Goal: Use online tool/utility: Utilize a website feature to perform a specific function

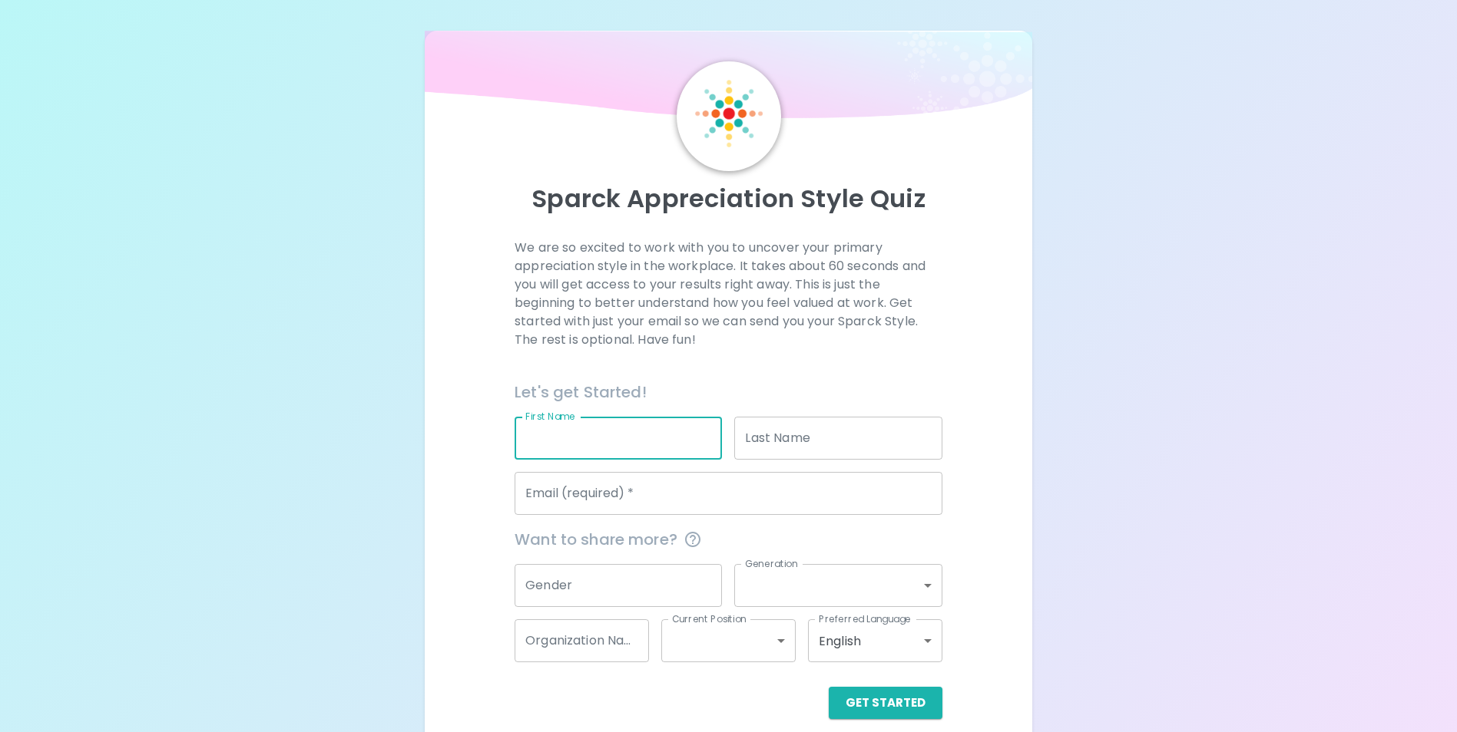
drag, startPoint x: 597, startPoint y: 431, endPoint x: 590, endPoint y: 428, distance: 8.0
click at [592, 431] on input "First Name" at bounding box center [617, 438] width 207 height 43
type input "[PERSON_NAME]"
type input "[EMAIL_ADDRESS][DOMAIN_NAME]"
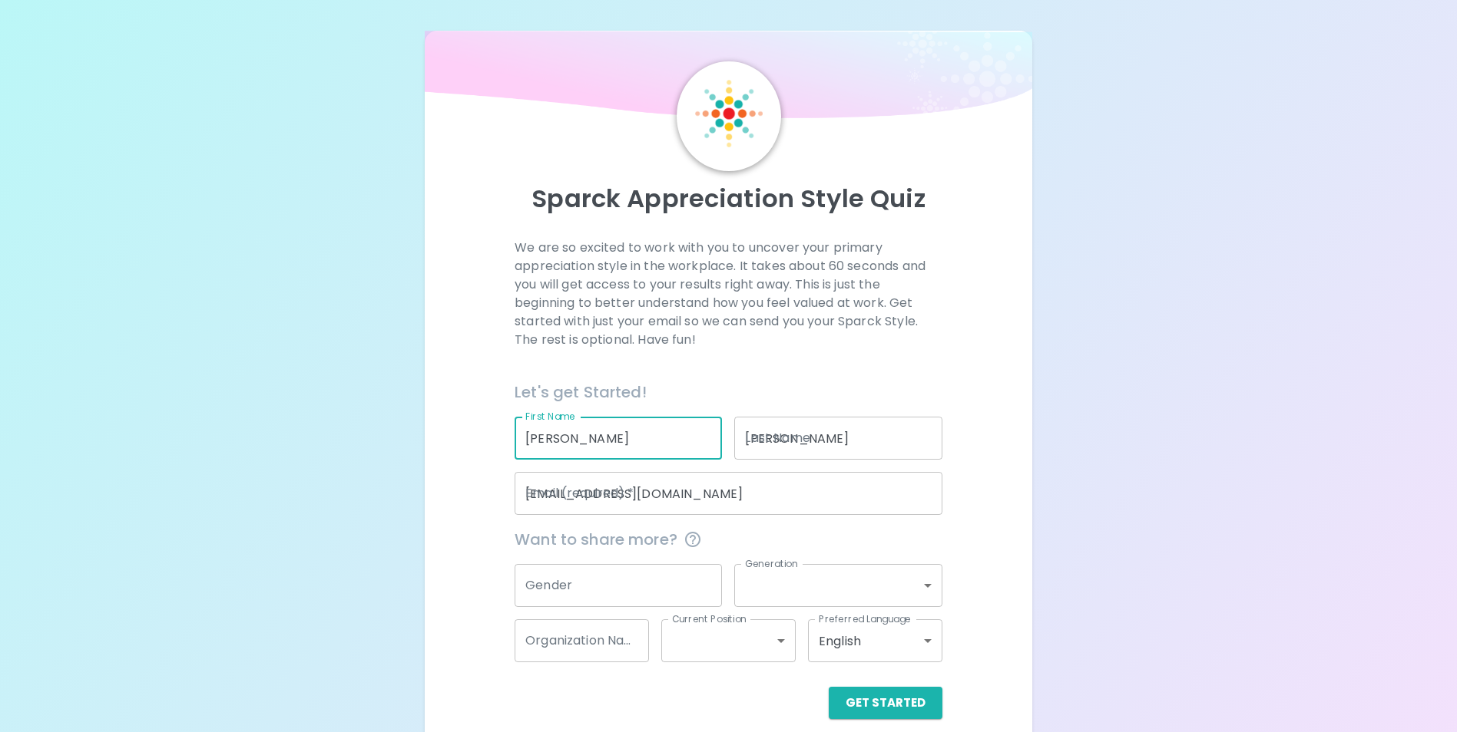
type input "501-90-6718"
drag, startPoint x: 622, startPoint y: 646, endPoint x: 508, endPoint y: 650, distance: 113.7
click at [508, 650] on div "Organization Name 501-90-6718 Organization Name" at bounding box center [575, 634] width 147 height 55
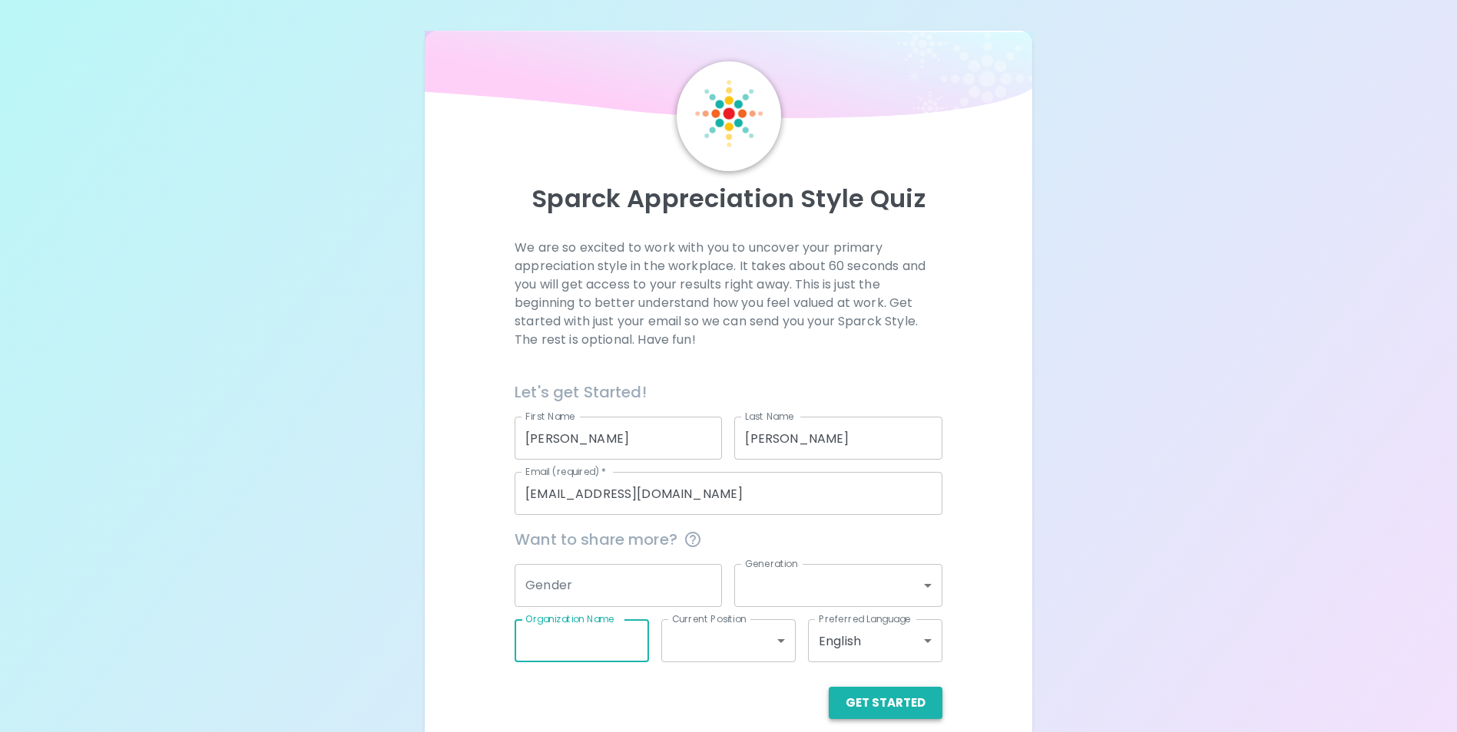
click at [878, 710] on button "Get Started" at bounding box center [885, 703] width 114 height 32
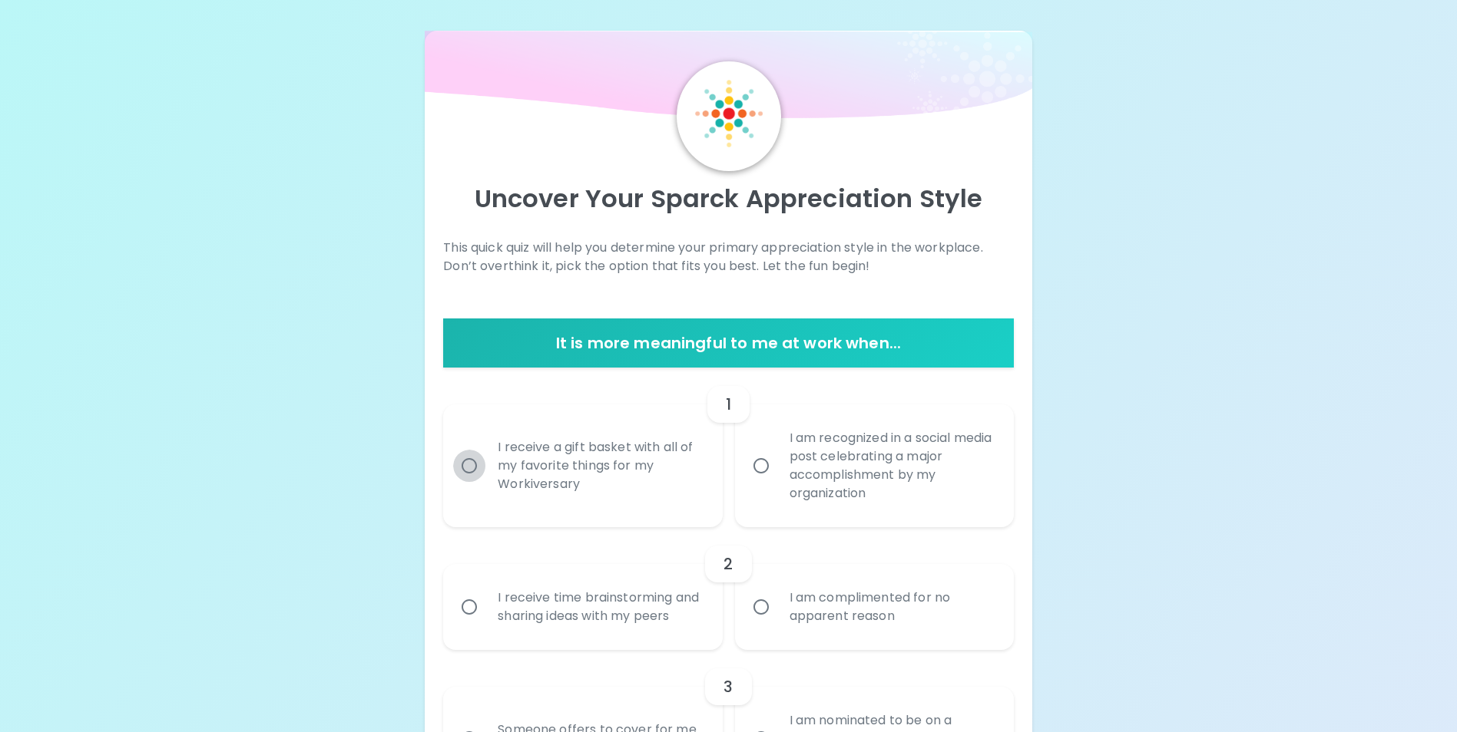
drag, startPoint x: 470, startPoint y: 465, endPoint x: 487, endPoint y: 467, distance: 17.0
click at [469, 466] on input "I receive a gift basket with all of my favorite things for my Workiversary" at bounding box center [469, 466] width 32 height 32
radio input "true"
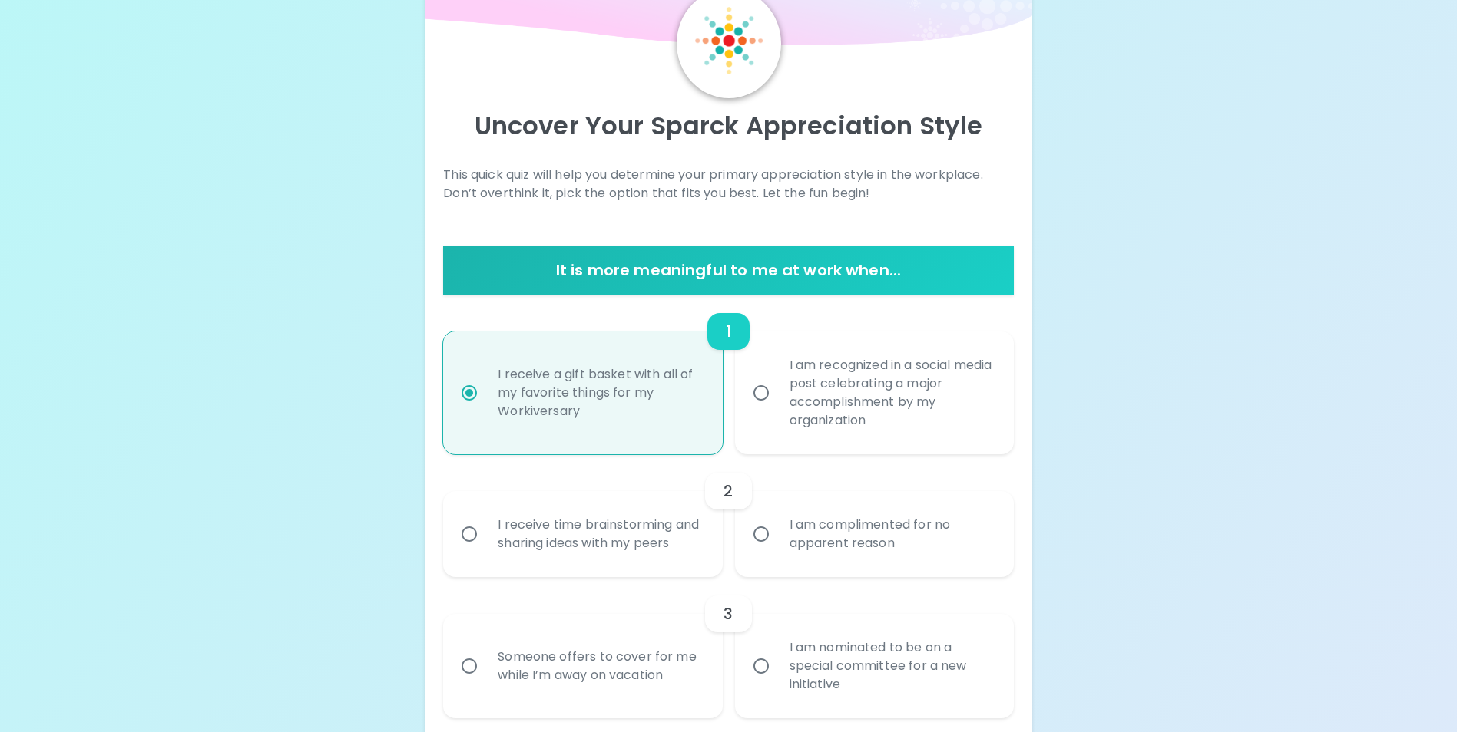
scroll to position [123, 0]
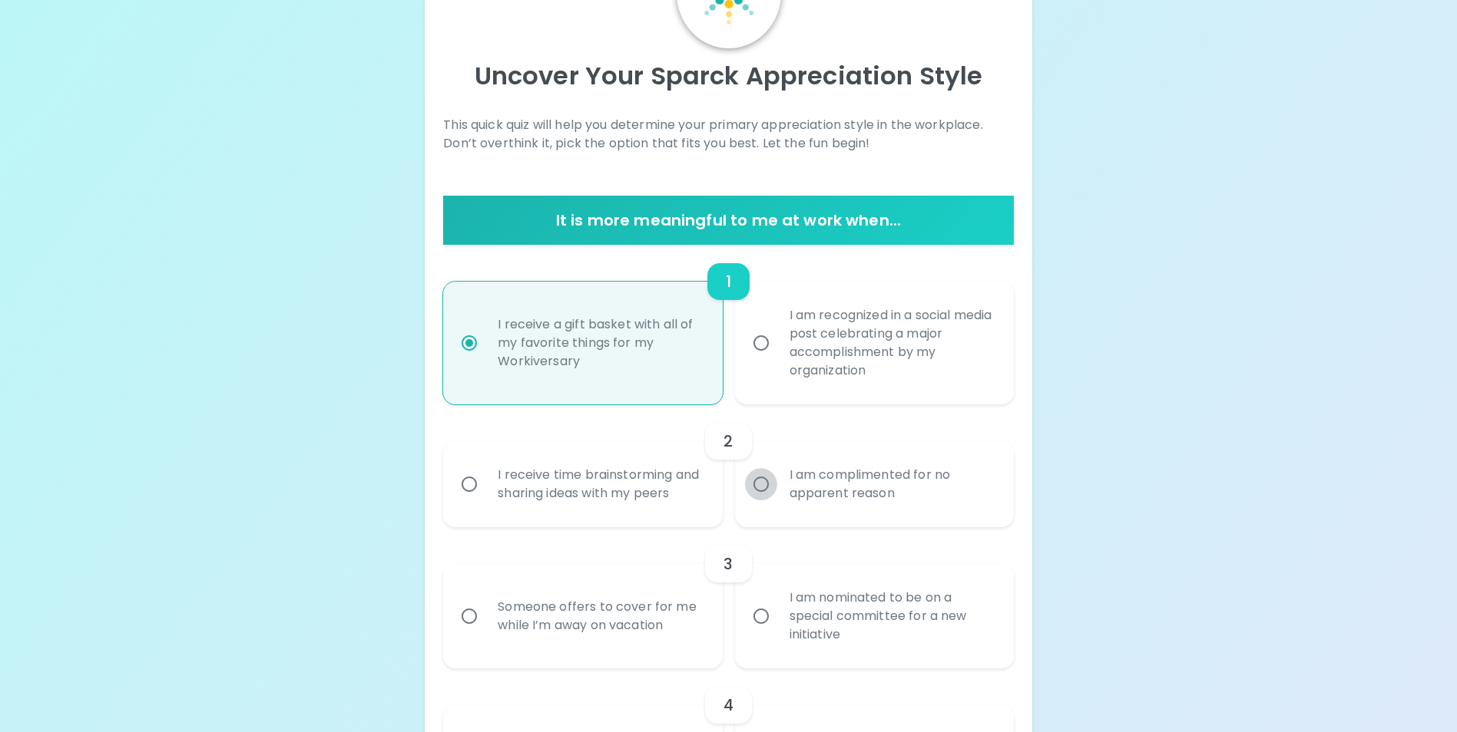
click at [759, 491] on input "I am complimented for no apparent reason" at bounding box center [761, 484] width 32 height 32
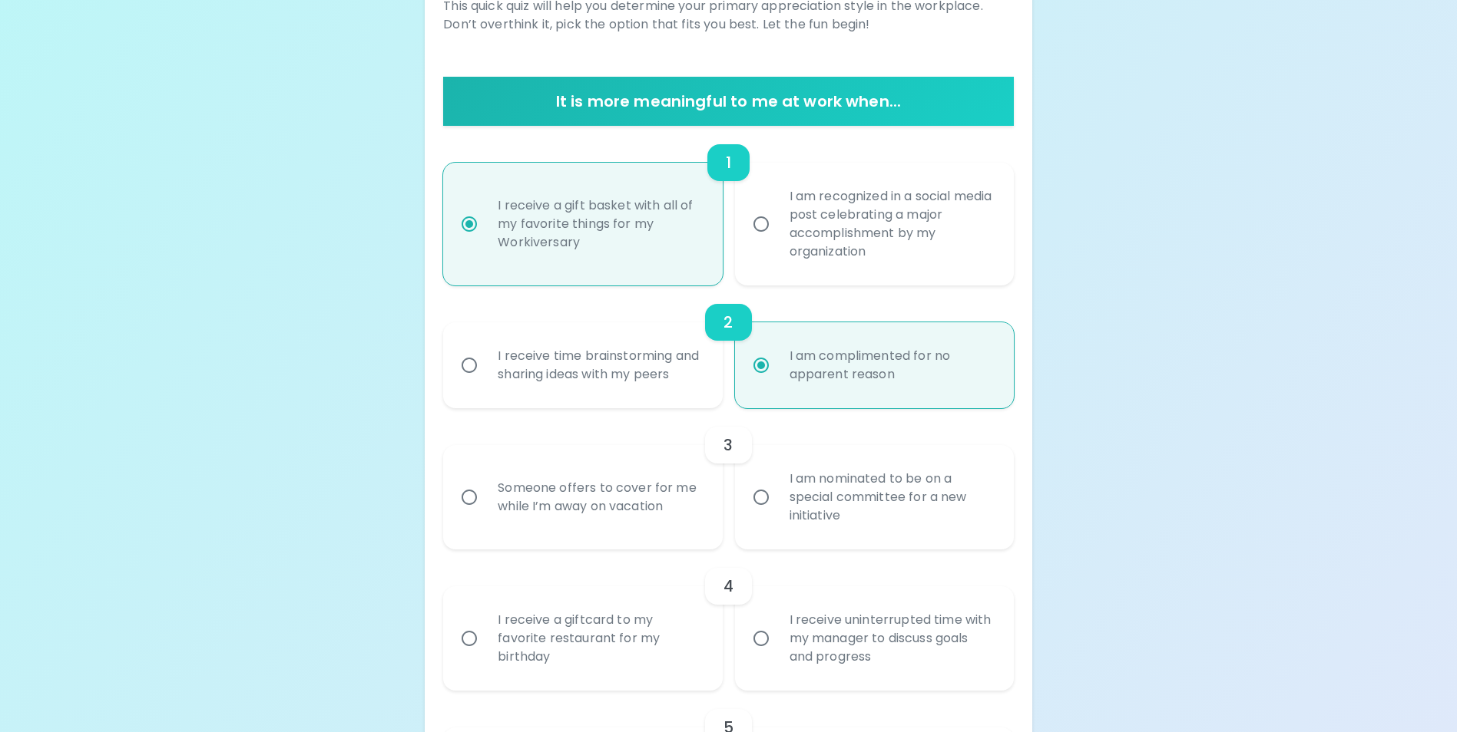
scroll to position [246, 0]
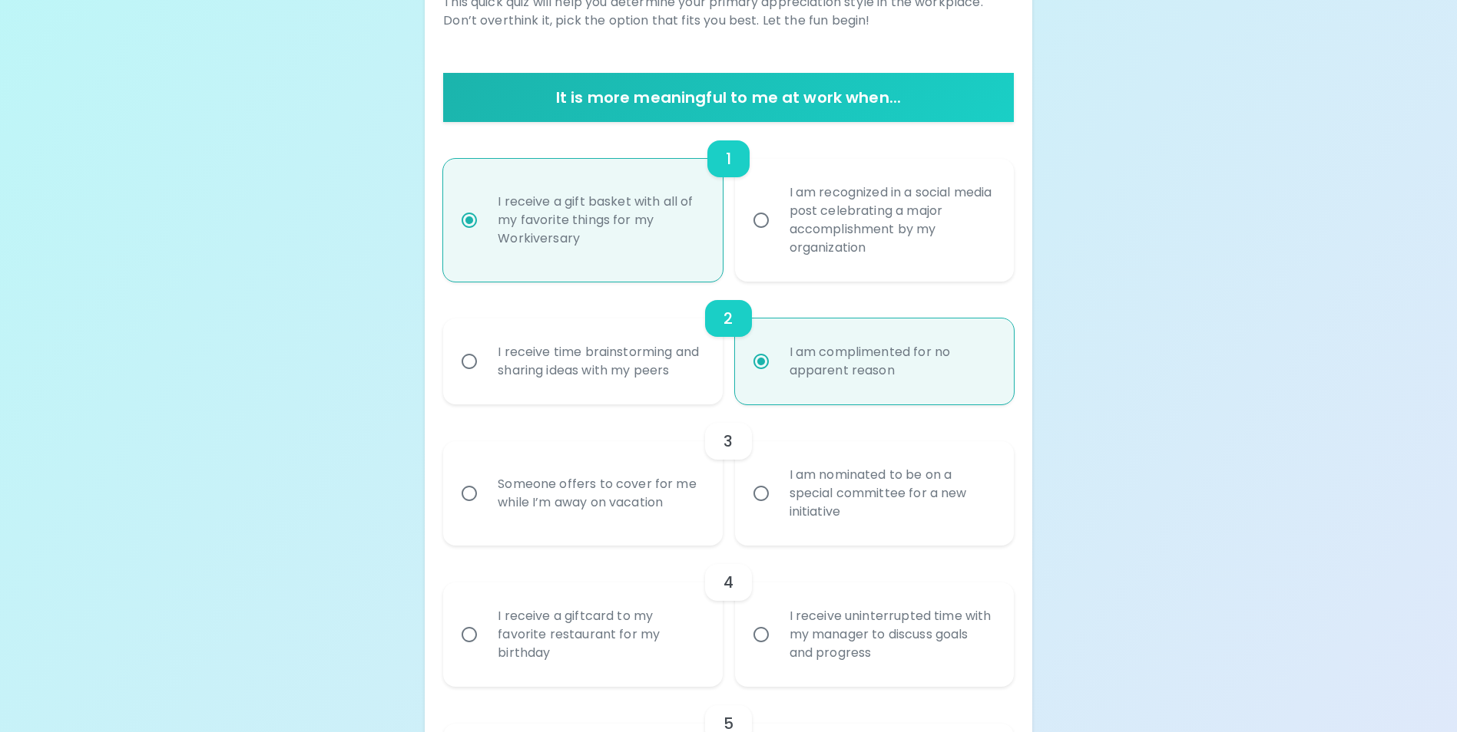
radio input "true"
click at [472, 510] on input "Someone offers to cover for me while I’m away on vacation" at bounding box center [469, 494] width 32 height 32
radio input "false"
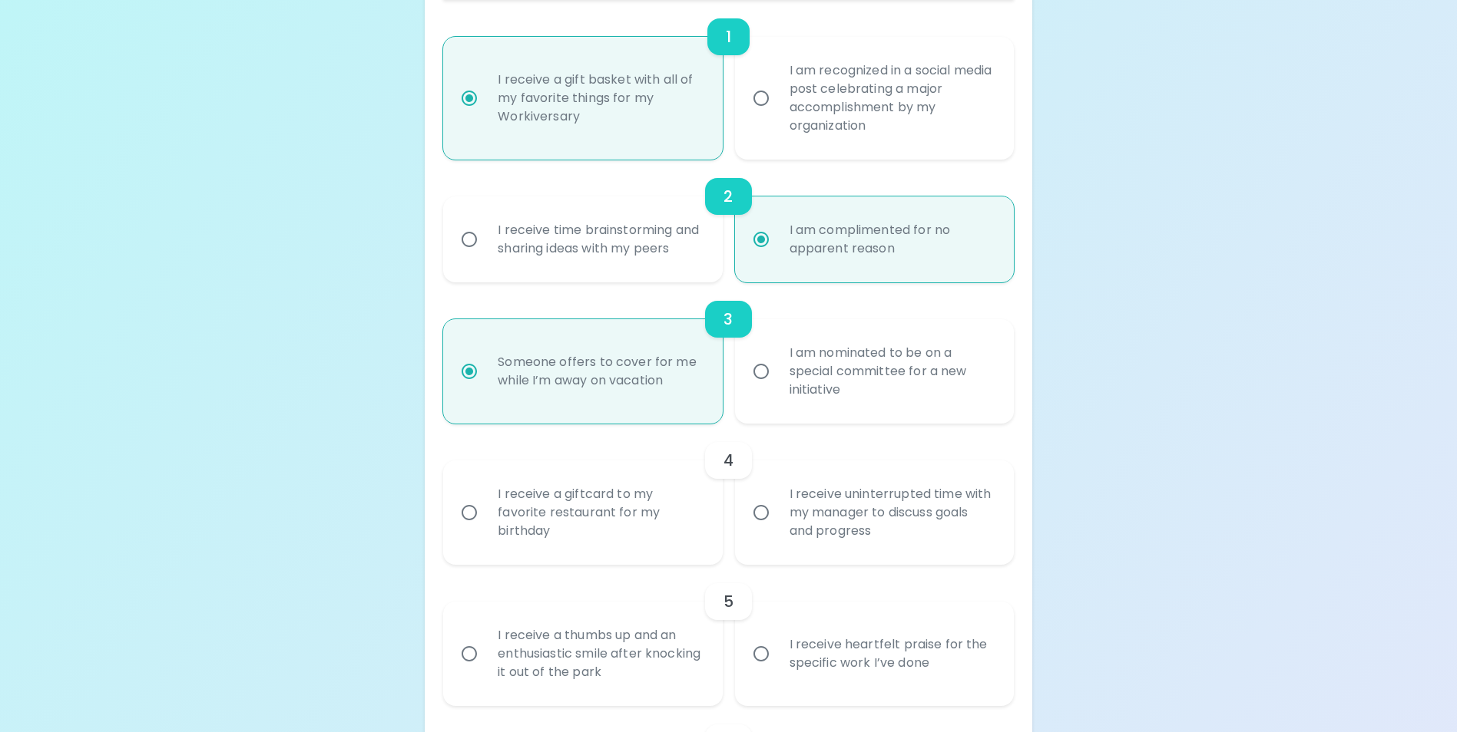
scroll to position [369, 0]
radio input "true"
drag, startPoint x: 469, startPoint y: 529, endPoint x: 482, endPoint y: 528, distance: 13.1
click at [469, 528] on input "I receive a giftcard to my favorite restaurant for my birthday" at bounding box center [469, 512] width 32 height 32
radio input "false"
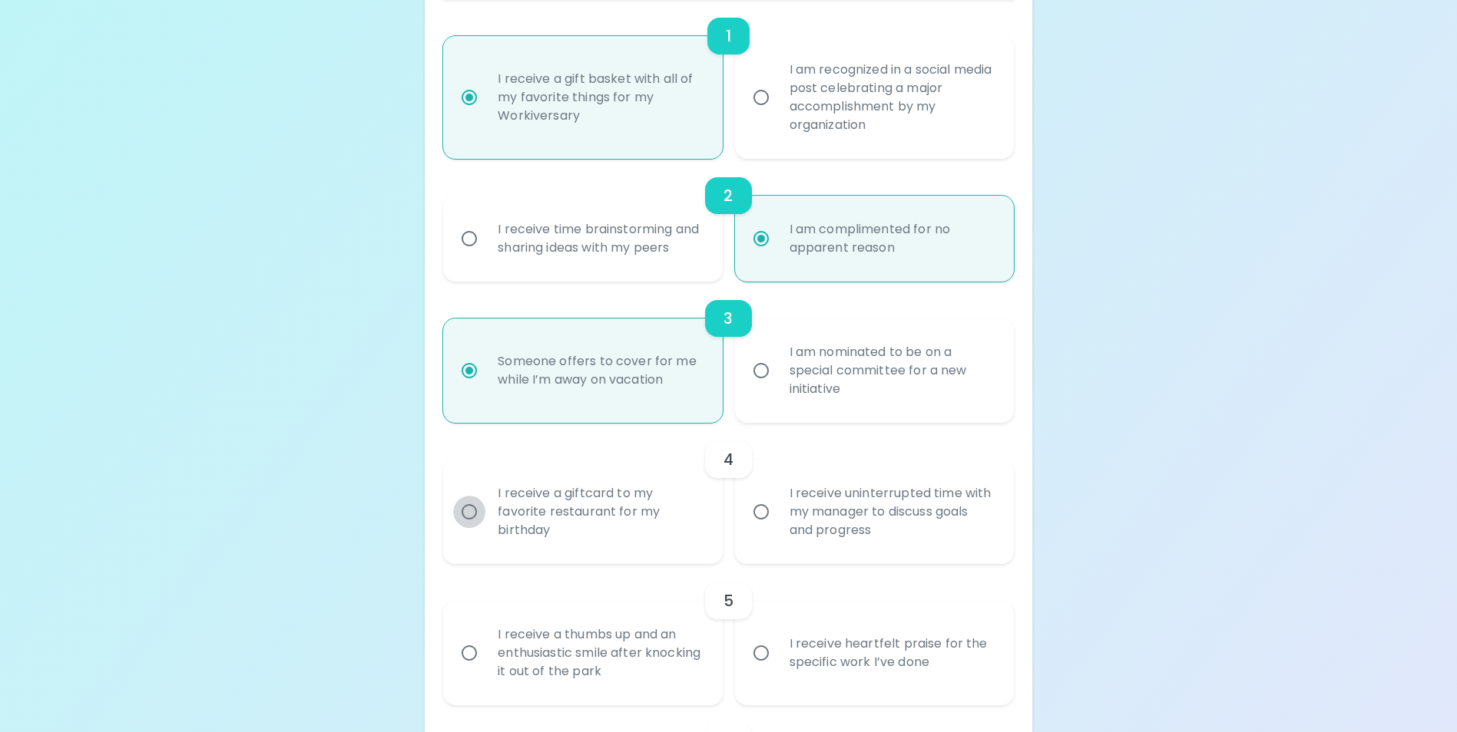
radio input "false"
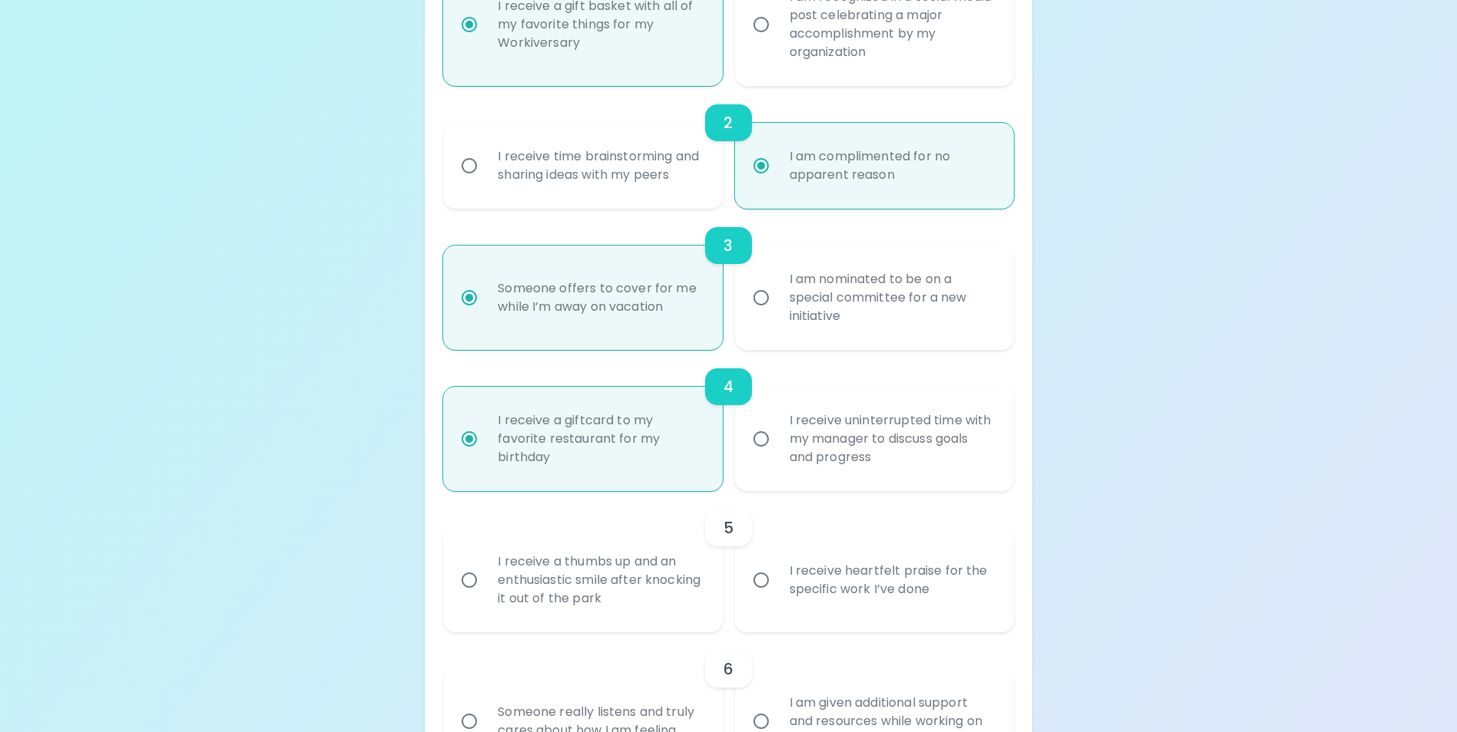
scroll to position [491, 0]
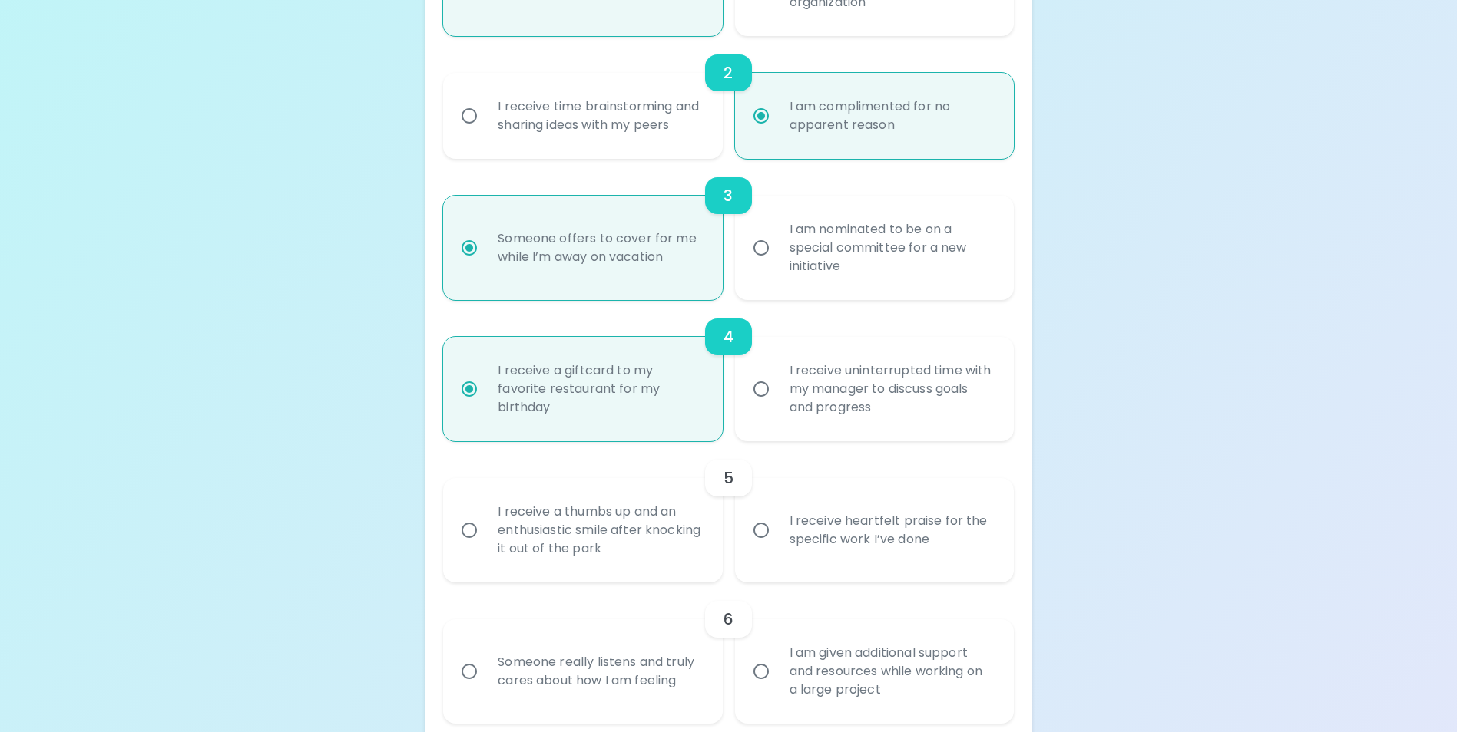
radio input "true"
click at [760, 546] on input "I receive heartfelt praise for the specific work I’ve done" at bounding box center [761, 530] width 32 height 32
radio input "false"
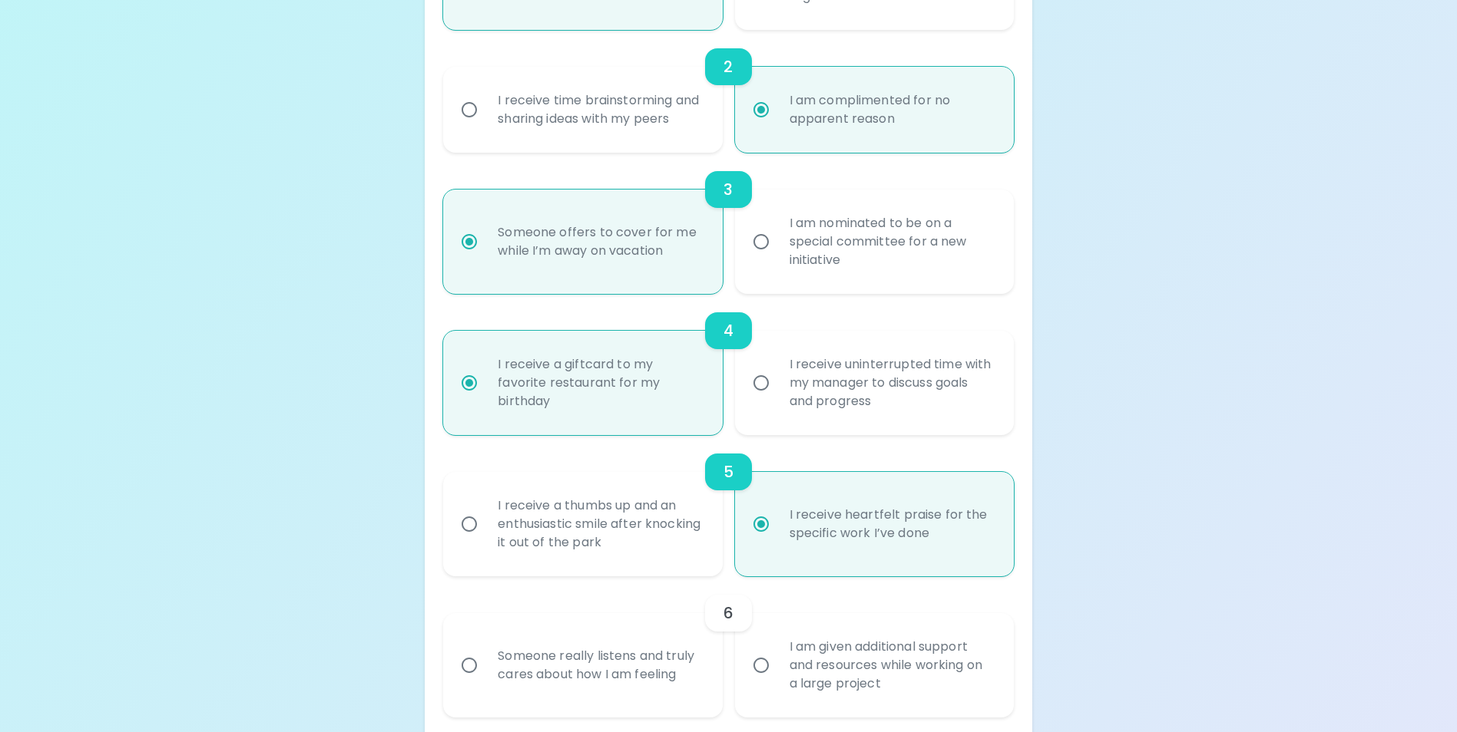
scroll to position [614, 0]
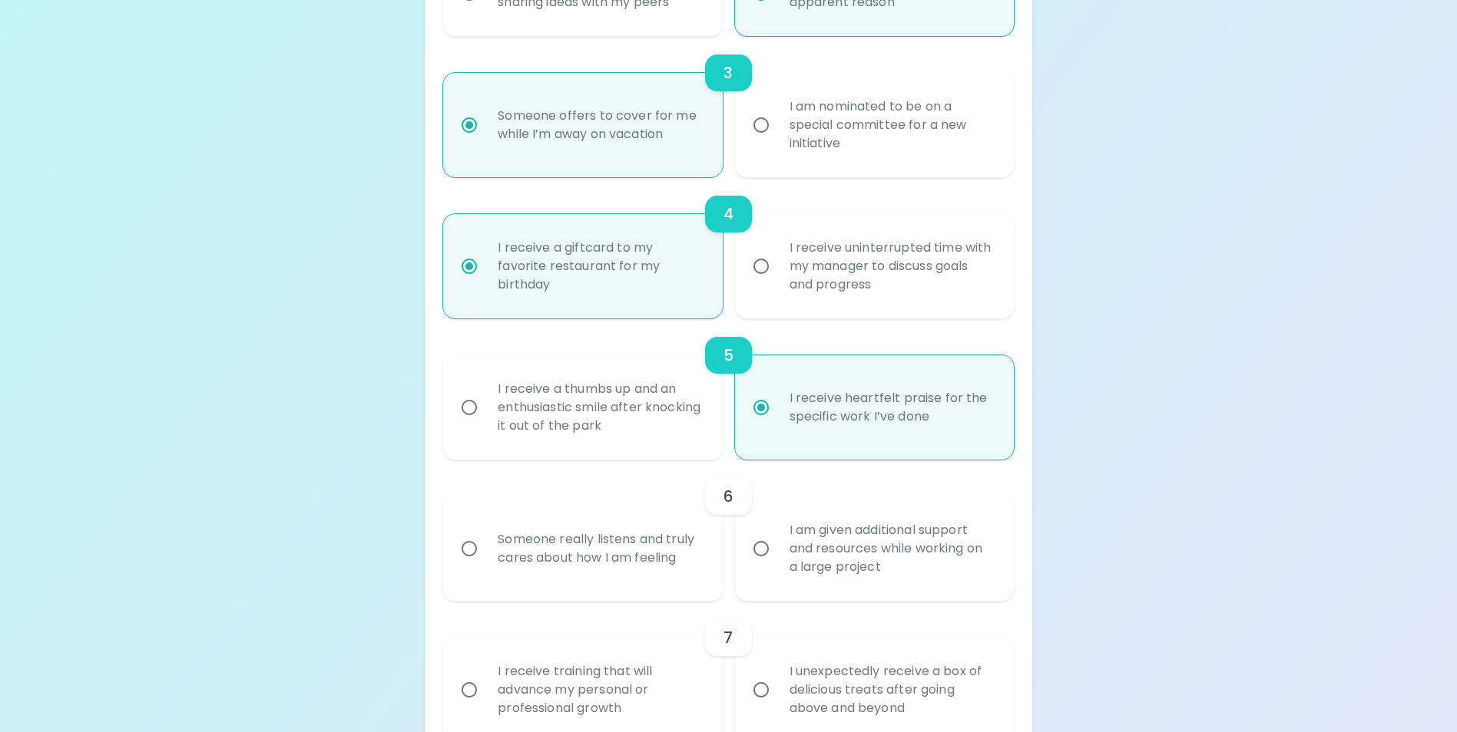
radio input "true"
click at [767, 564] on input "I am given additional support and resources while working on a large project" at bounding box center [761, 549] width 32 height 32
radio input "false"
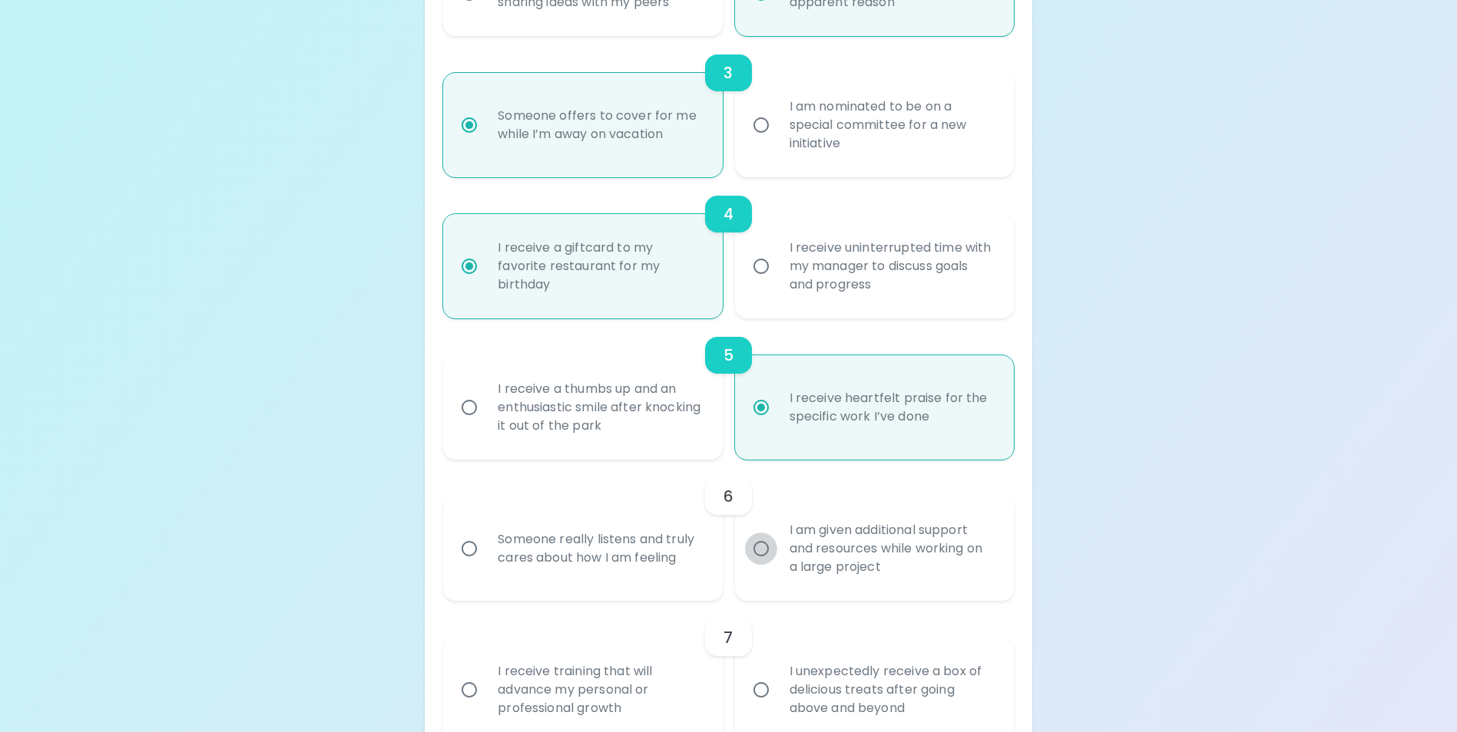
radio input "false"
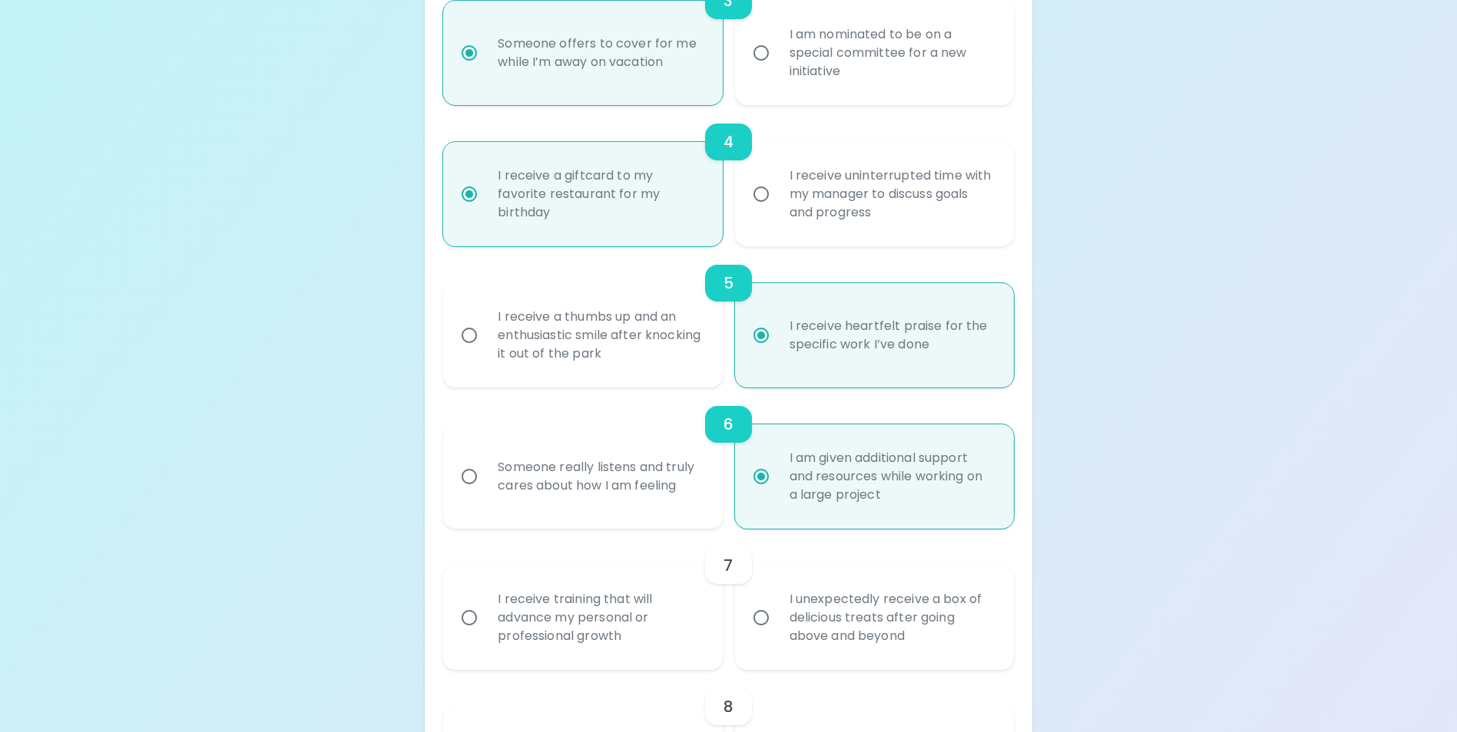
scroll to position [737, 0]
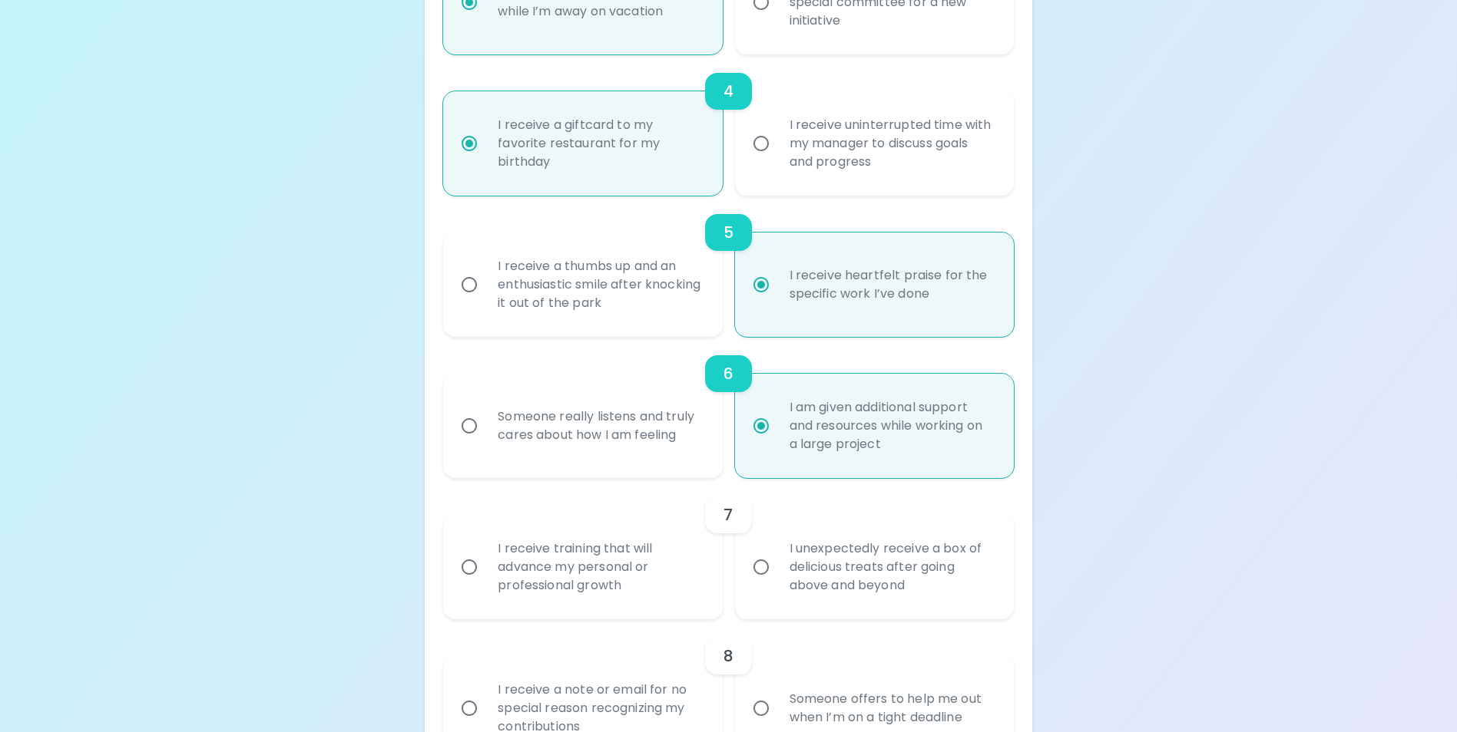
radio input "true"
click at [465, 584] on input "I receive training that will advance my personal or professional growth" at bounding box center [469, 567] width 32 height 32
radio input "false"
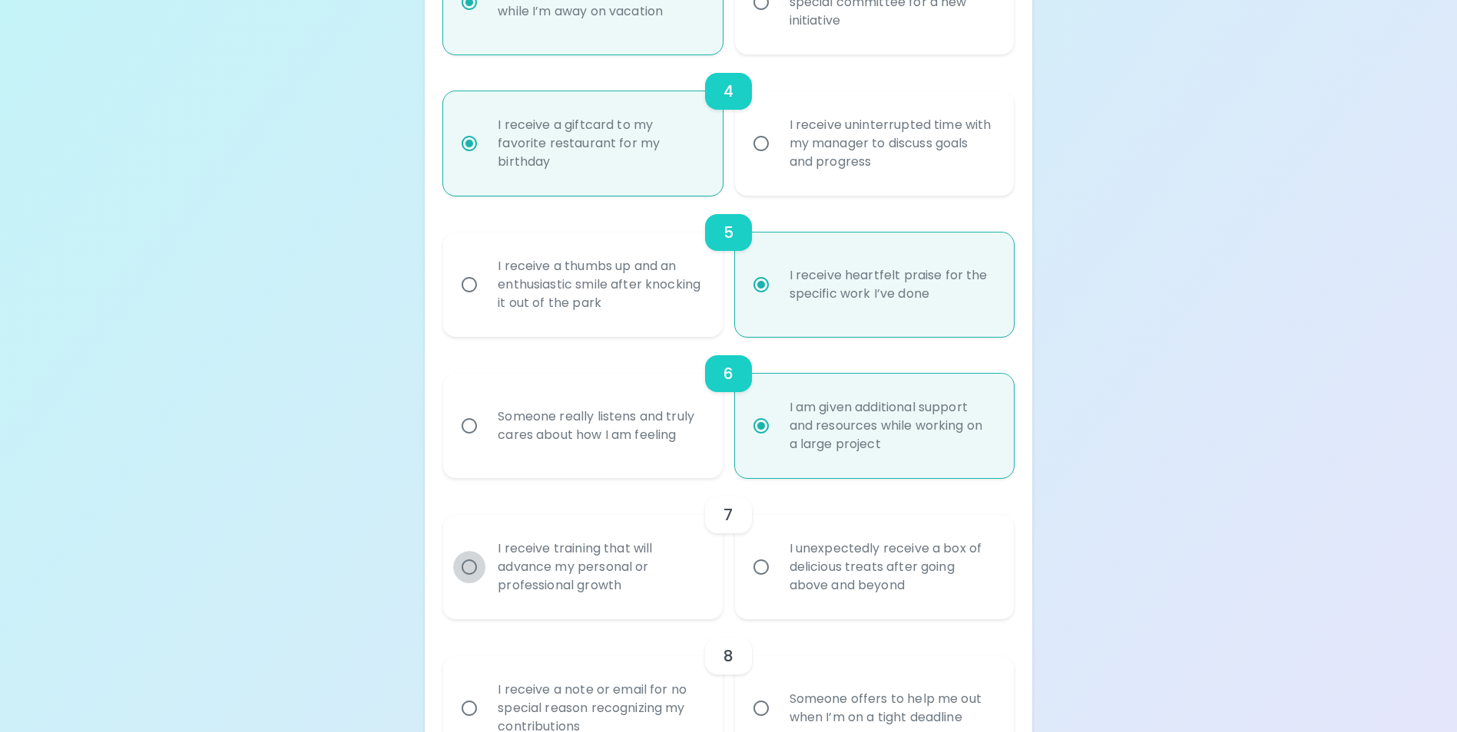
radio input "false"
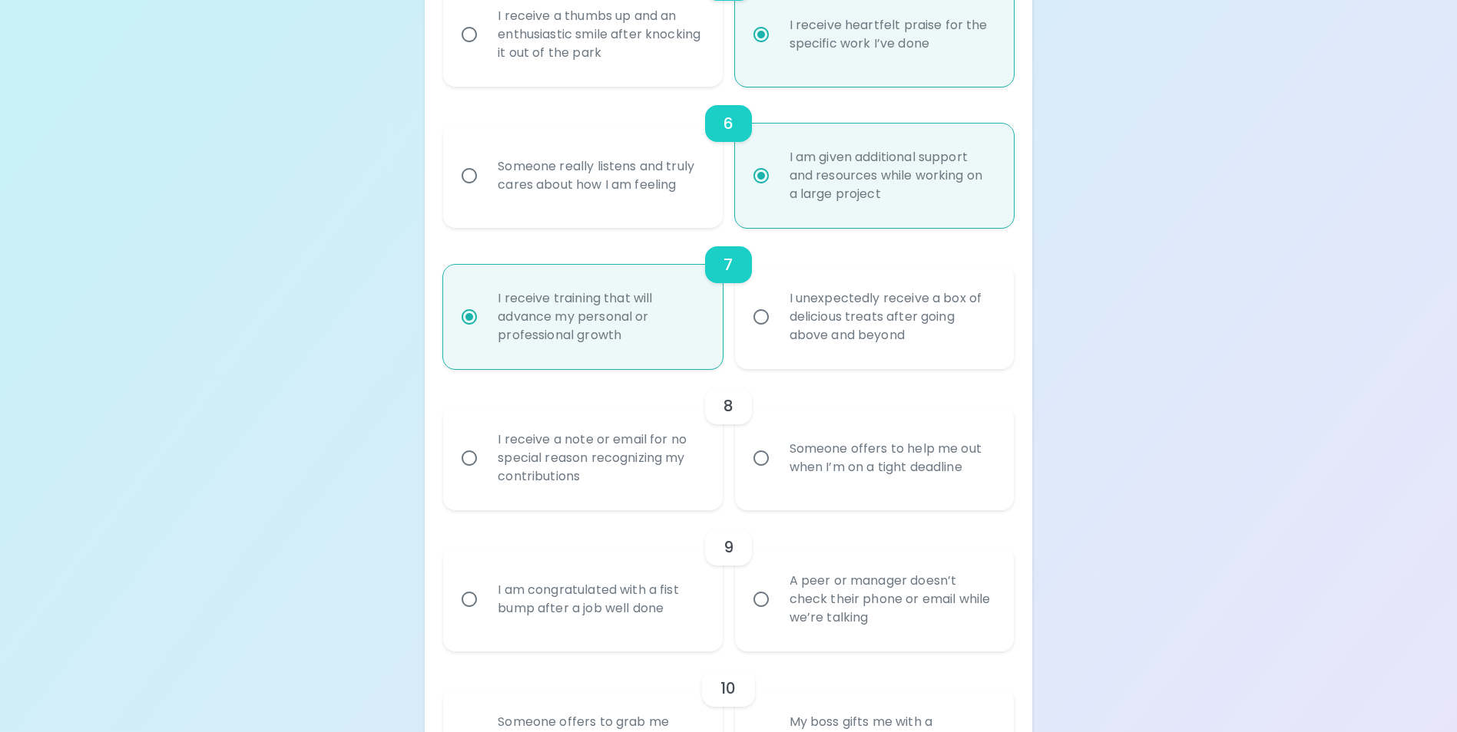
scroll to position [1013, 0]
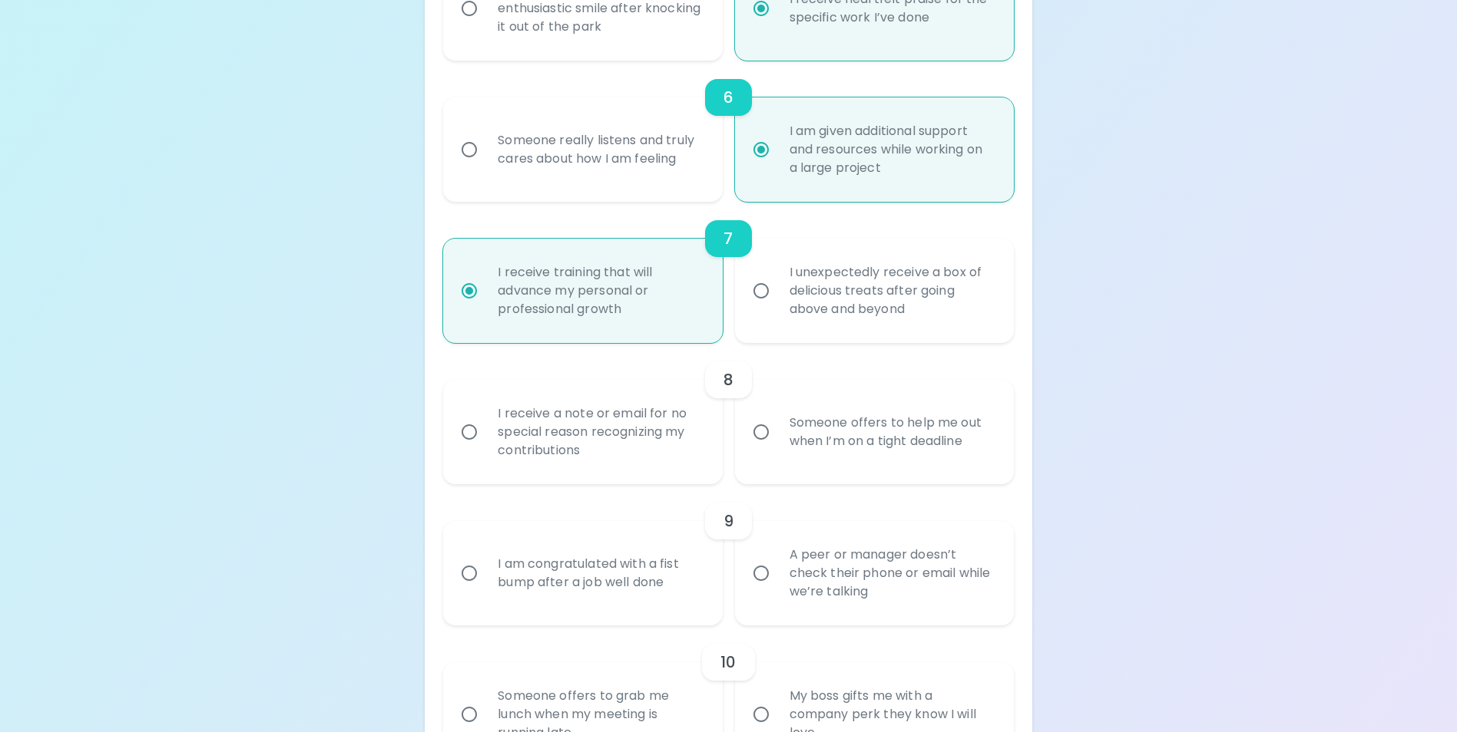
radio input "true"
click at [754, 448] on input "Someone offers to help me out when I’m on a tight deadline" at bounding box center [761, 432] width 32 height 32
radio input "false"
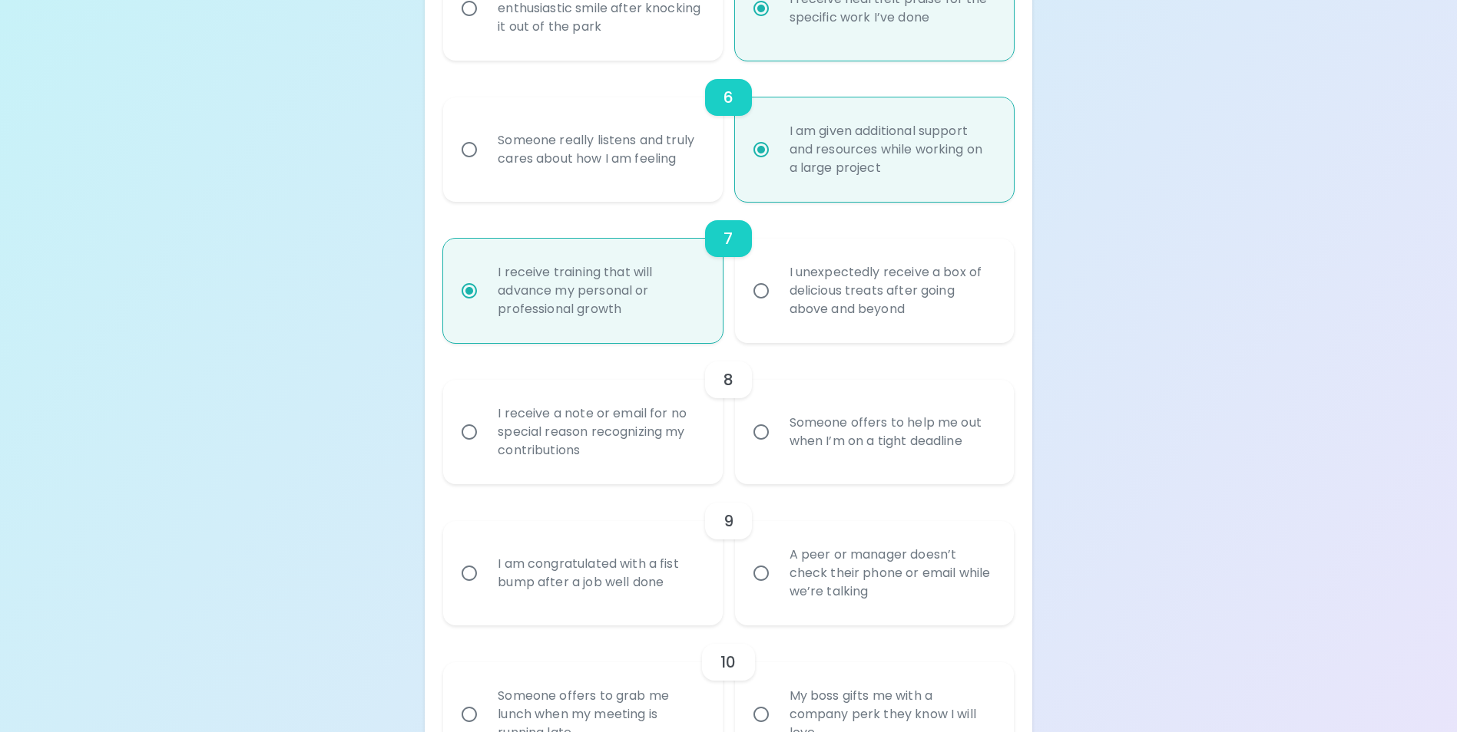
radio input "false"
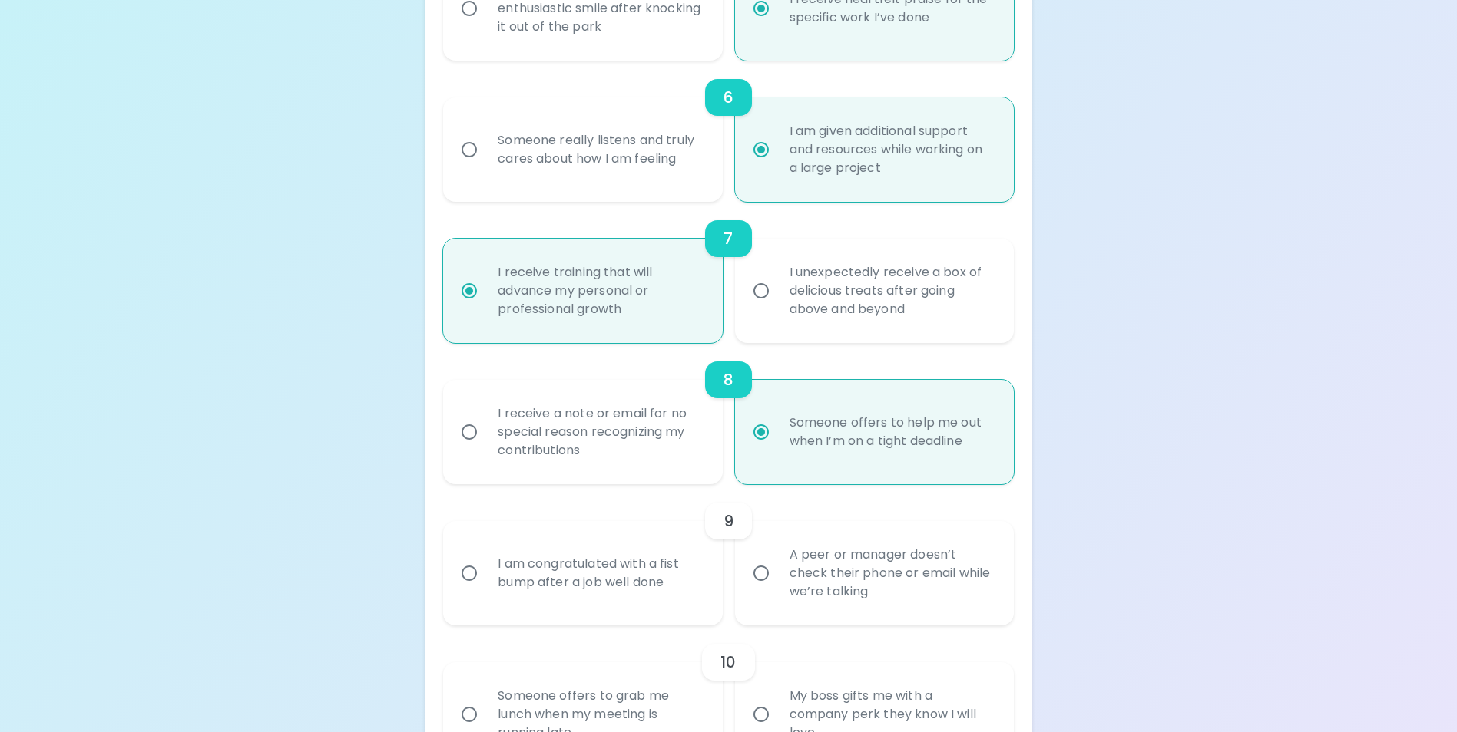
scroll to position [1136, 0]
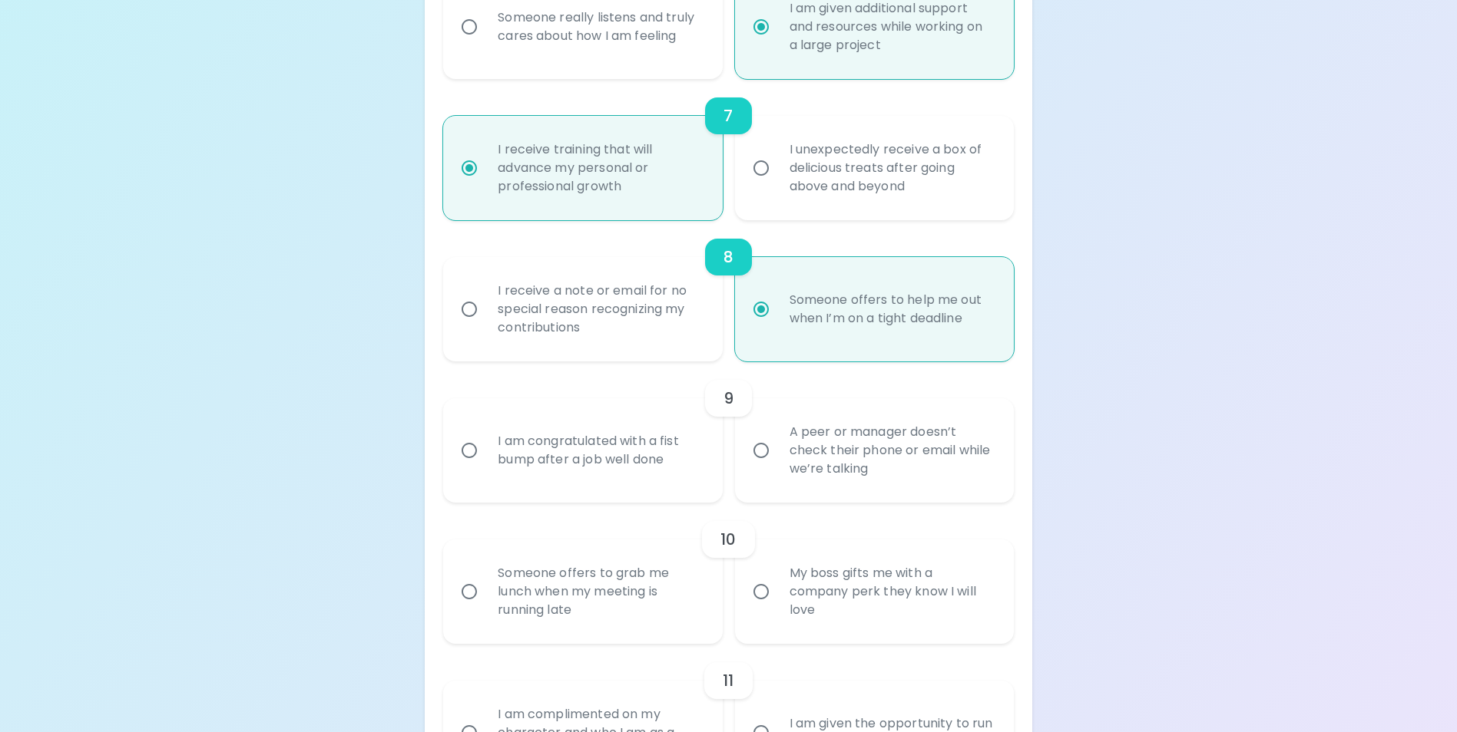
radio input "true"
click at [760, 467] on input "A peer or manager doesn’t check their phone or email while we’re talking" at bounding box center [761, 451] width 32 height 32
radio input "false"
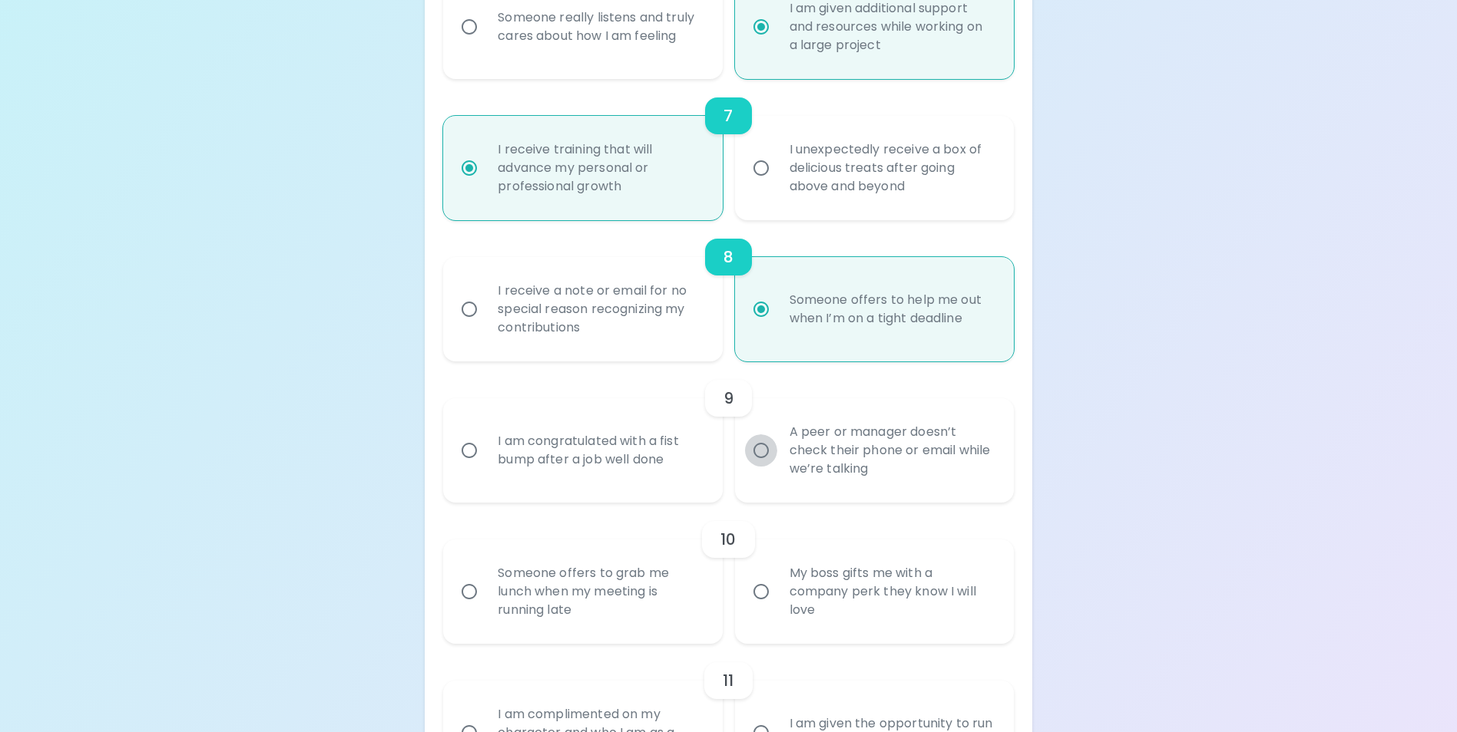
radio input "false"
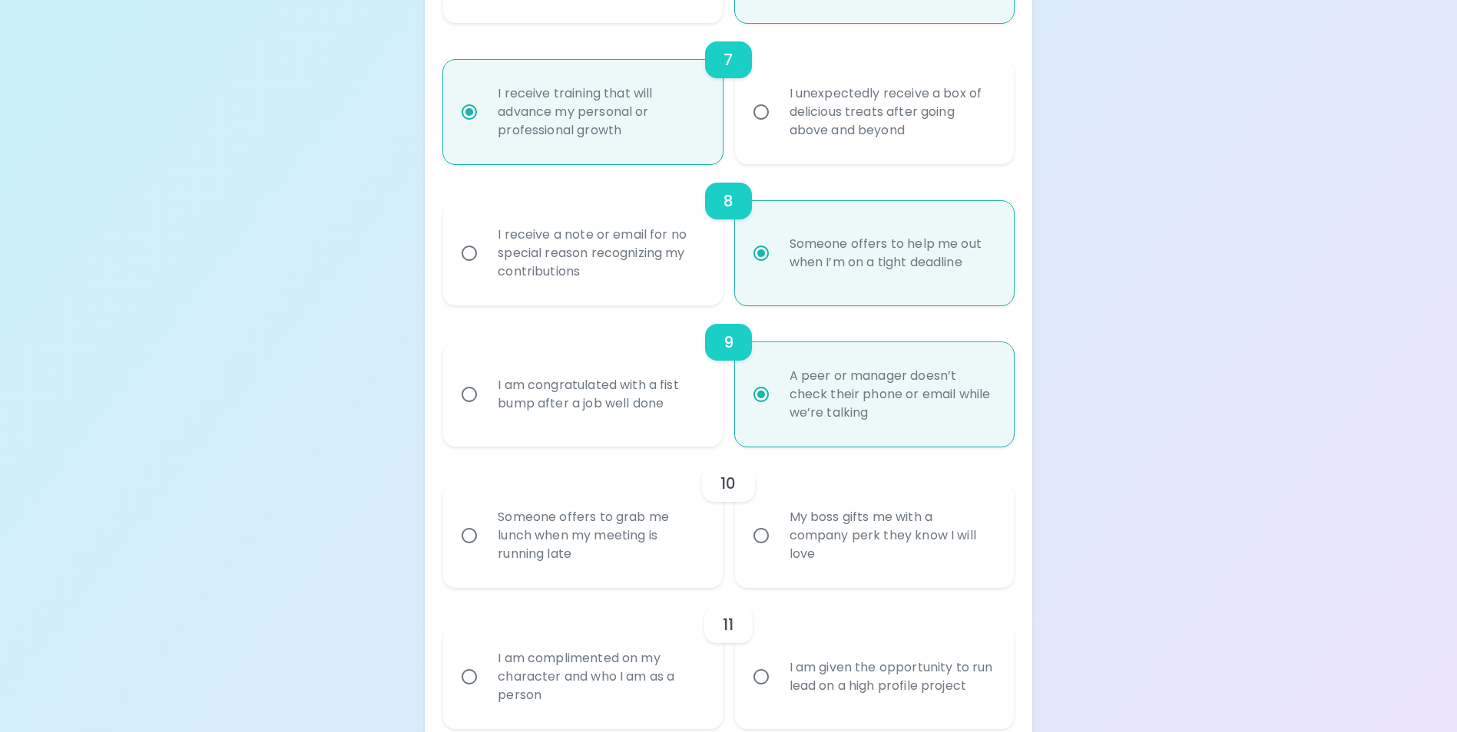
scroll to position [1259, 0]
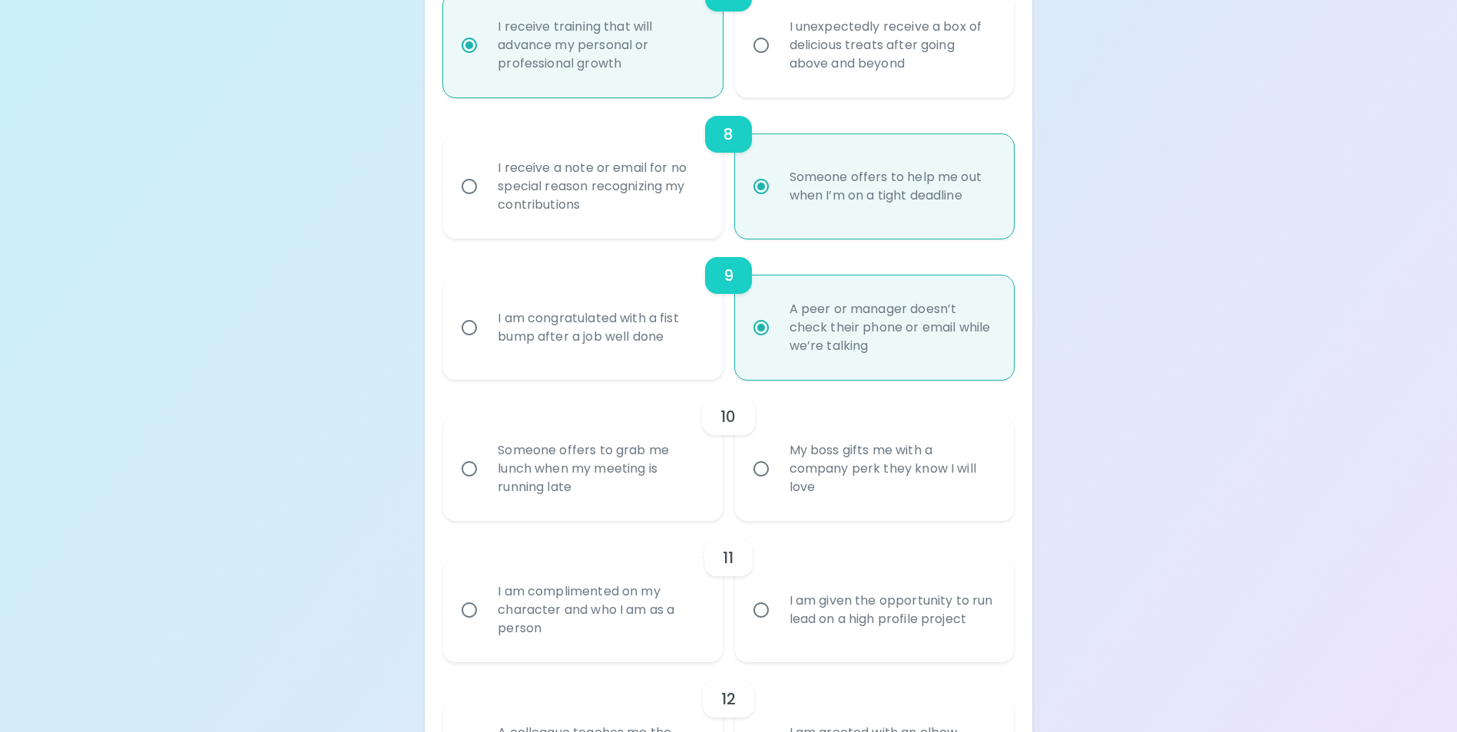
radio input "true"
click at [475, 484] on input "Someone offers to grab me lunch when my meeting is running late" at bounding box center [469, 469] width 32 height 32
radio input "false"
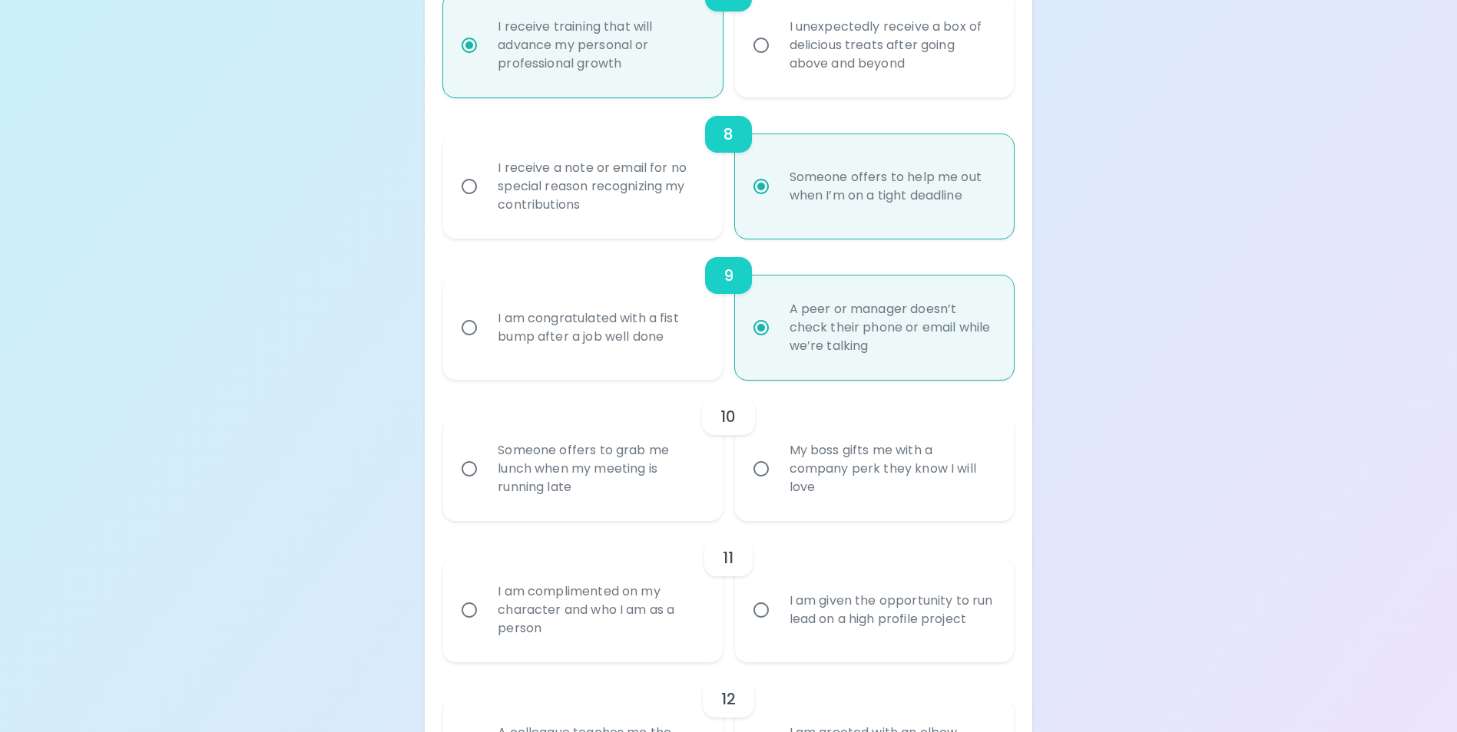
radio input "false"
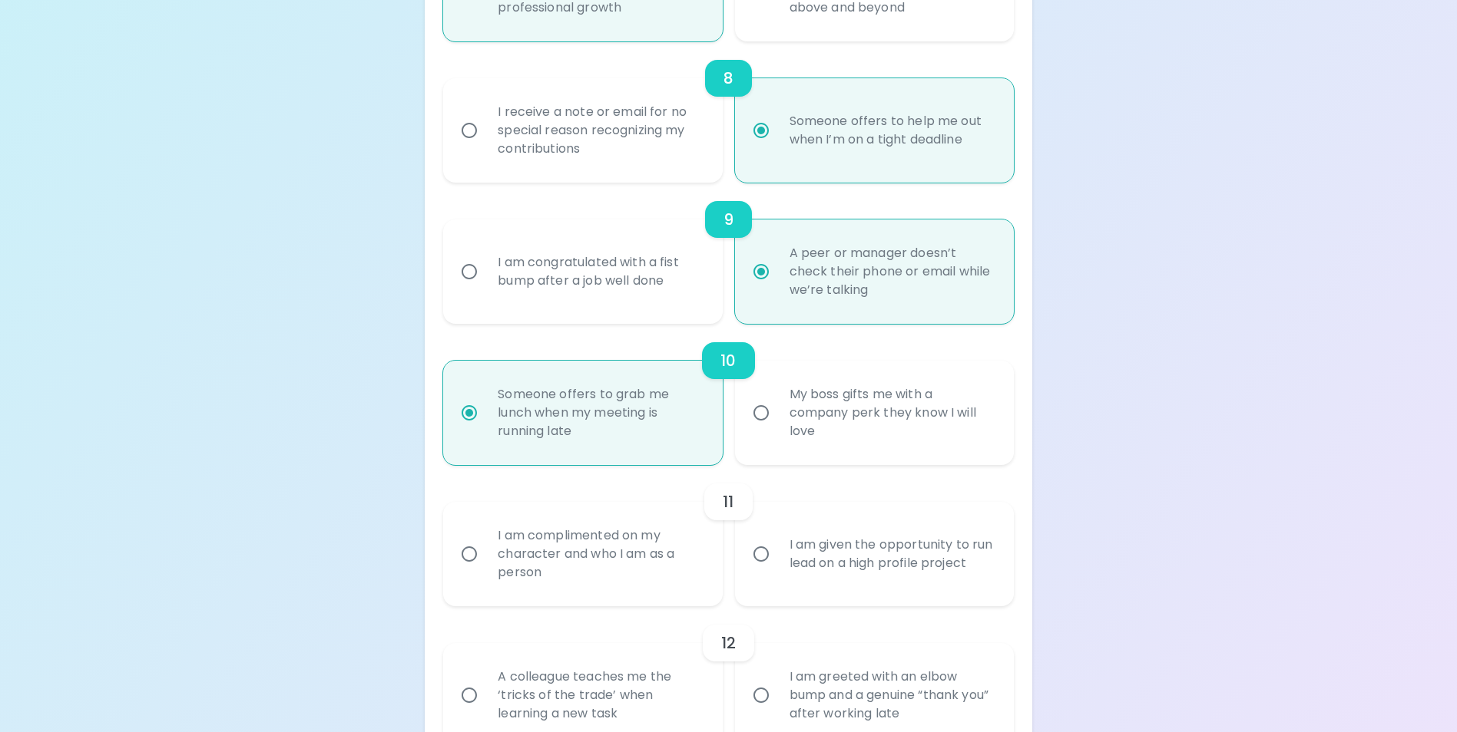
scroll to position [1382, 0]
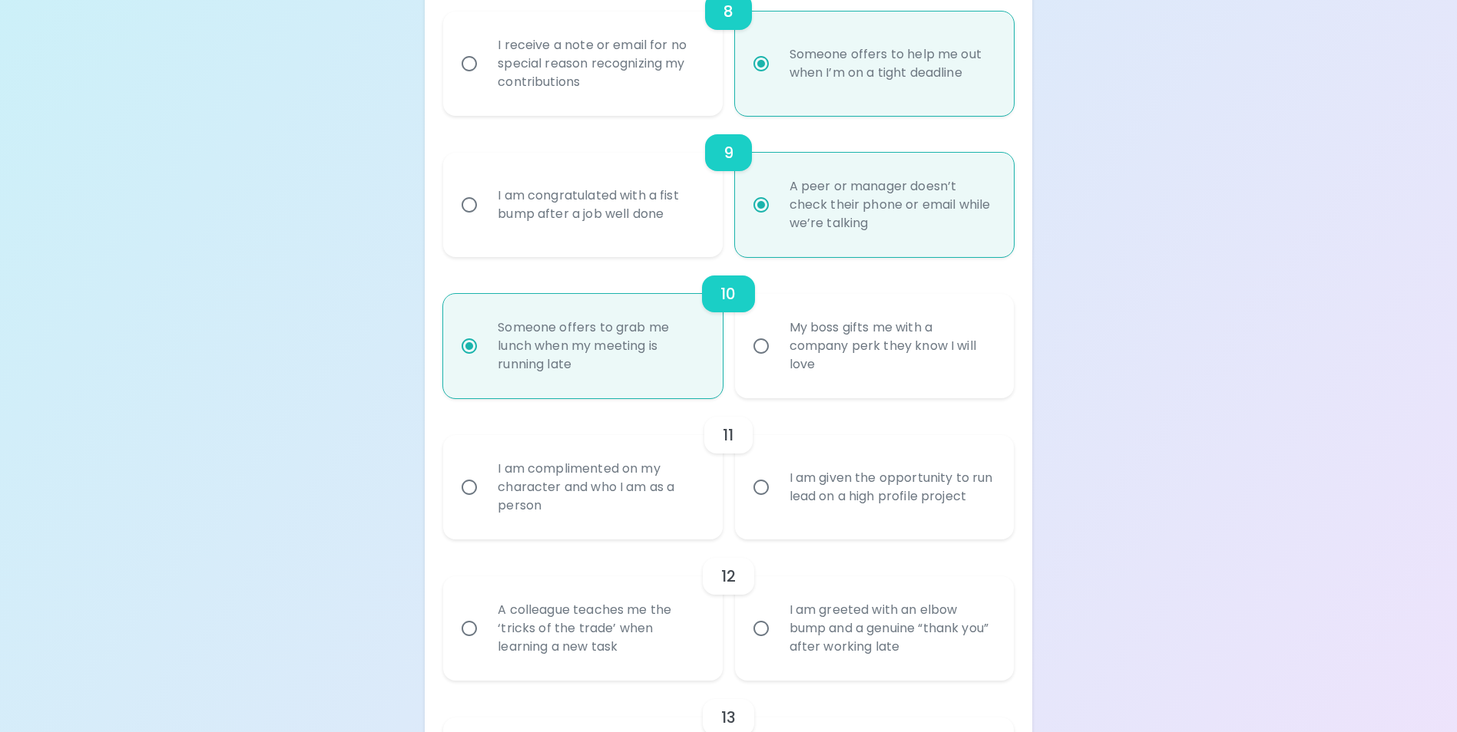
radio input "true"
click at [468, 504] on input "I am complimented on my character and who I am as a person" at bounding box center [469, 487] width 32 height 32
radio input "false"
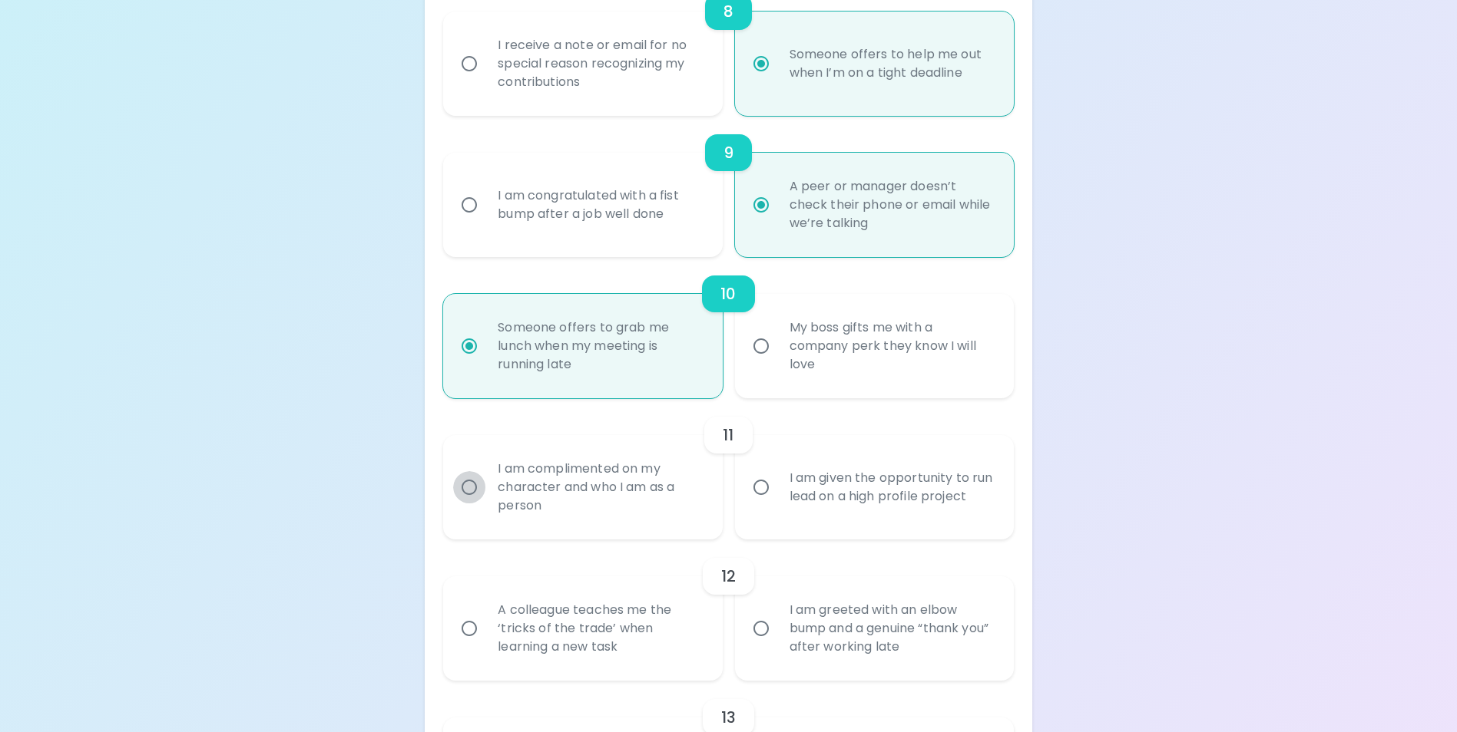
radio input "false"
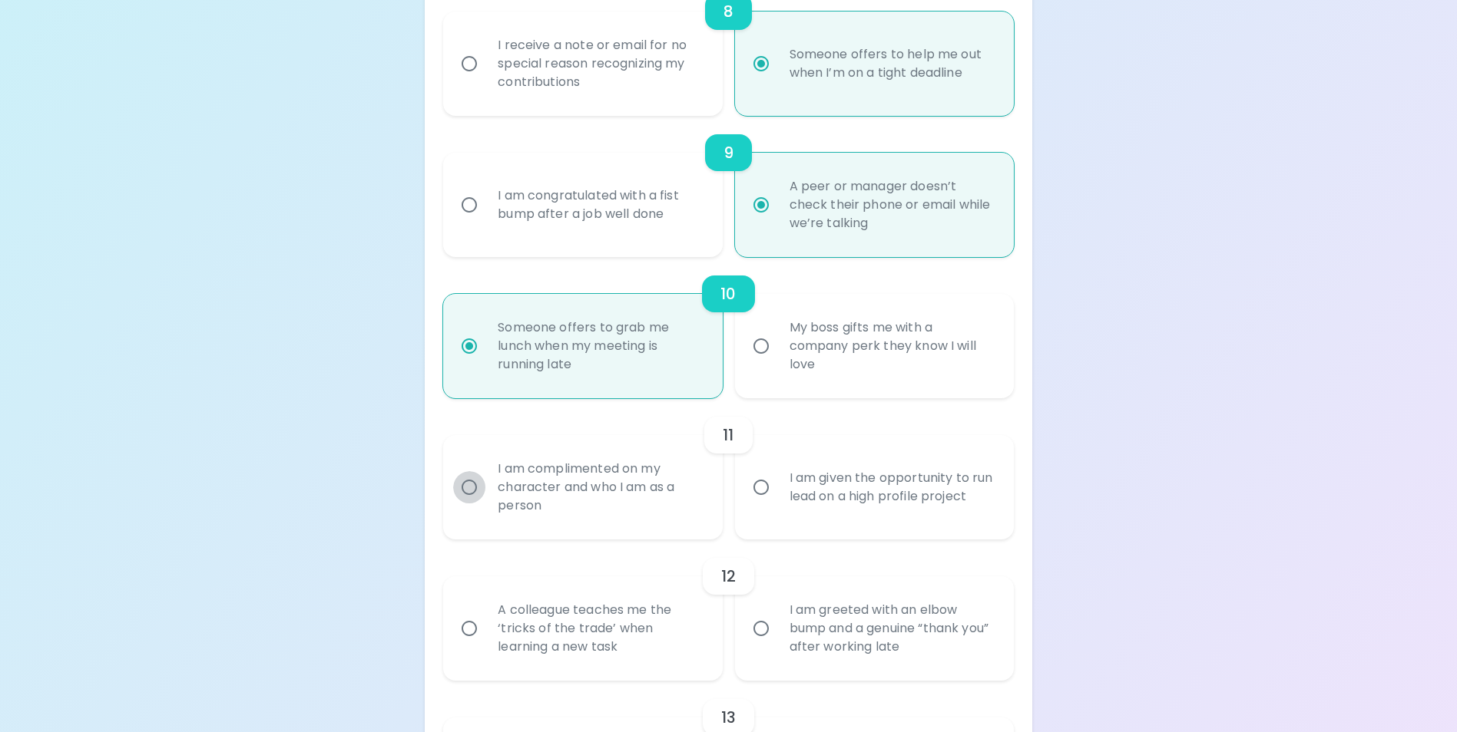
radio input "false"
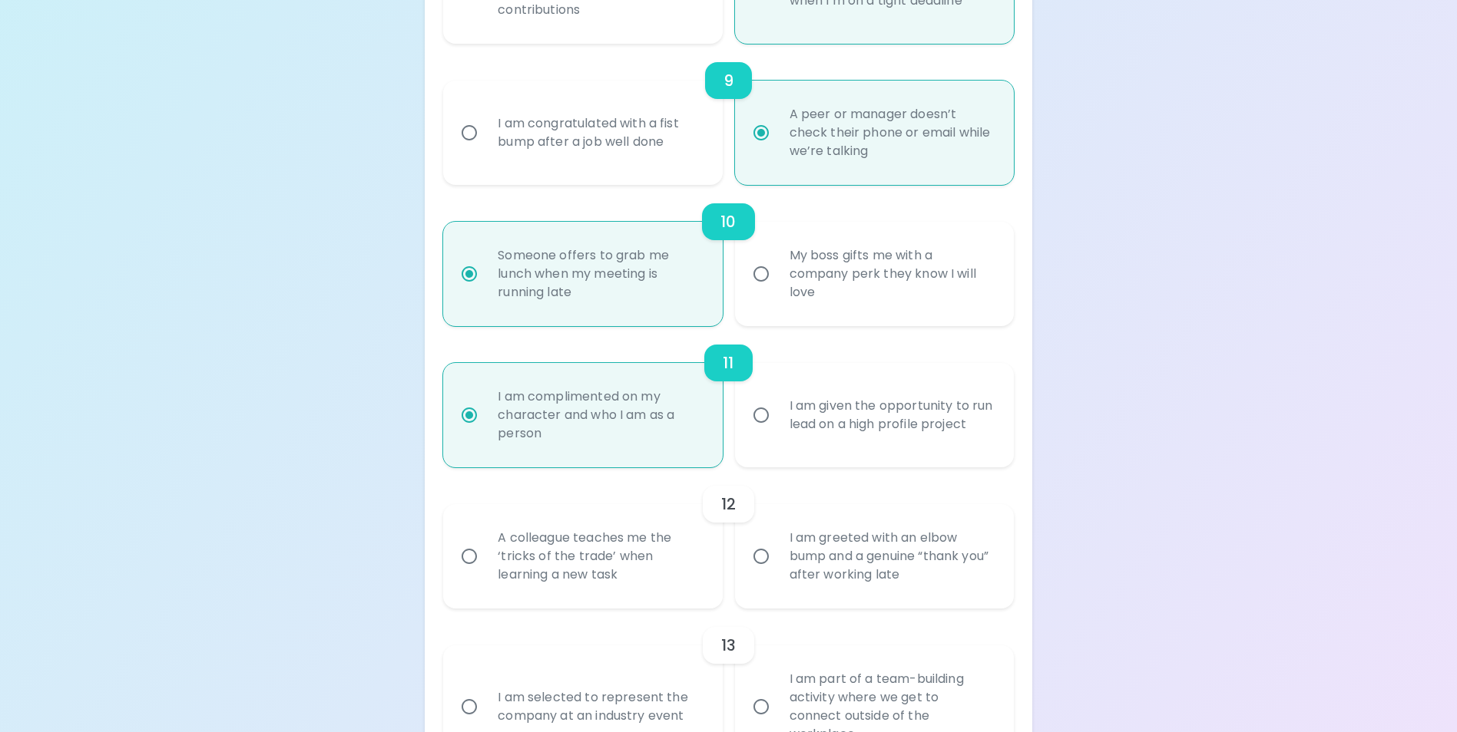
scroll to position [1505, 0]
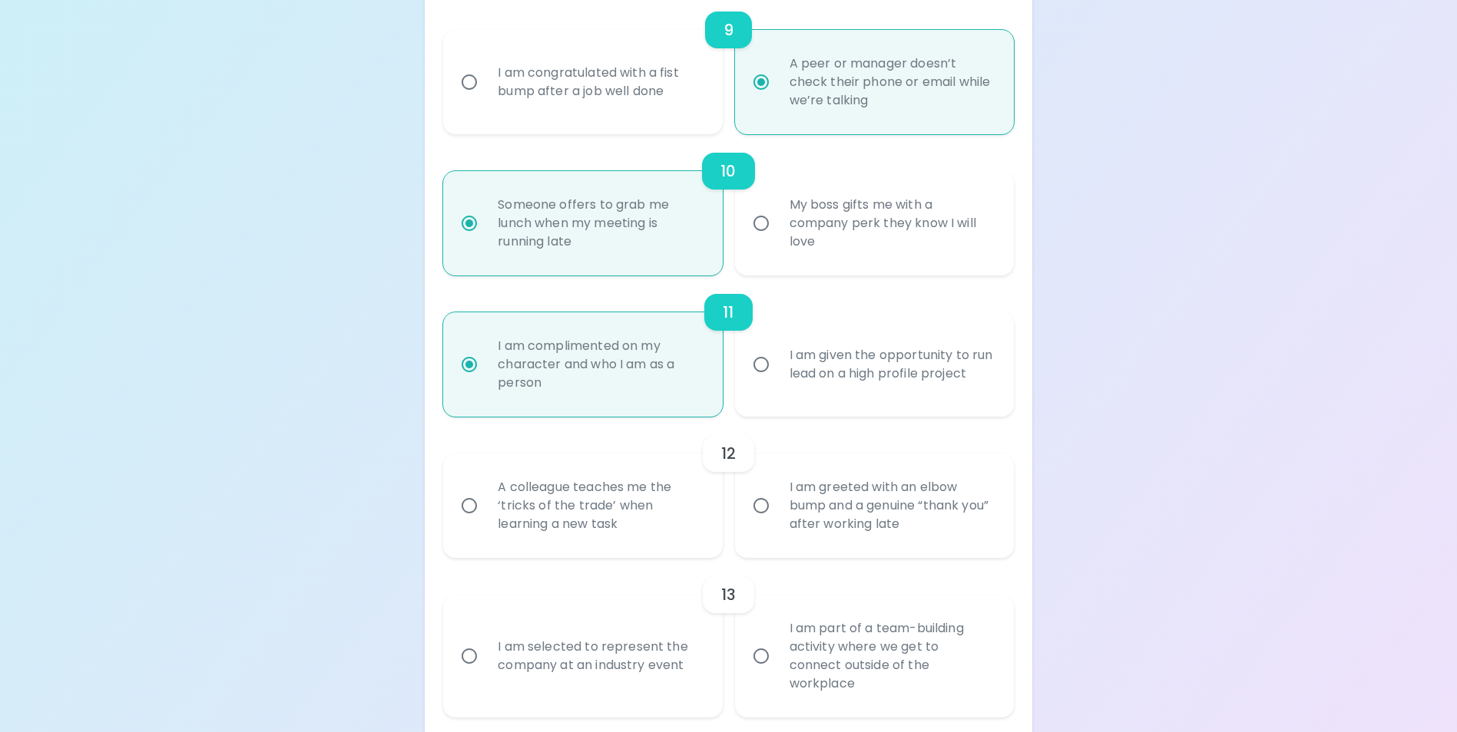
radio input "true"
click at [464, 521] on input "A colleague teaches me the ‘tricks of the trade’ when learning a new task" at bounding box center [469, 506] width 32 height 32
radio input "false"
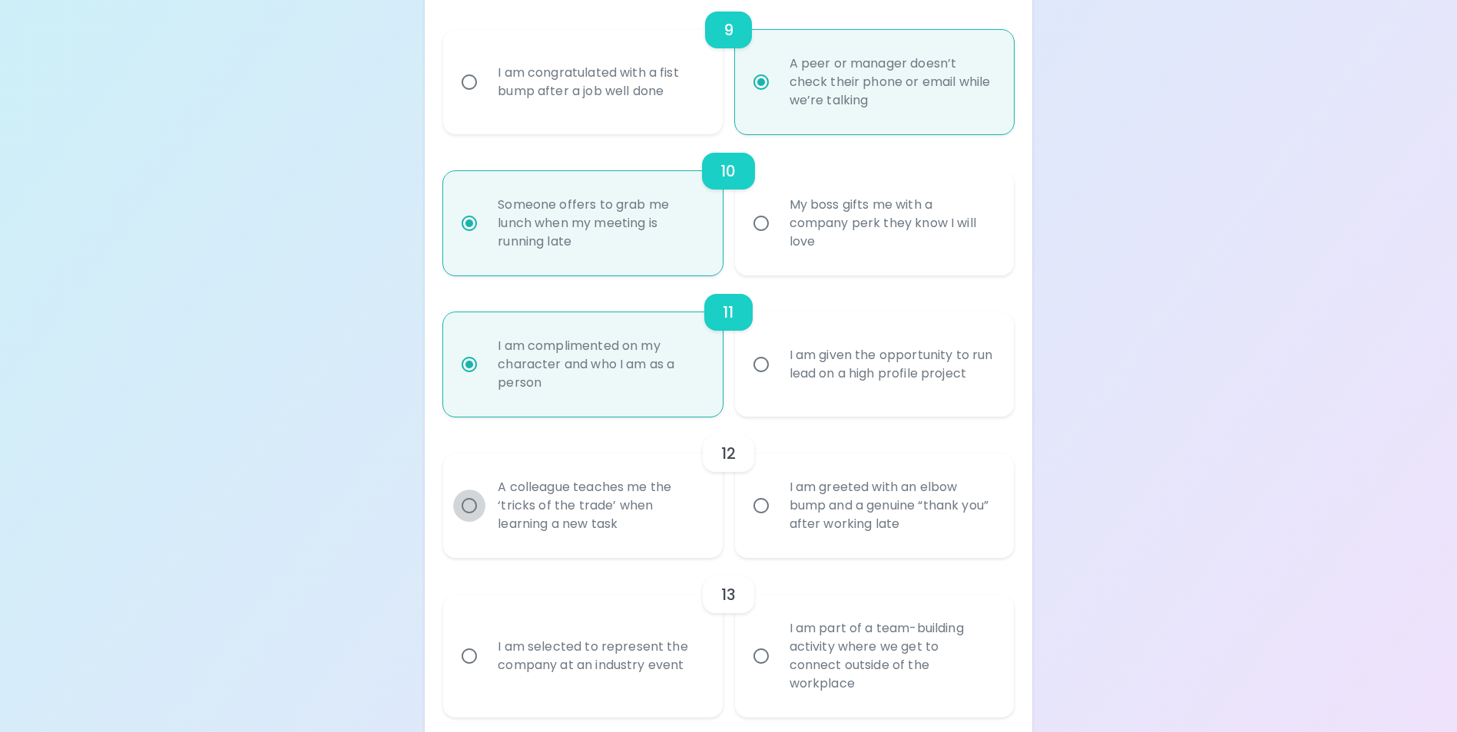
radio input "false"
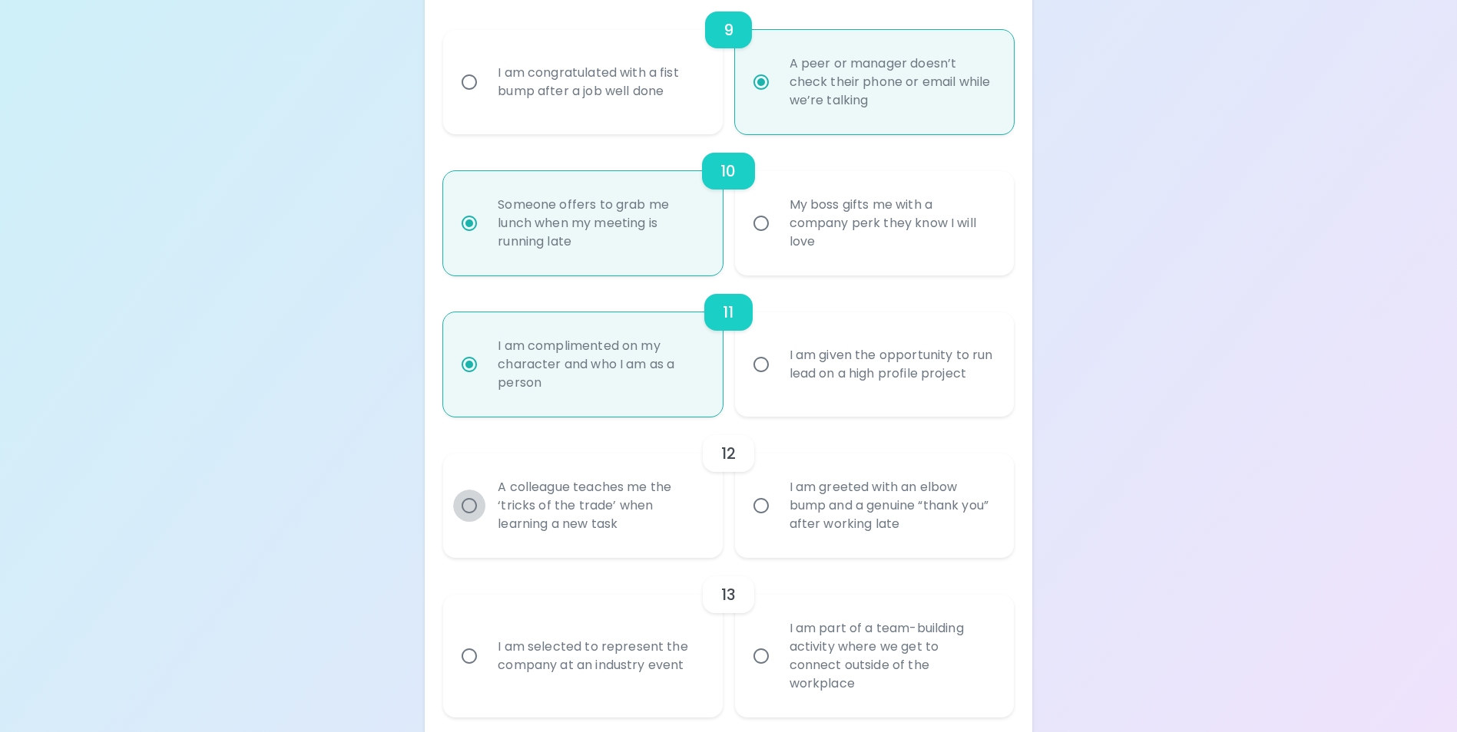
radio input "false"
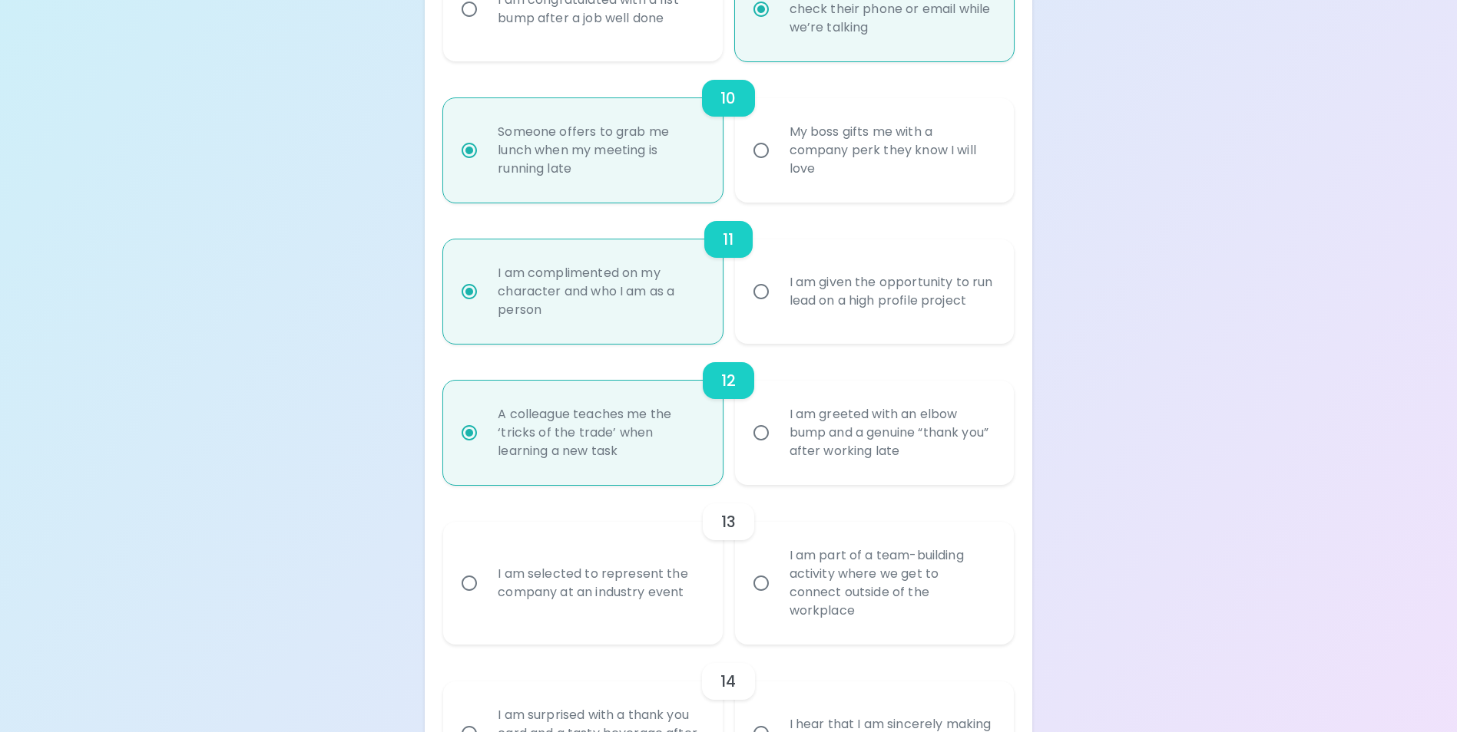
scroll to position [1628, 0]
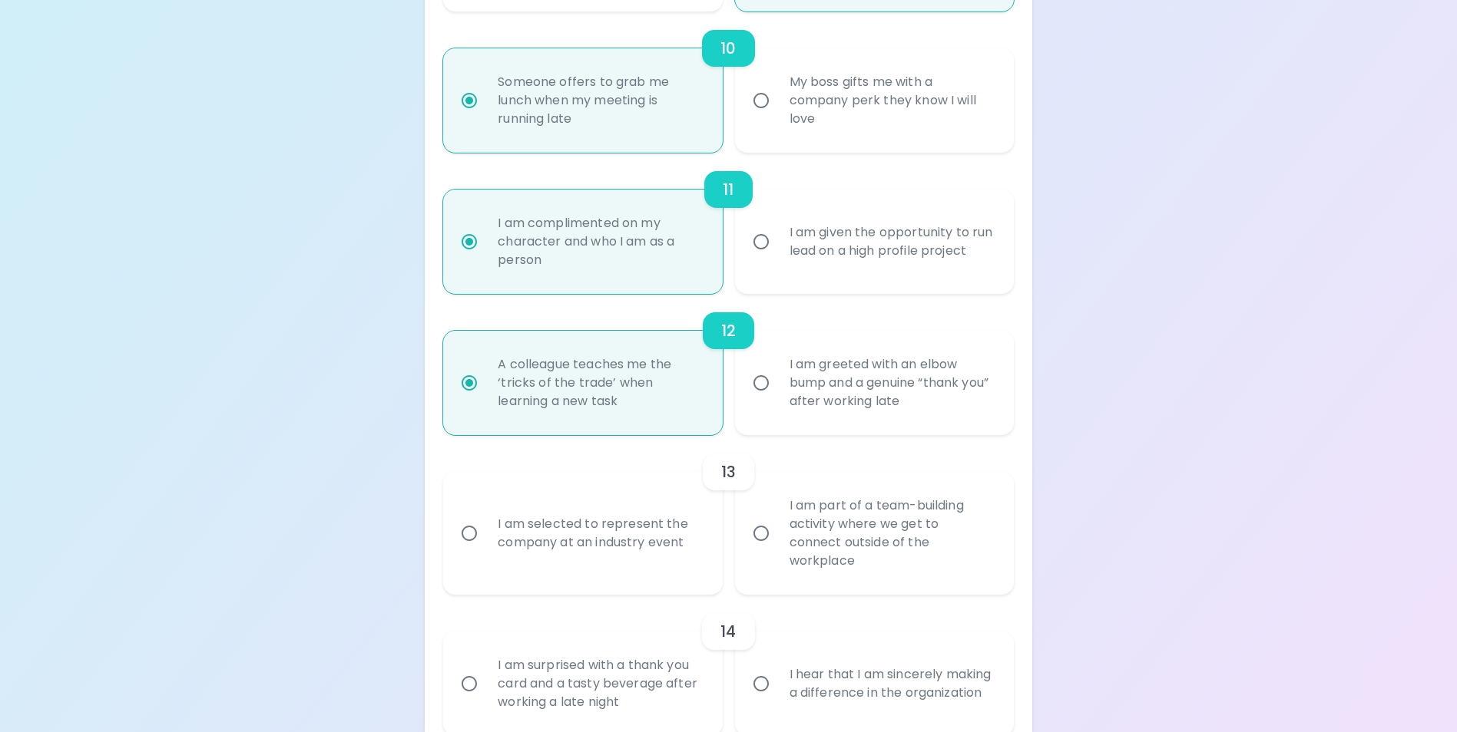
radio input "true"
click at [762, 541] on input "I am part of a team-building activity where we get to connect outside of the wo…" at bounding box center [761, 533] width 32 height 32
radio input "false"
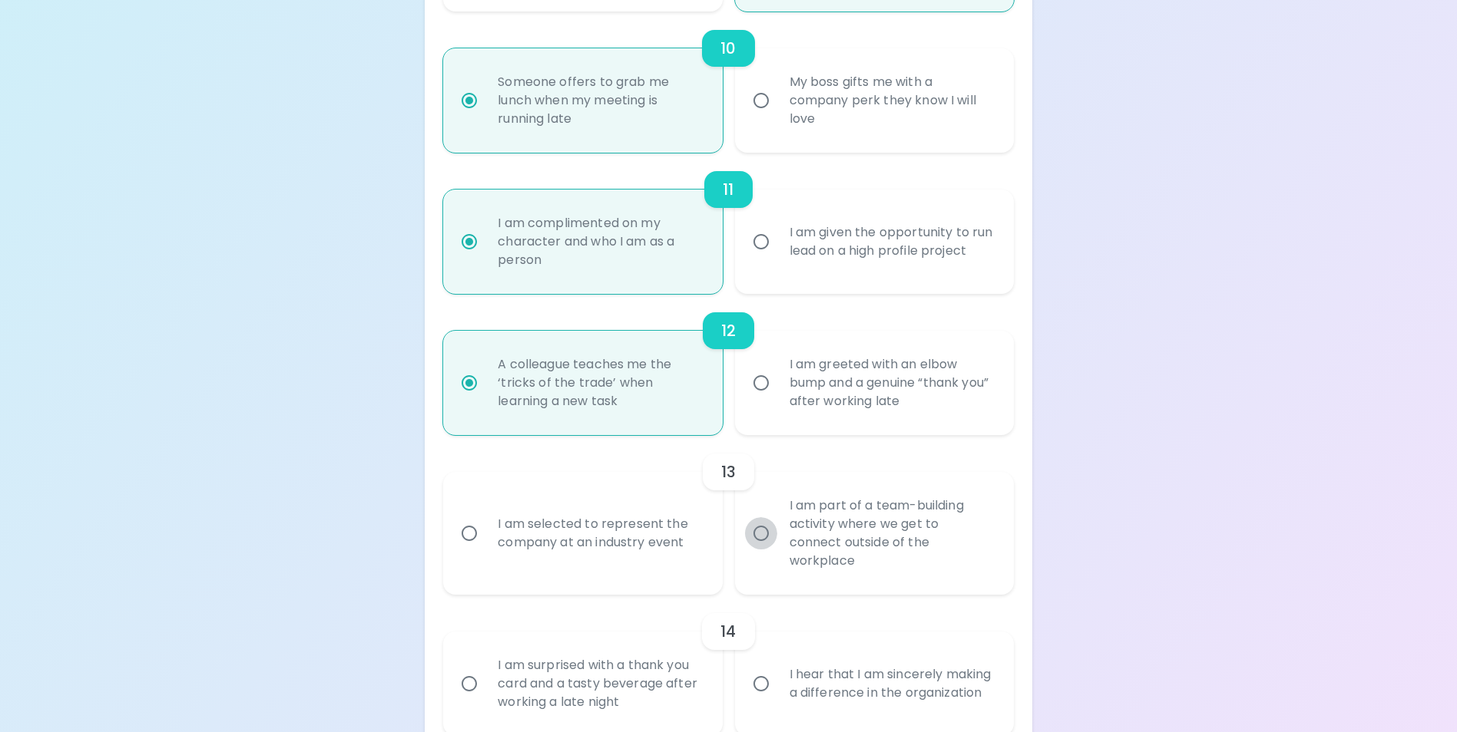
radio input "false"
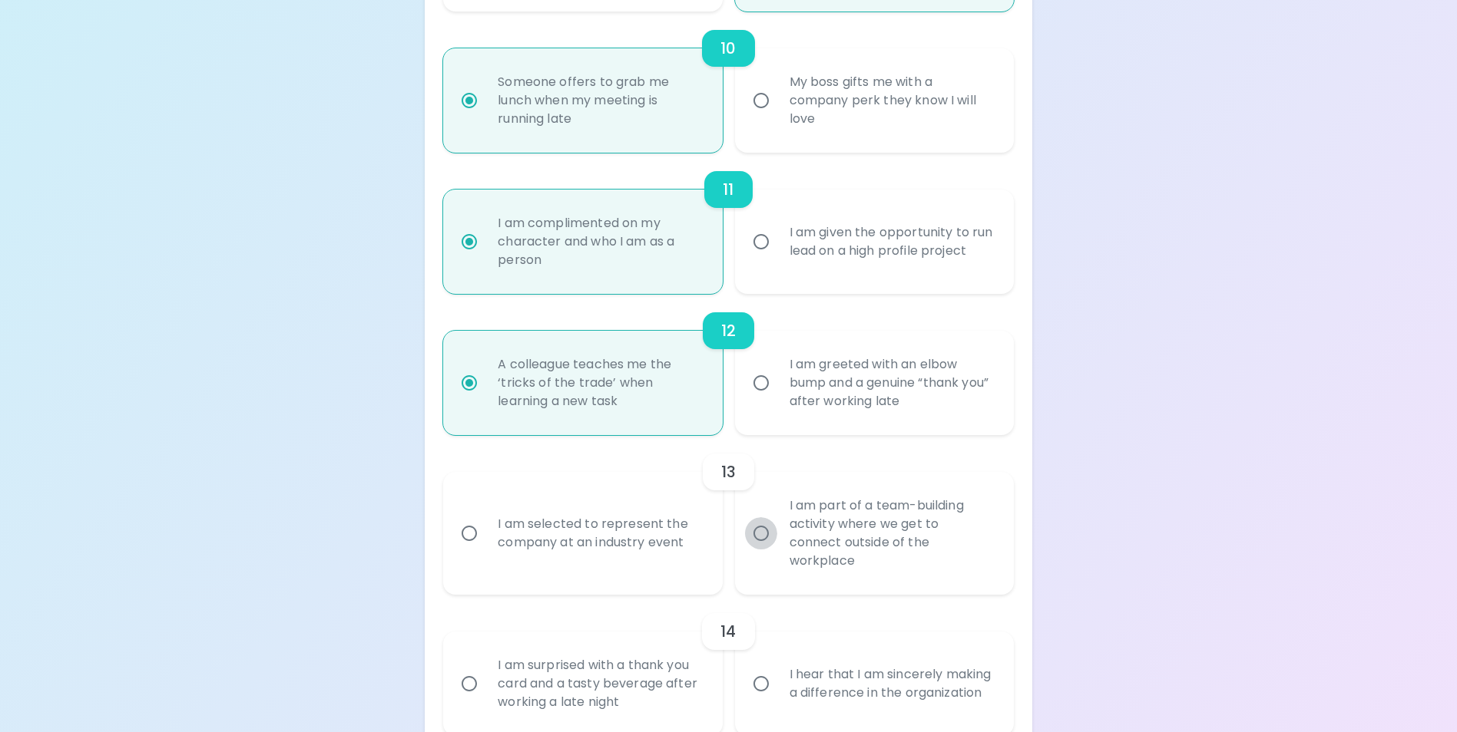
radio input "false"
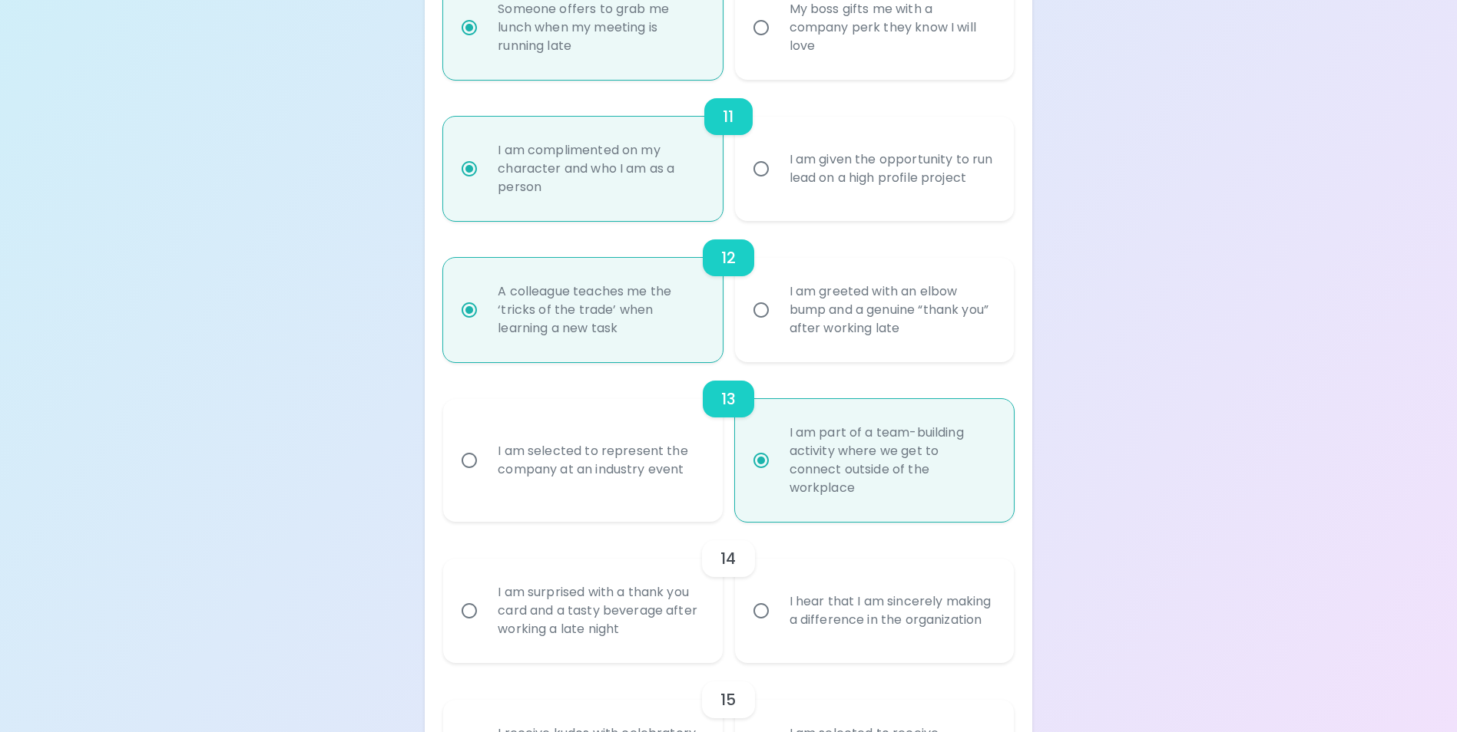
scroll to position [1751, 0]
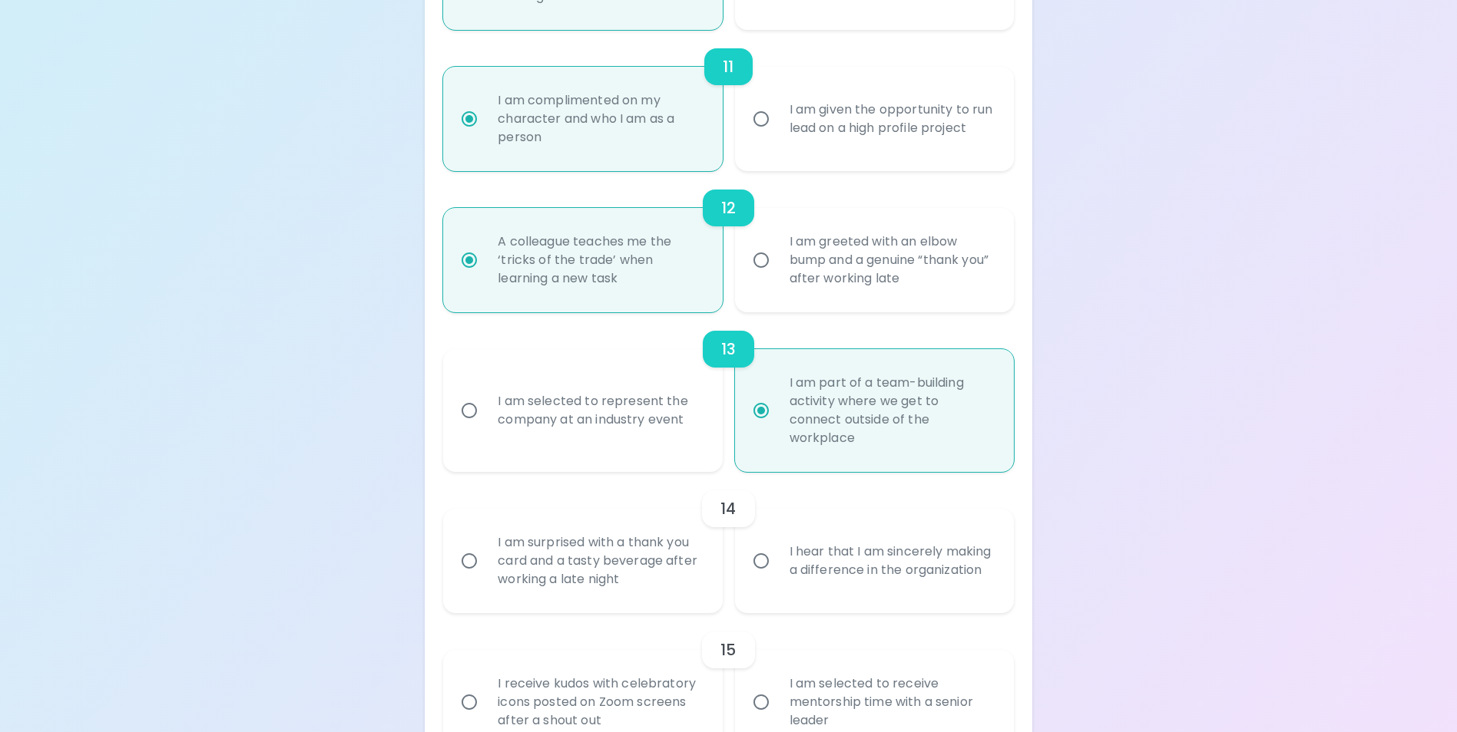
radio input "true"
click at [471, 422] on input "I am selected to represent the company at an industry event" at bounding box center [469, 411] width 32 height 32
radio input "false"
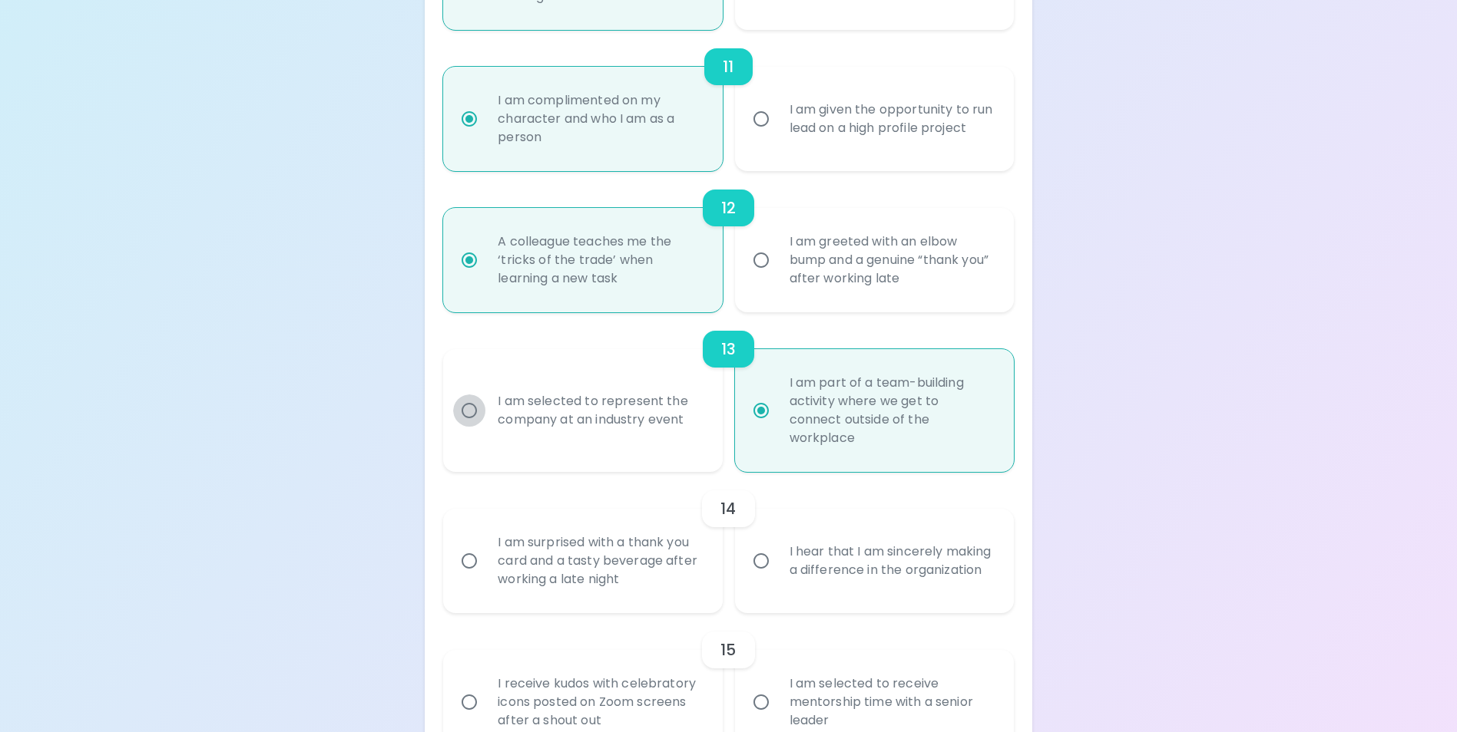
radio input "false"
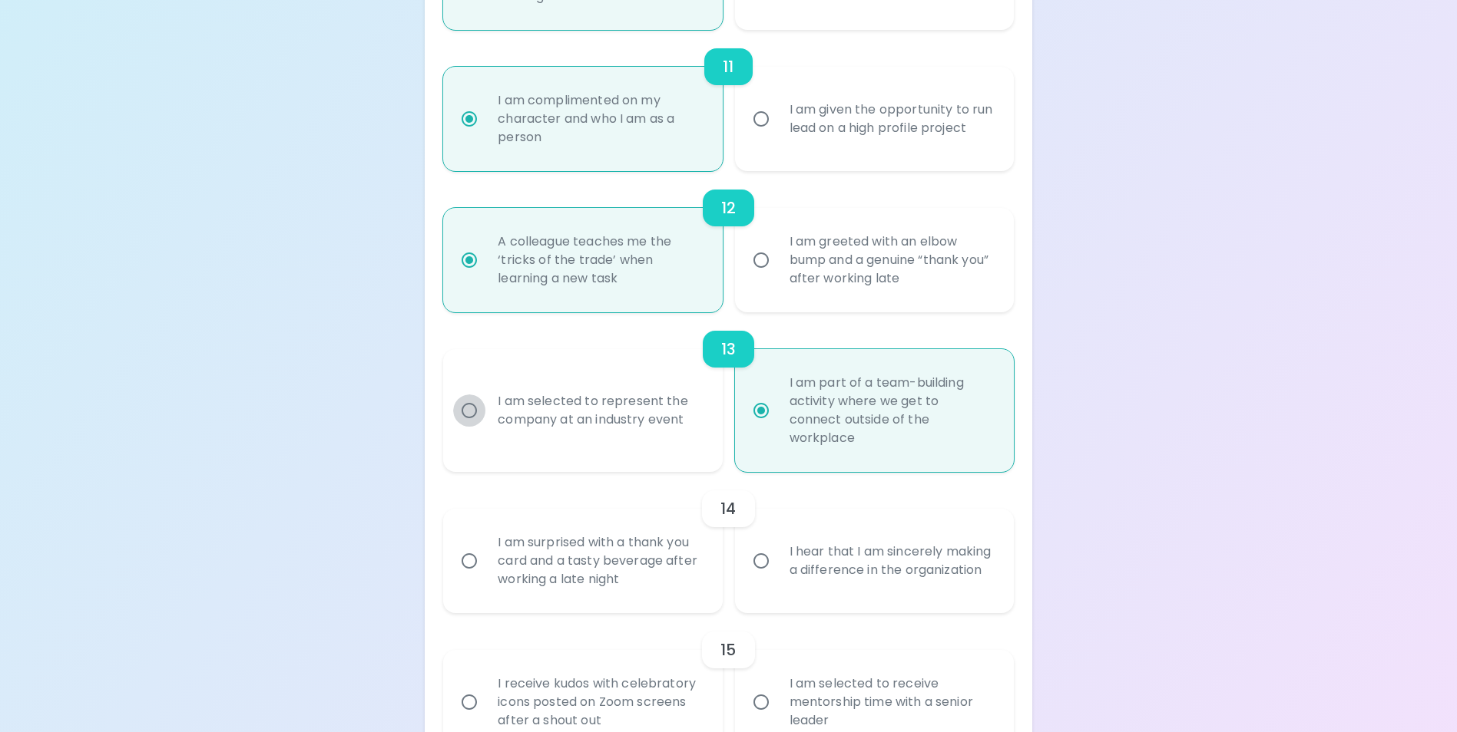
radio input "false"
radio input "true"
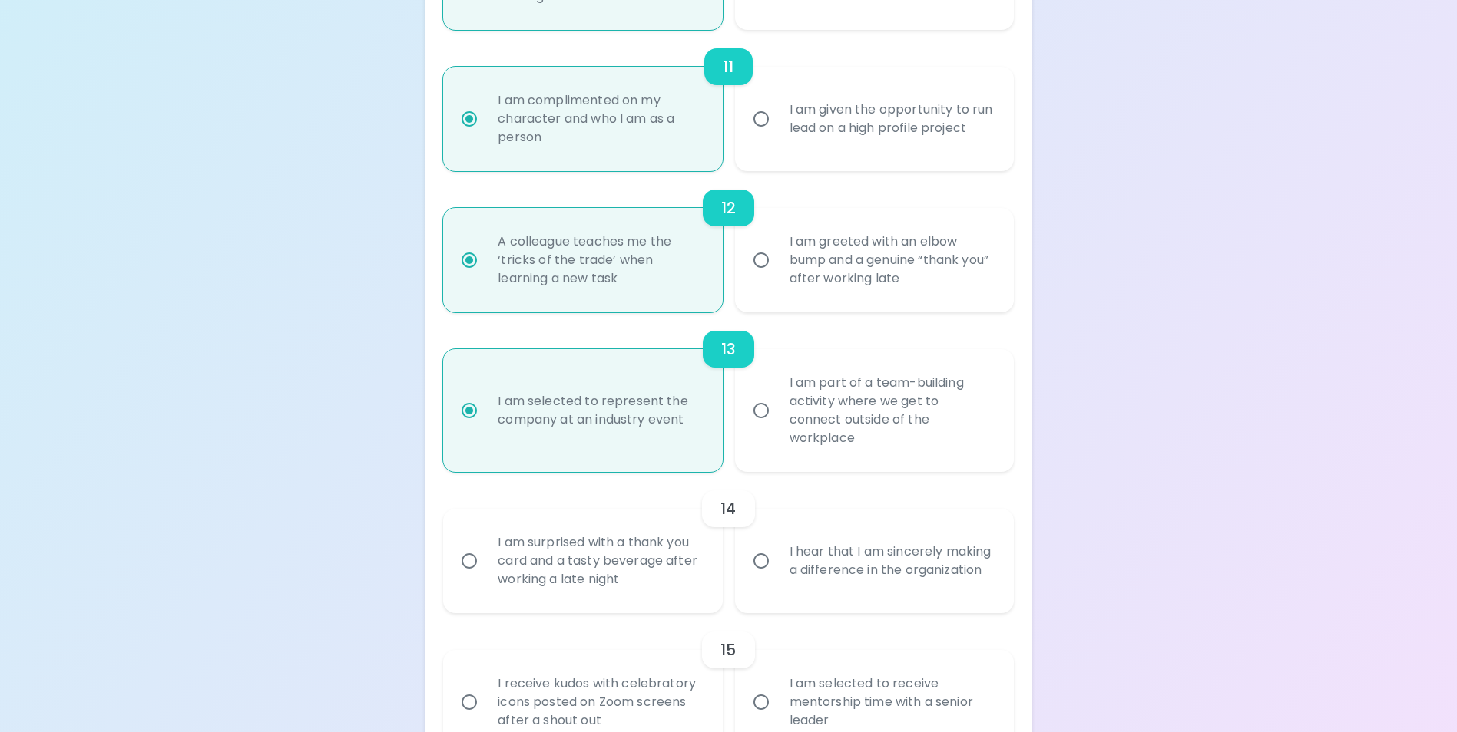
radio input "true"
click at [762, 425] on input "I am part of a team-building activity where we get to connect outside of the wo…" at bounding box center [761, 411] width 32 height 32
radio input "false"
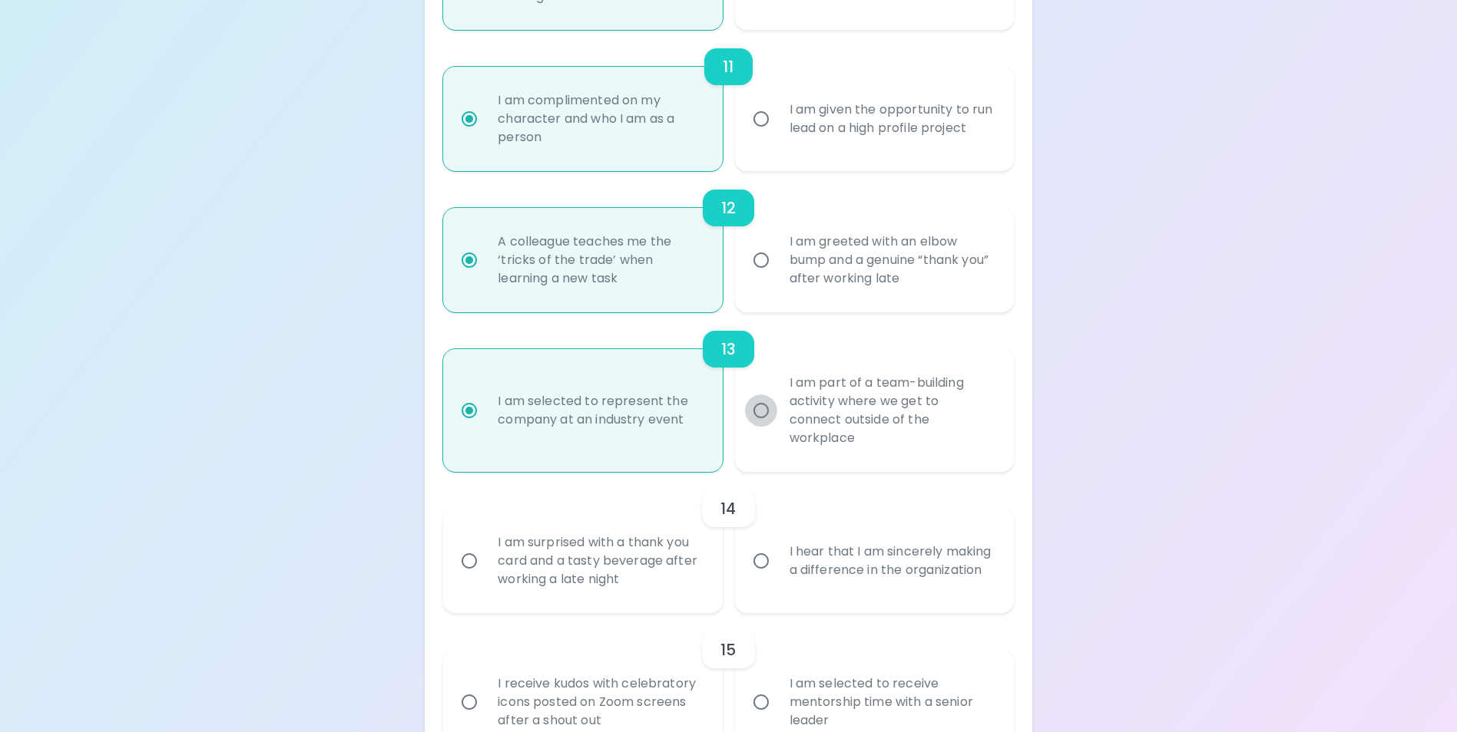
radio input "false"
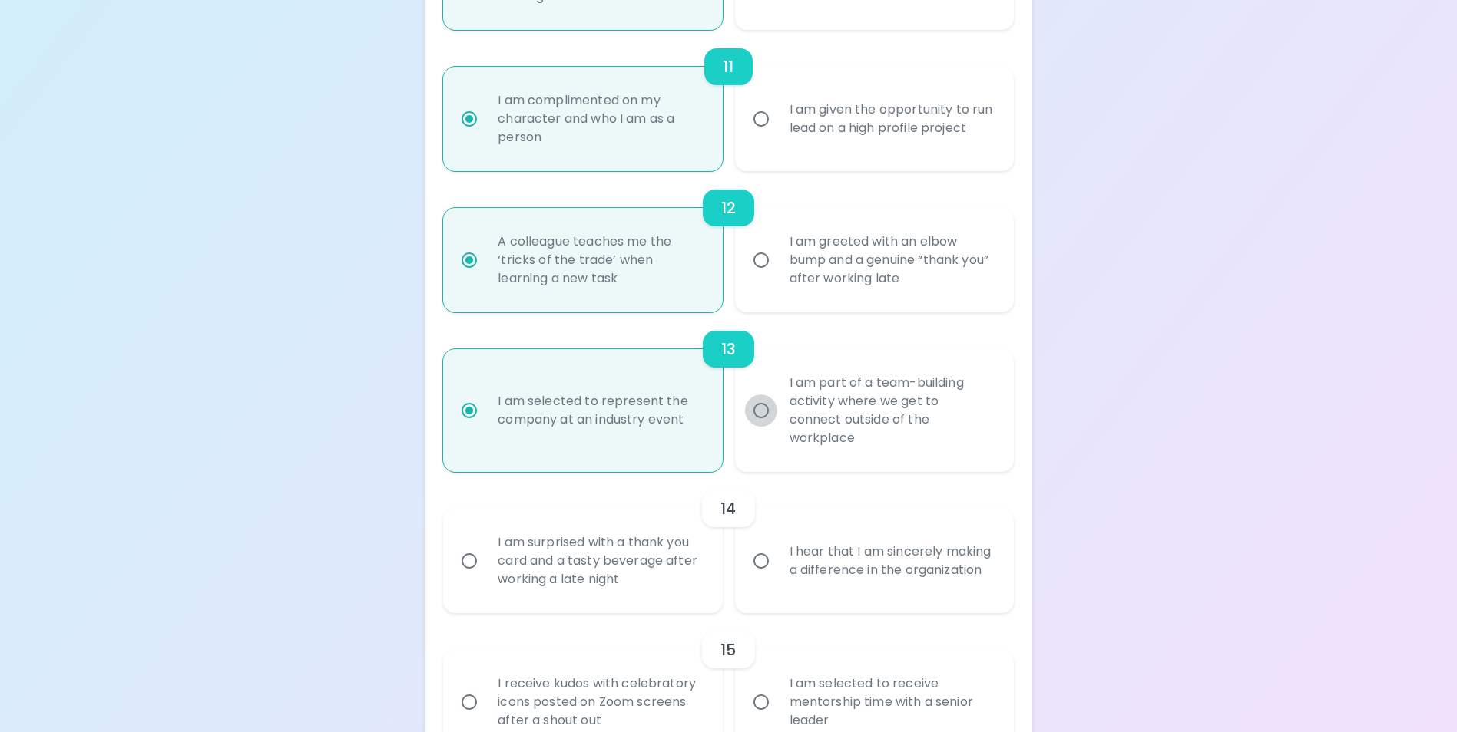
radio input "false"
radio input "true"
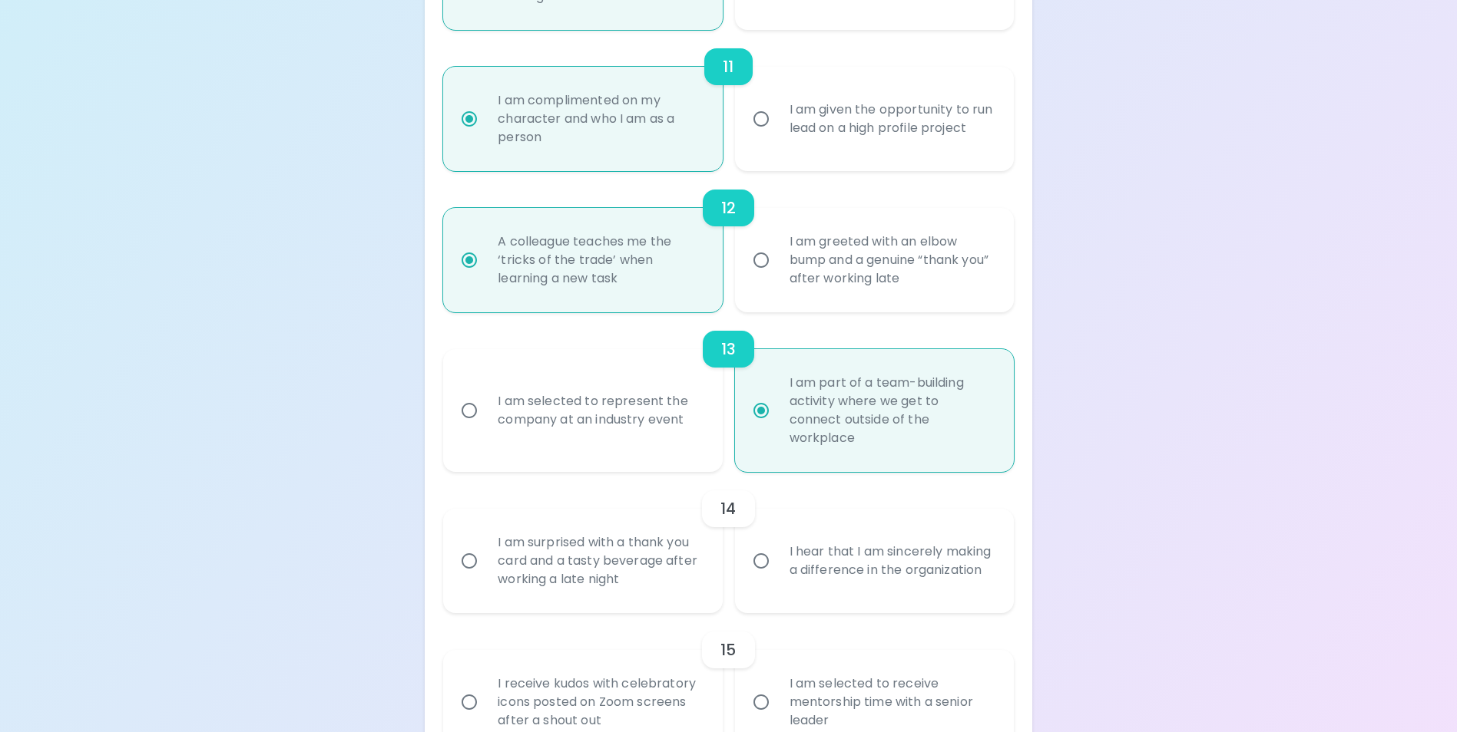
radio input "true"
drag, startPoint x: 461, startPoint y: 569, endPoint x: 473, endPoint y: 572, distance: 12.7
click at [459, 569] on input "I am surprised with a thank you card and a tasty beverage after working a late …" at bounding box center [469, 561] width 32 height 32
radio input "false"
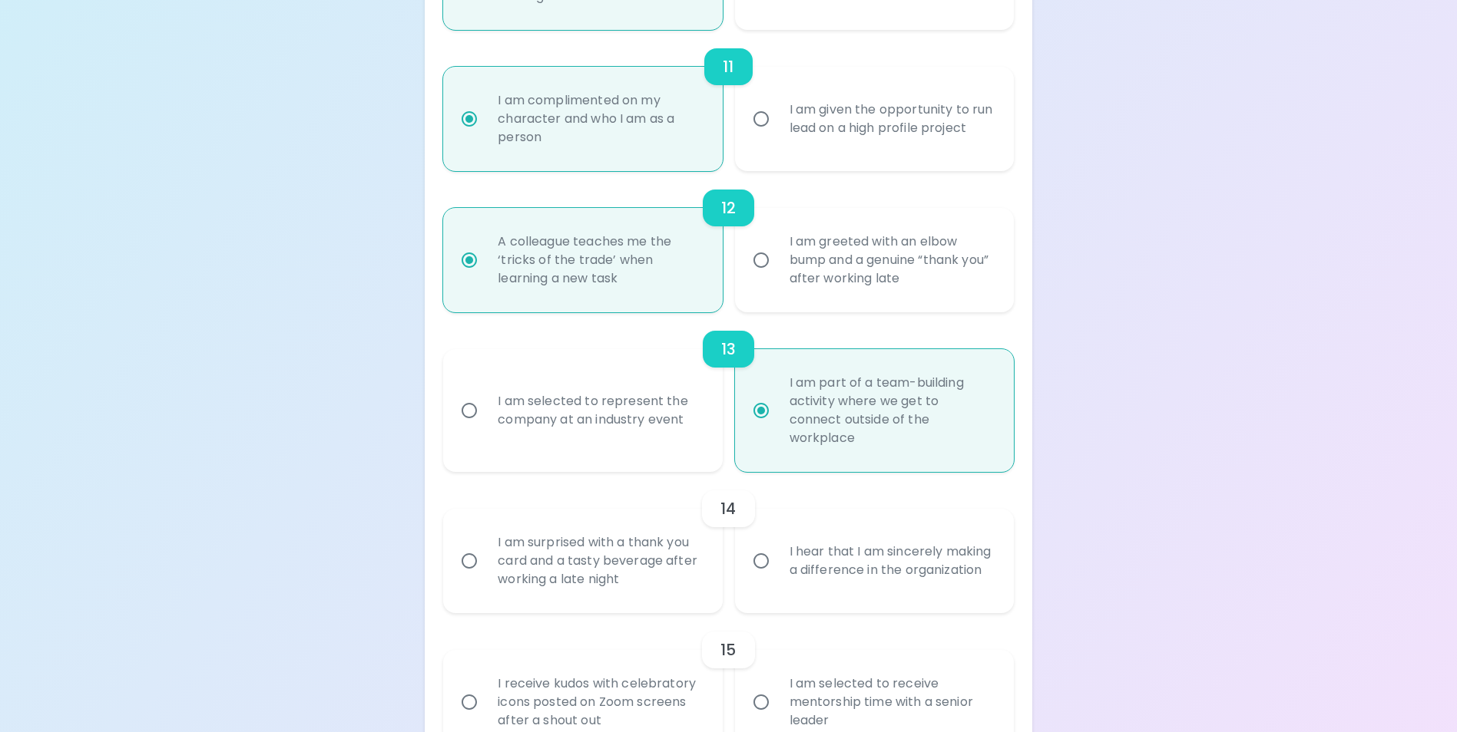
radio input "false"
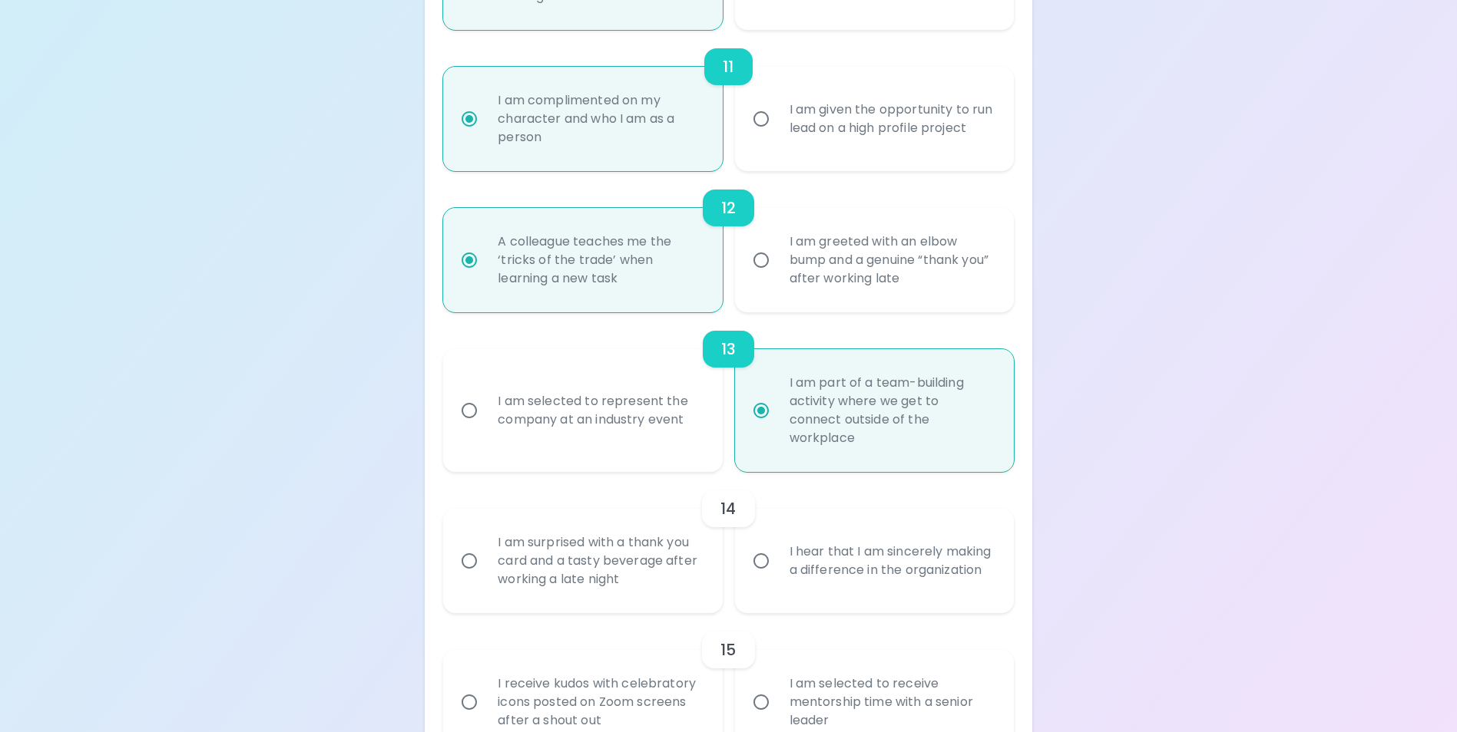
radio input "false"
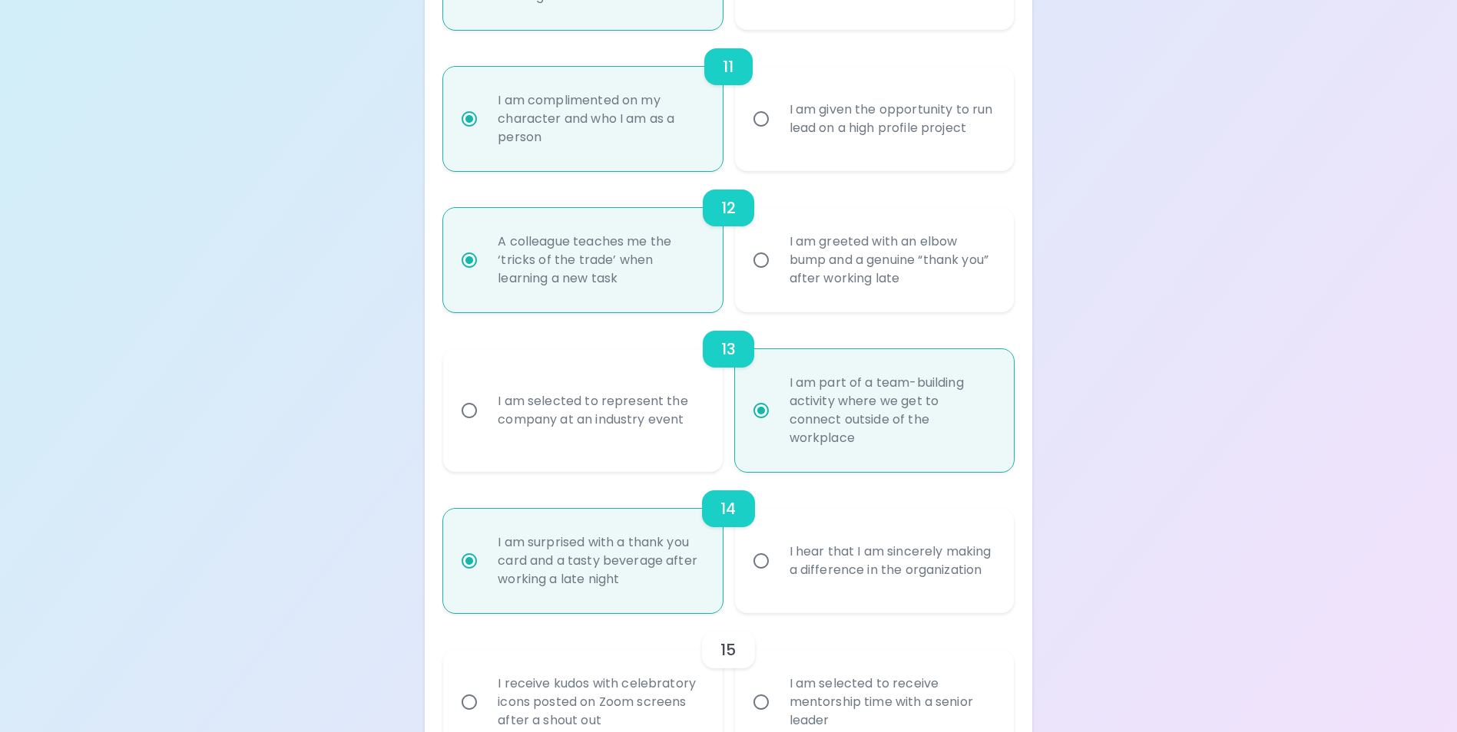
scroll to position [1848, 0]
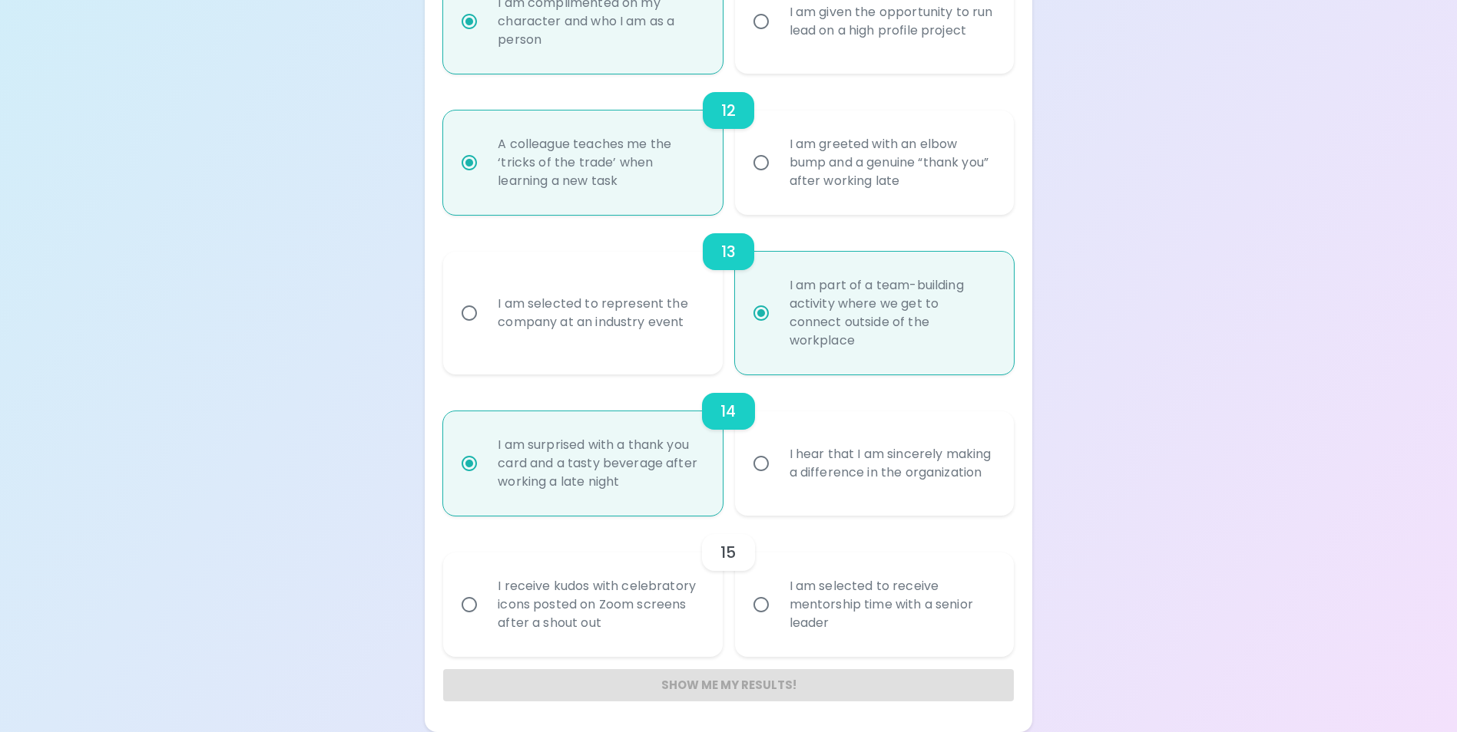
radio input "true"
click at [761, 603] on input "I am selected to receive mentorship time with a senior leader" at bounding box center [761, 605] width 32 height 32
radio input "false"
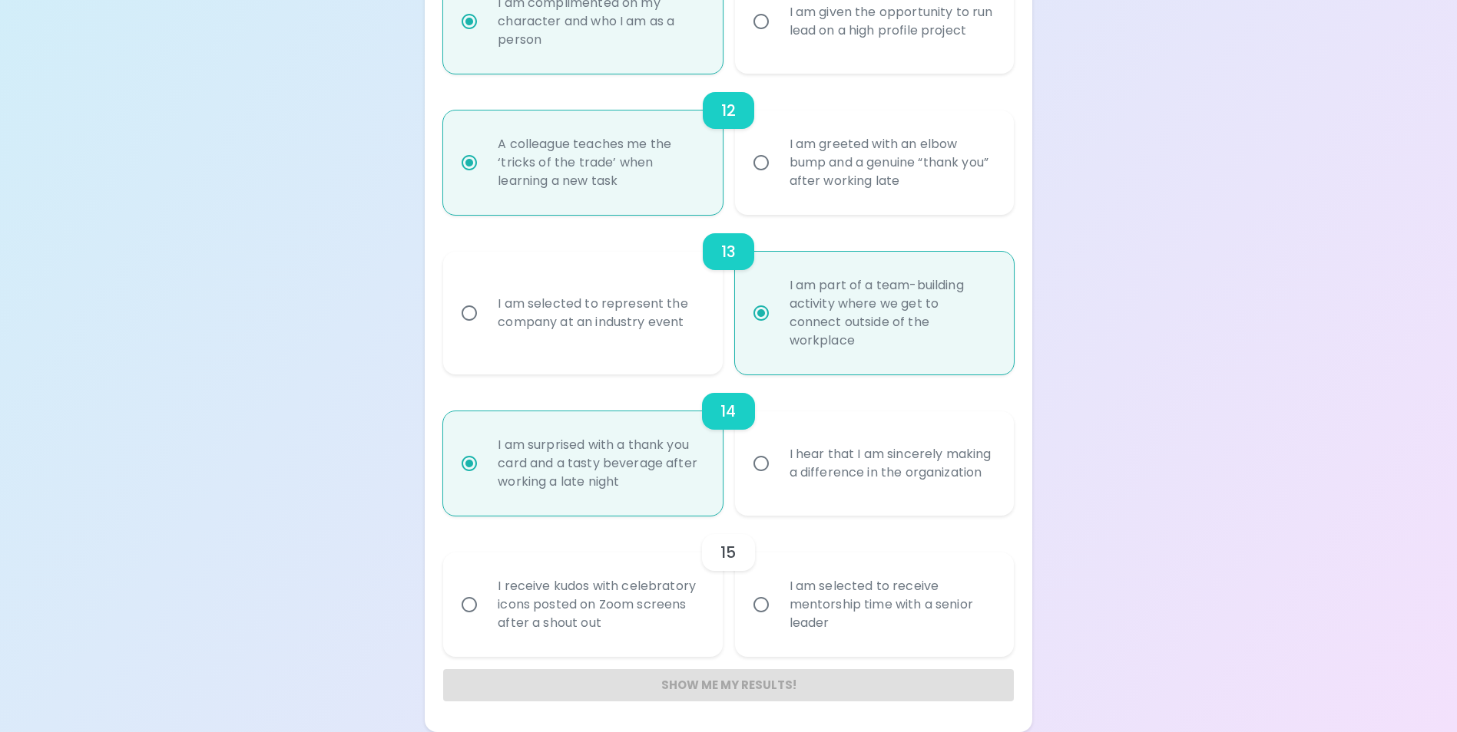
radio input "false"
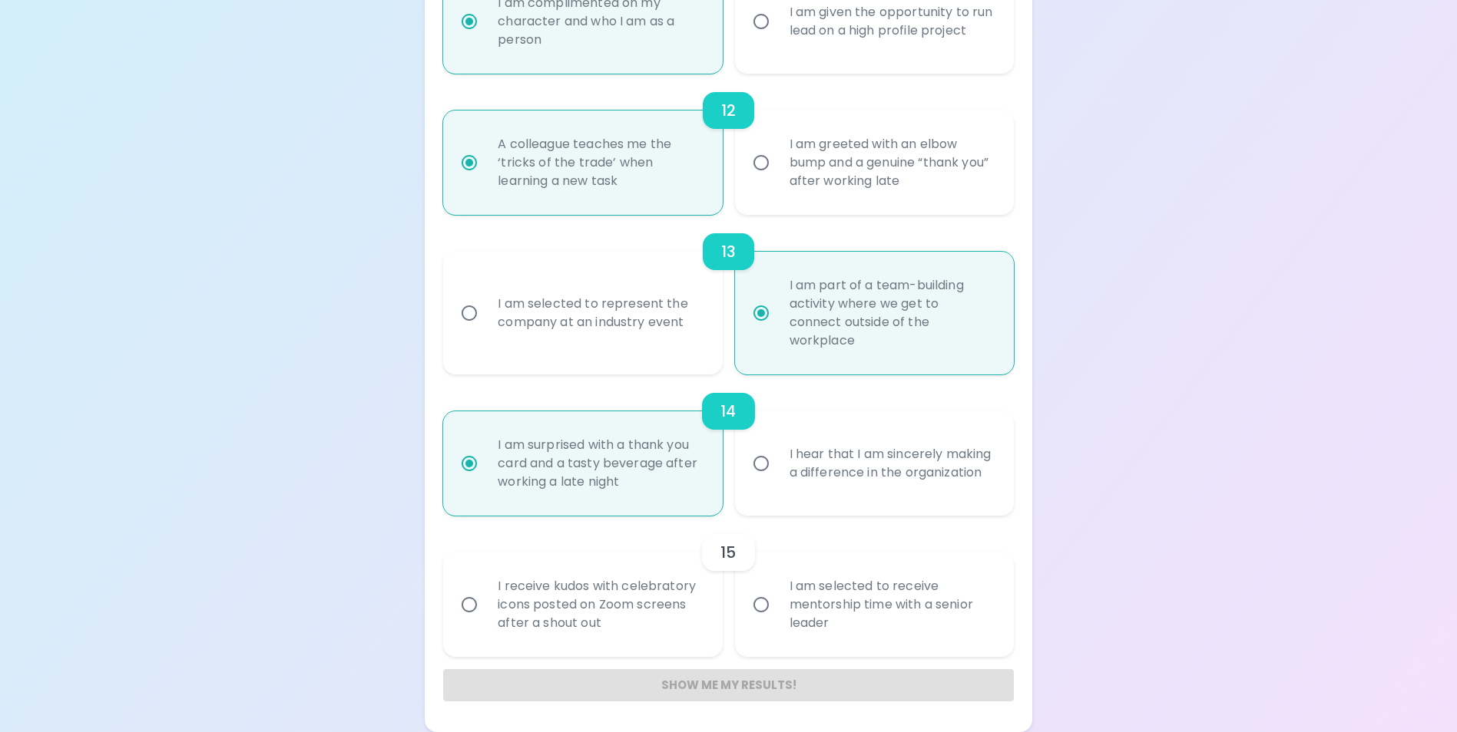
radio input "false"
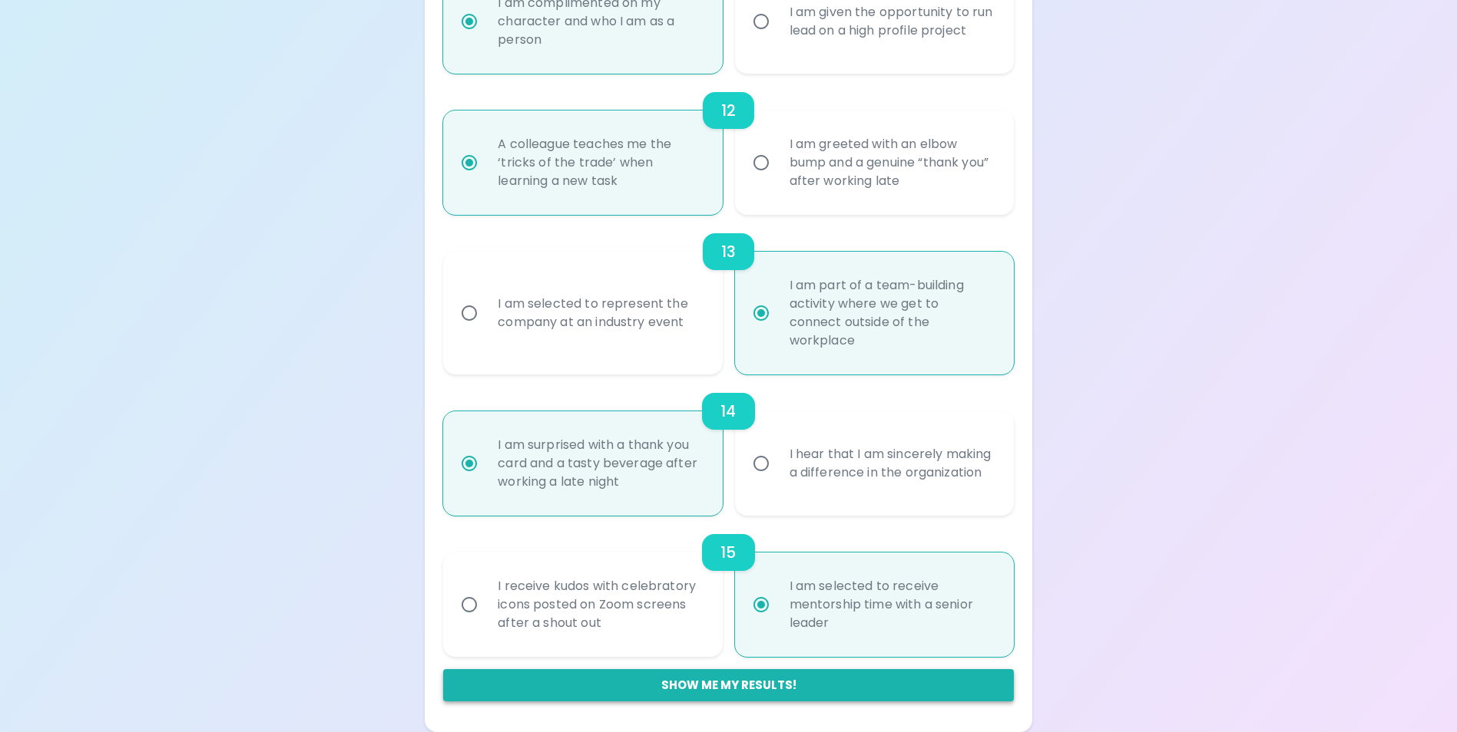
radio input "true"
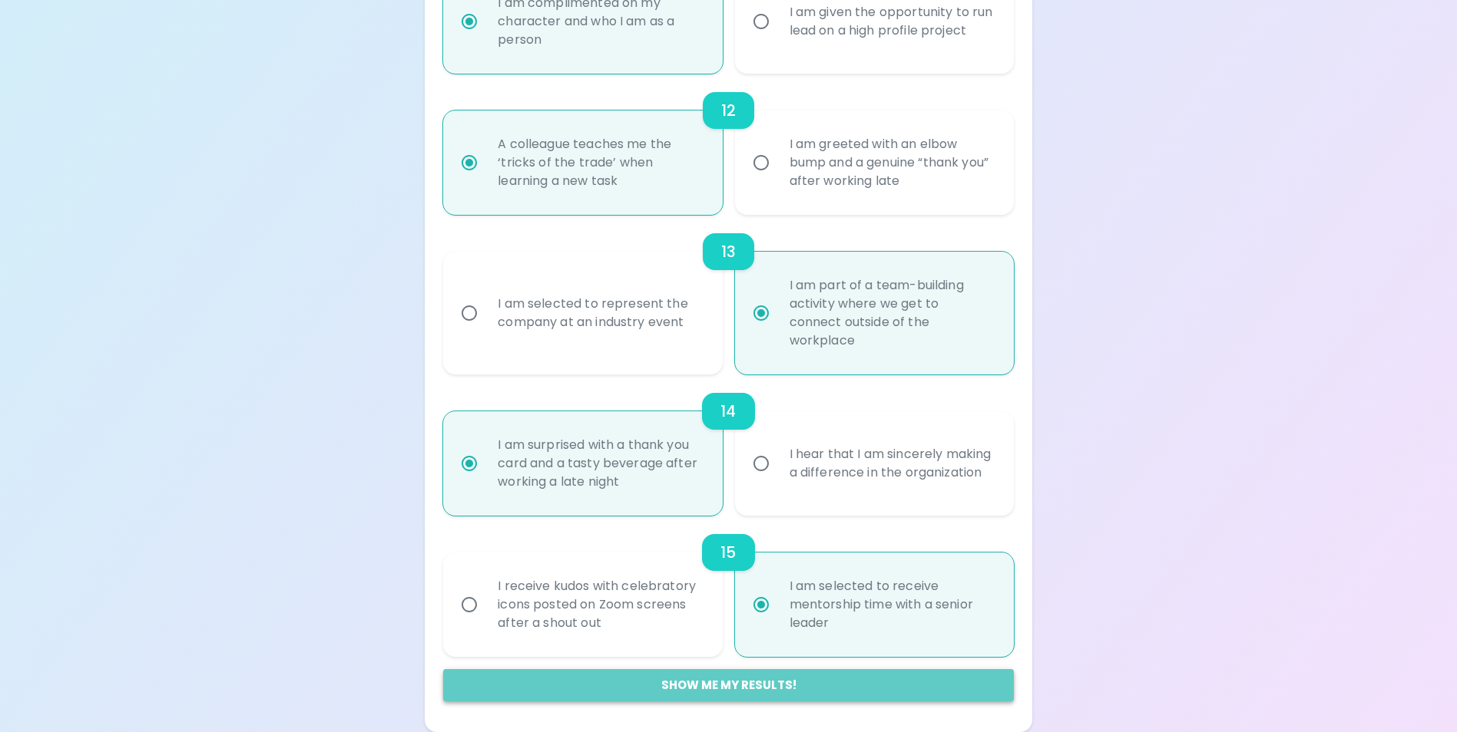
click at [721, 686] on button "Show me my results!" at bounding box center [728, 686] width 570 height 32
radio input "false"
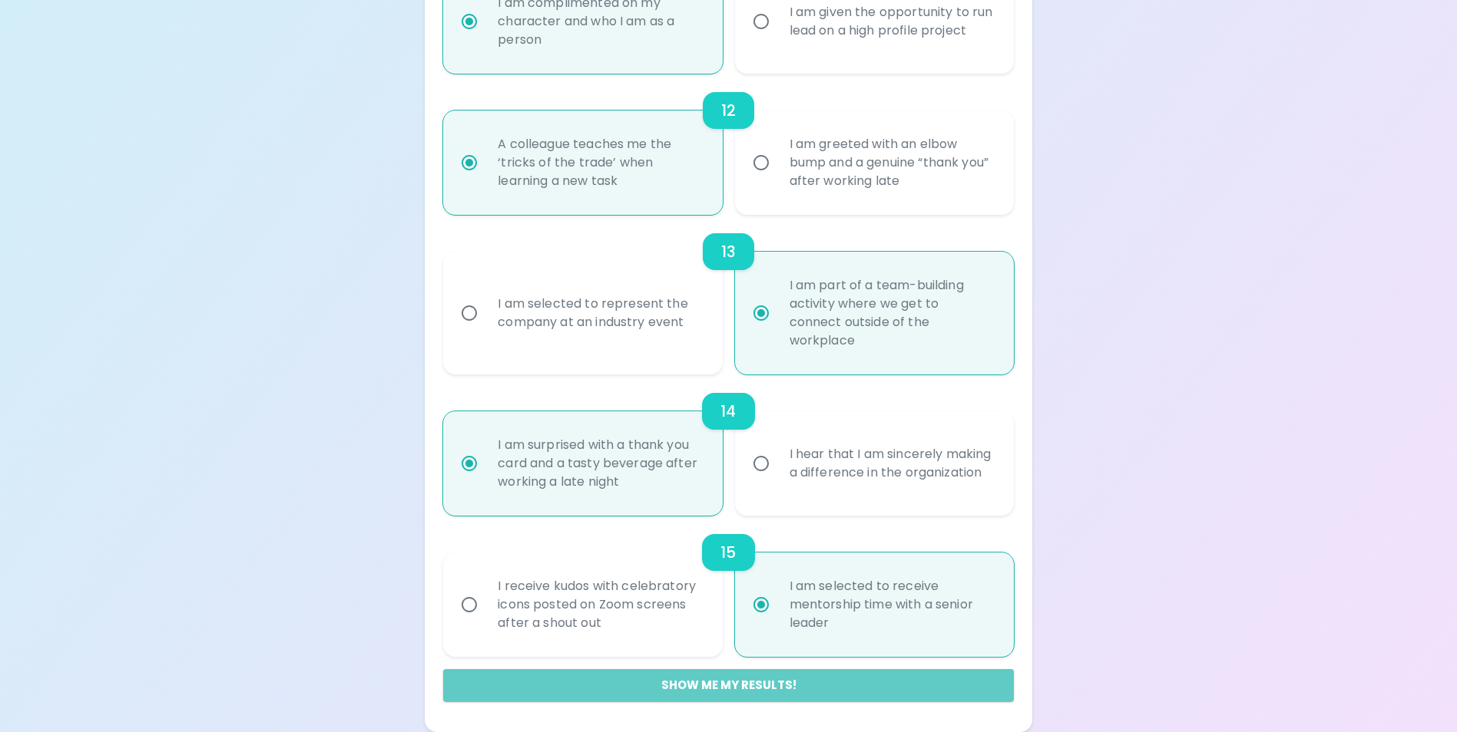
radio input "false"
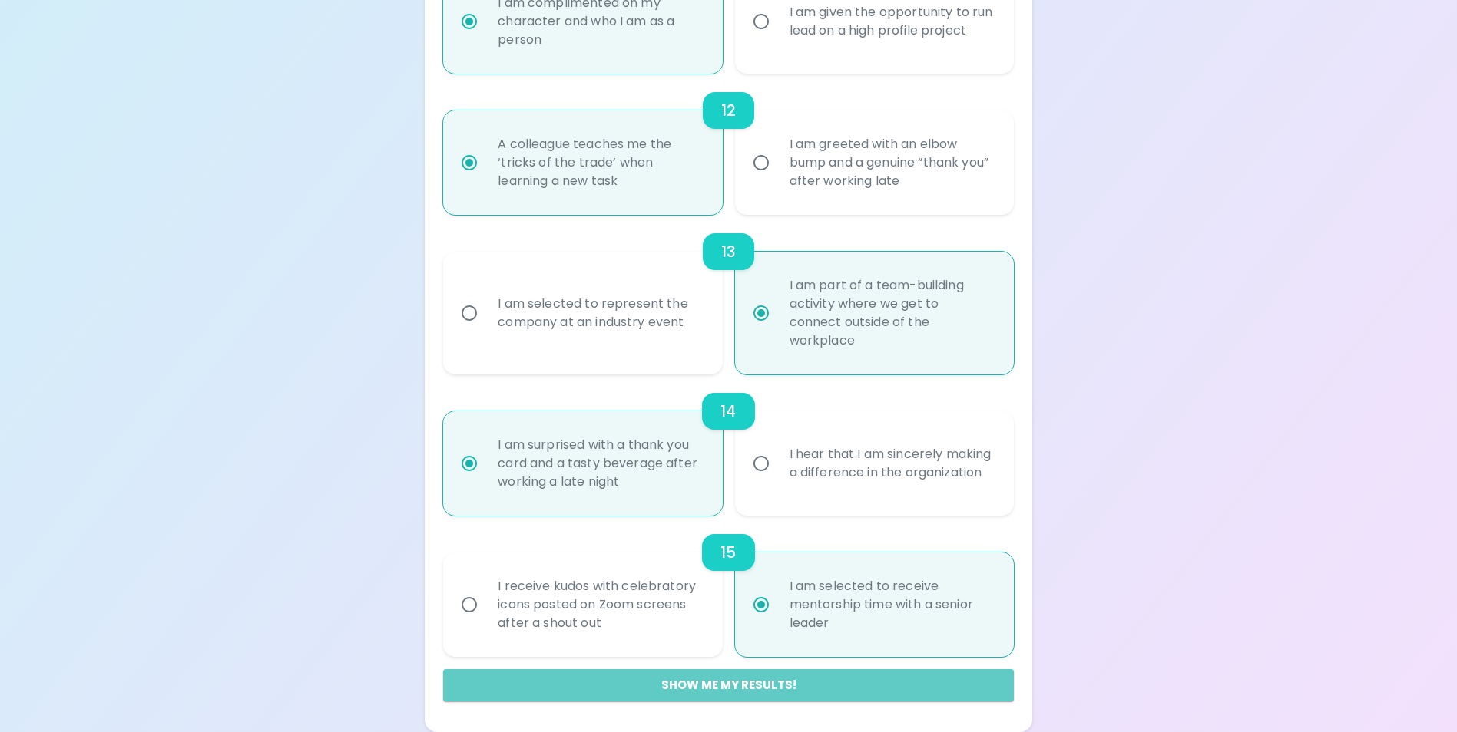
radio input "false"
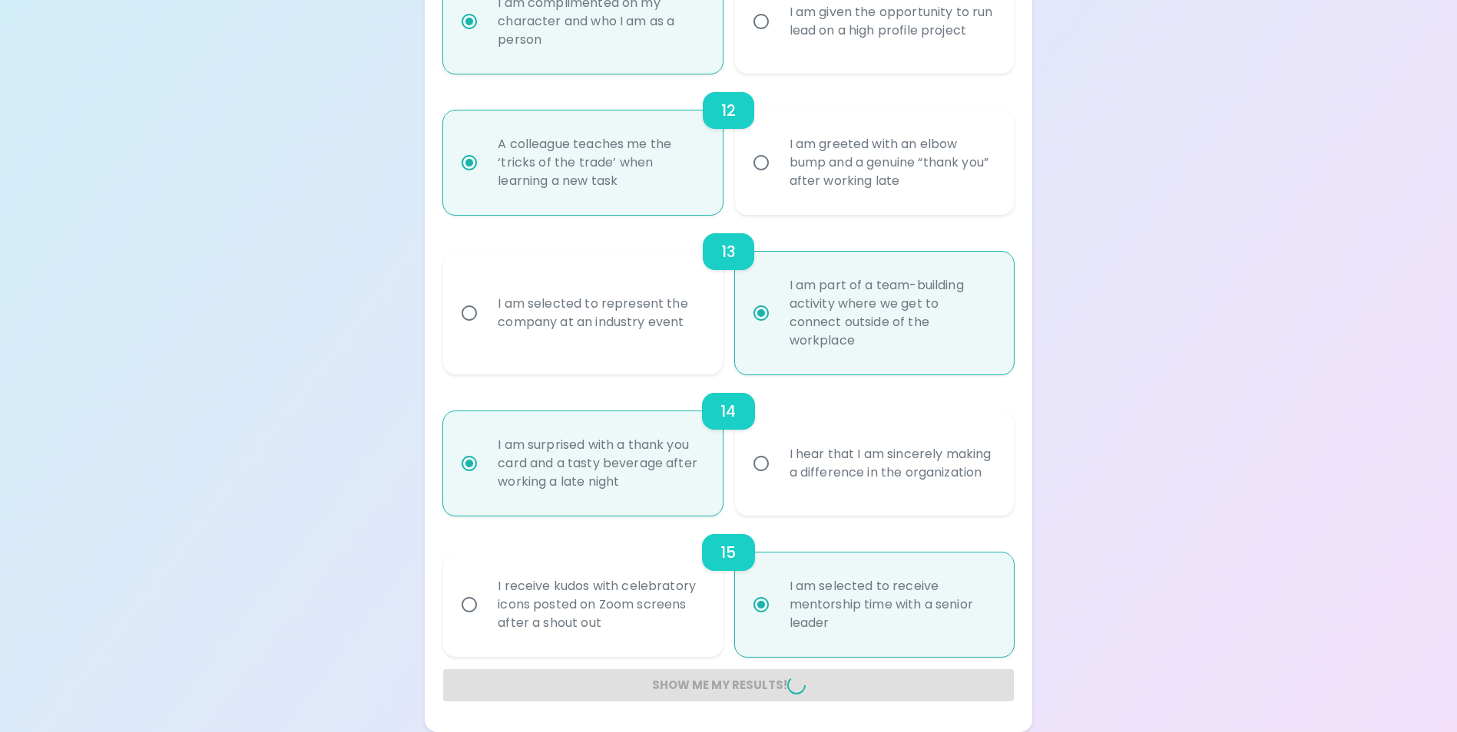
radio input "false"
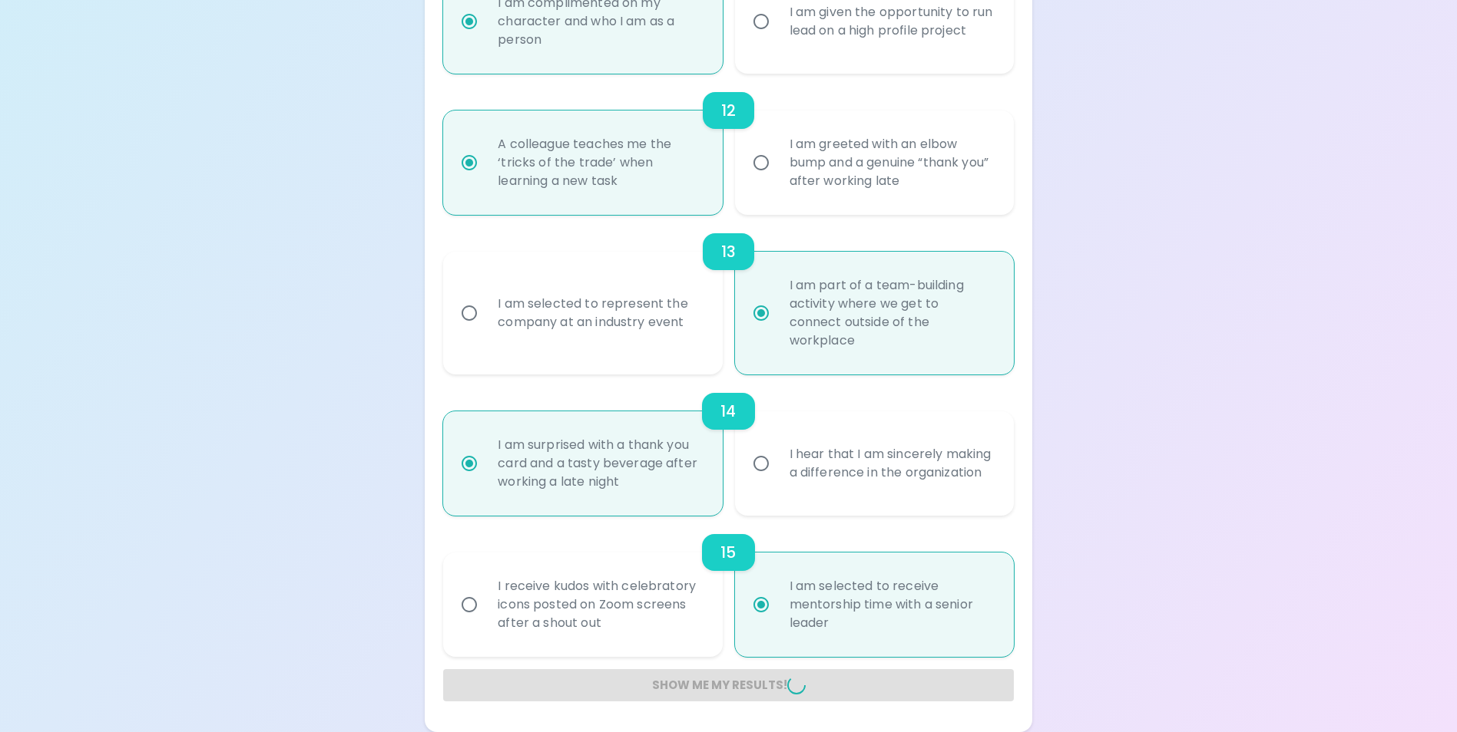
radio input "false"
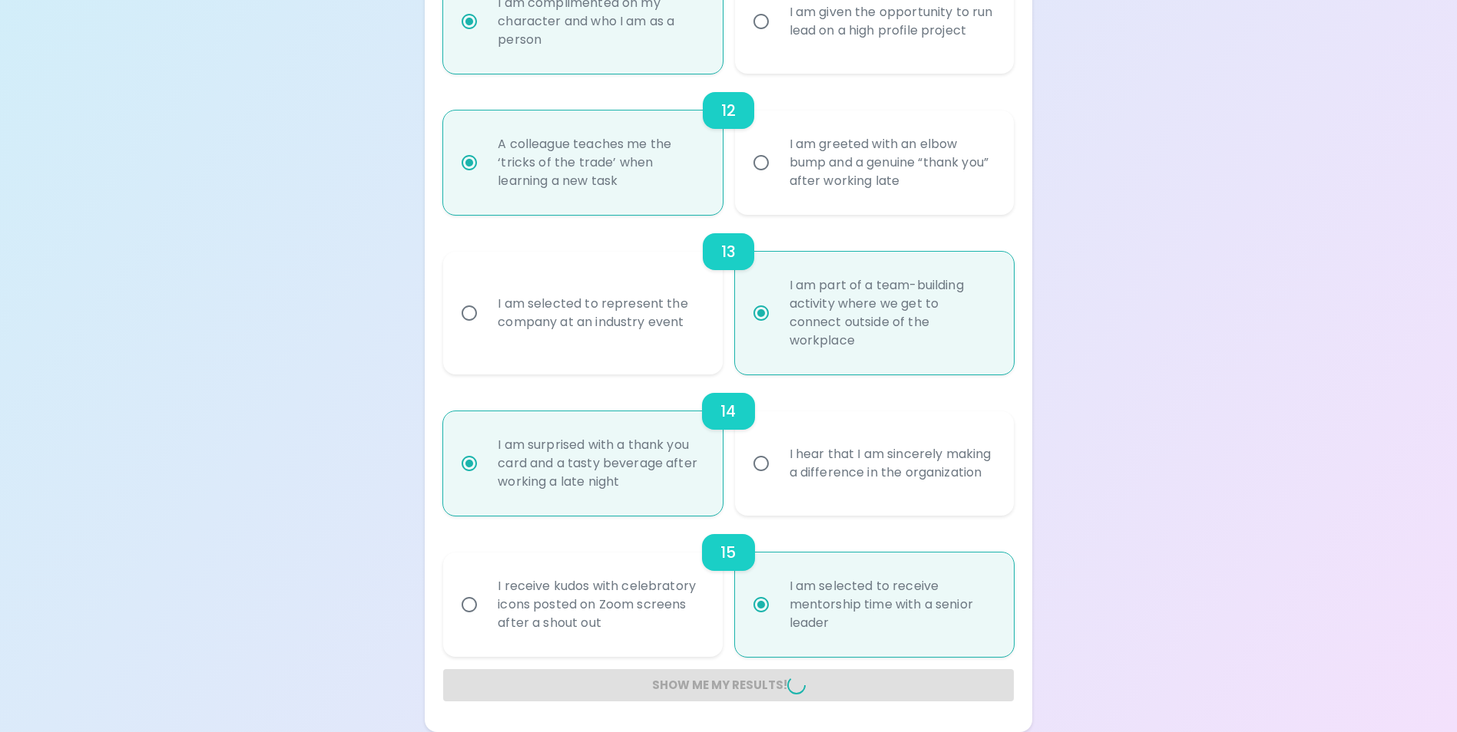
radio input "false"
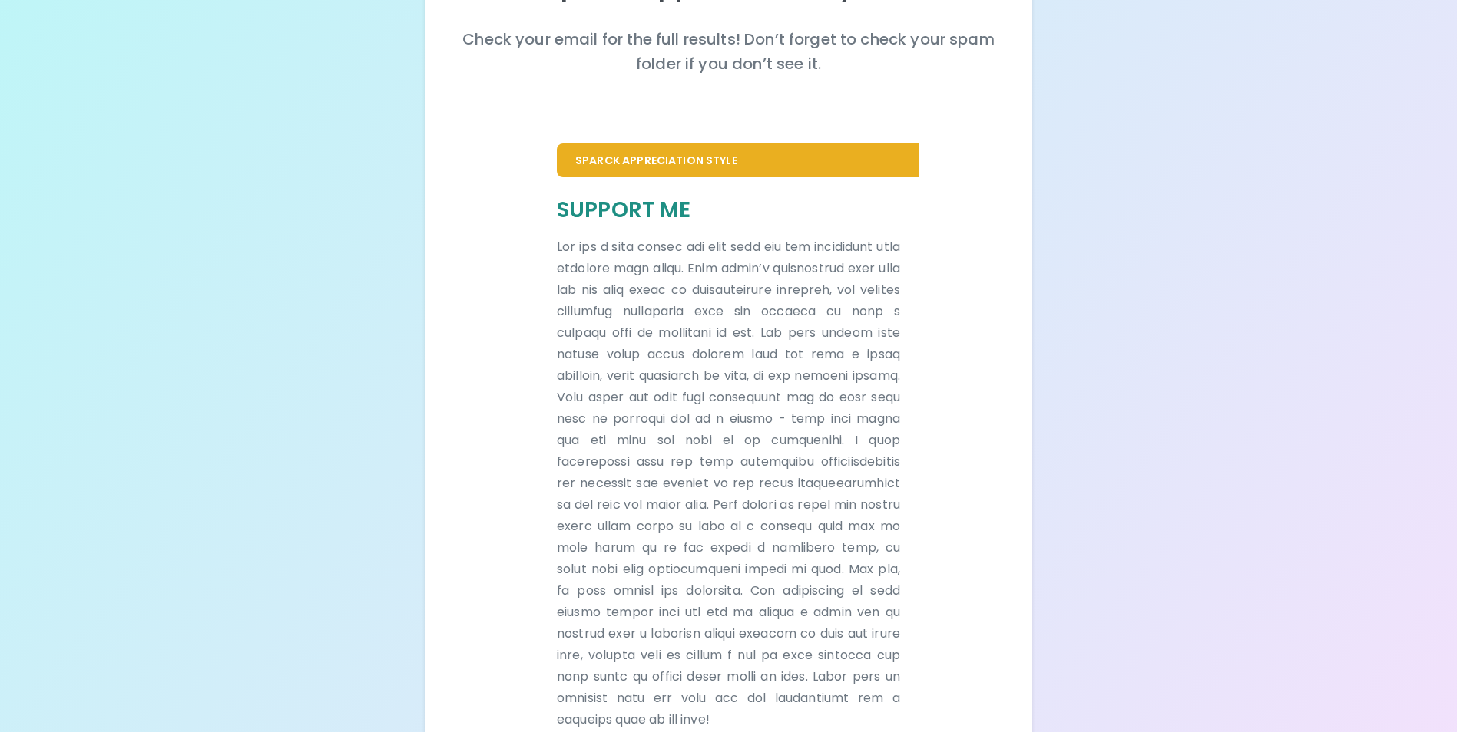
scroll to position [0, 0]
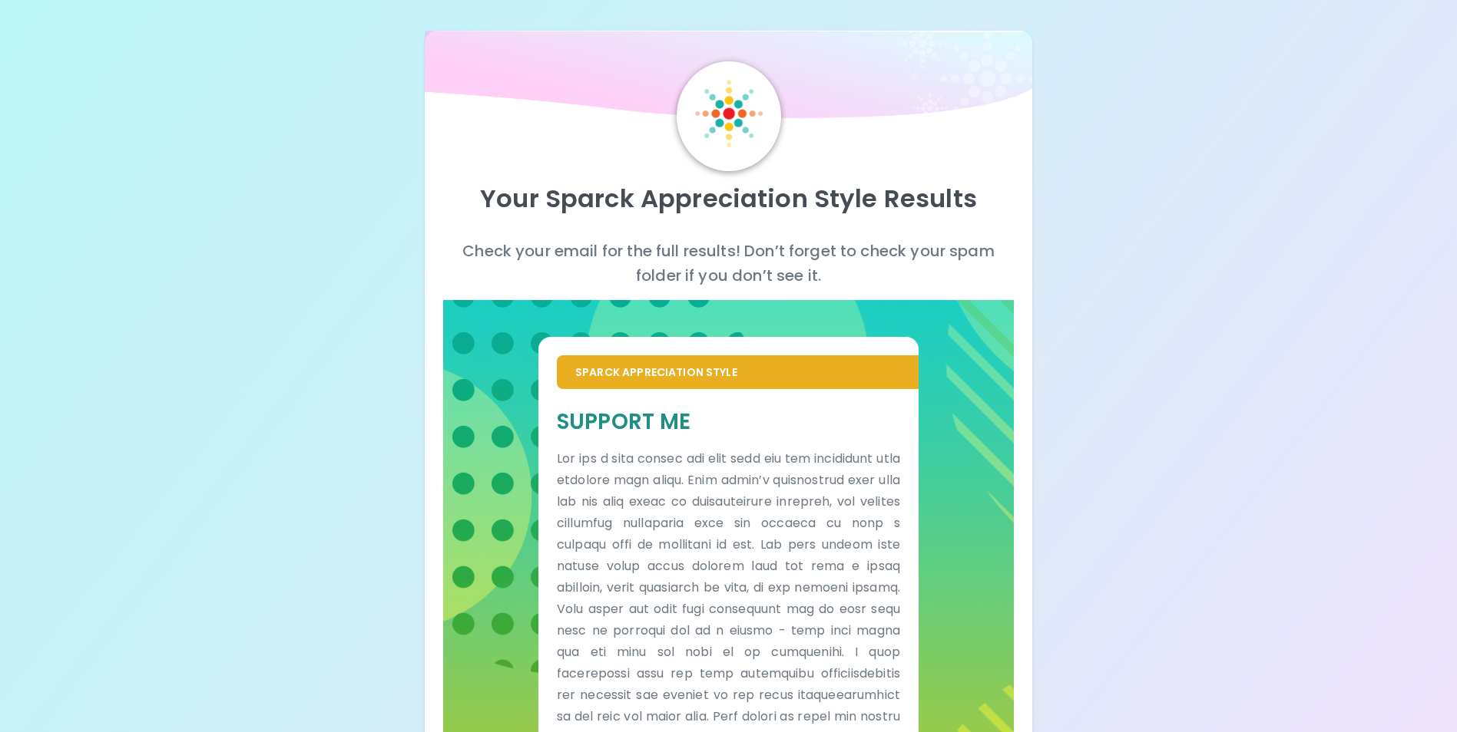
click at [1133, 369] on div "Your Sparck Appreciation Style Results Check your email for the full results! D…" at bounding box center [728, 505] width 1457 height 1010
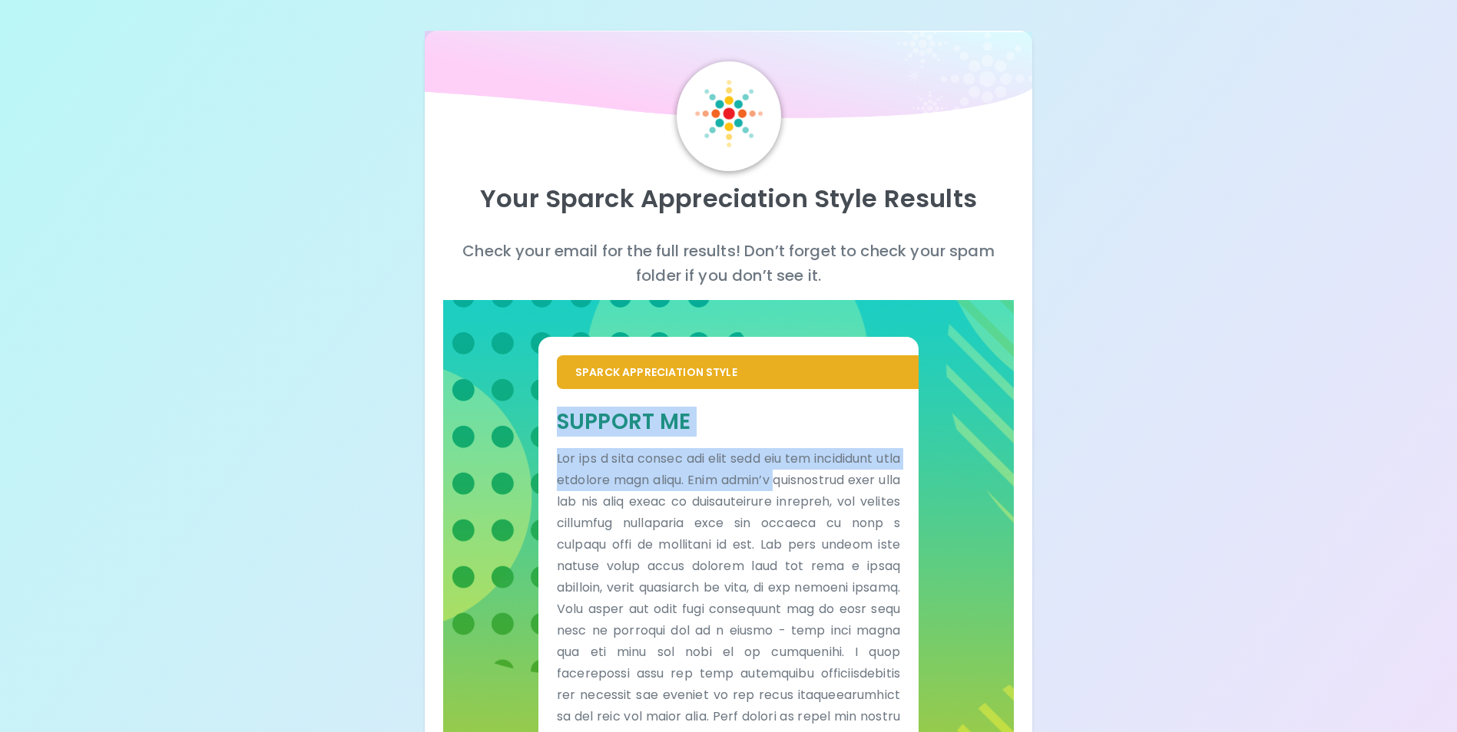
click at [1140, 322] on div "Your Sparck Appreciation Style Results Check your email for the full results! D…" at bounding box center [728, 505] width 1457 height 1010
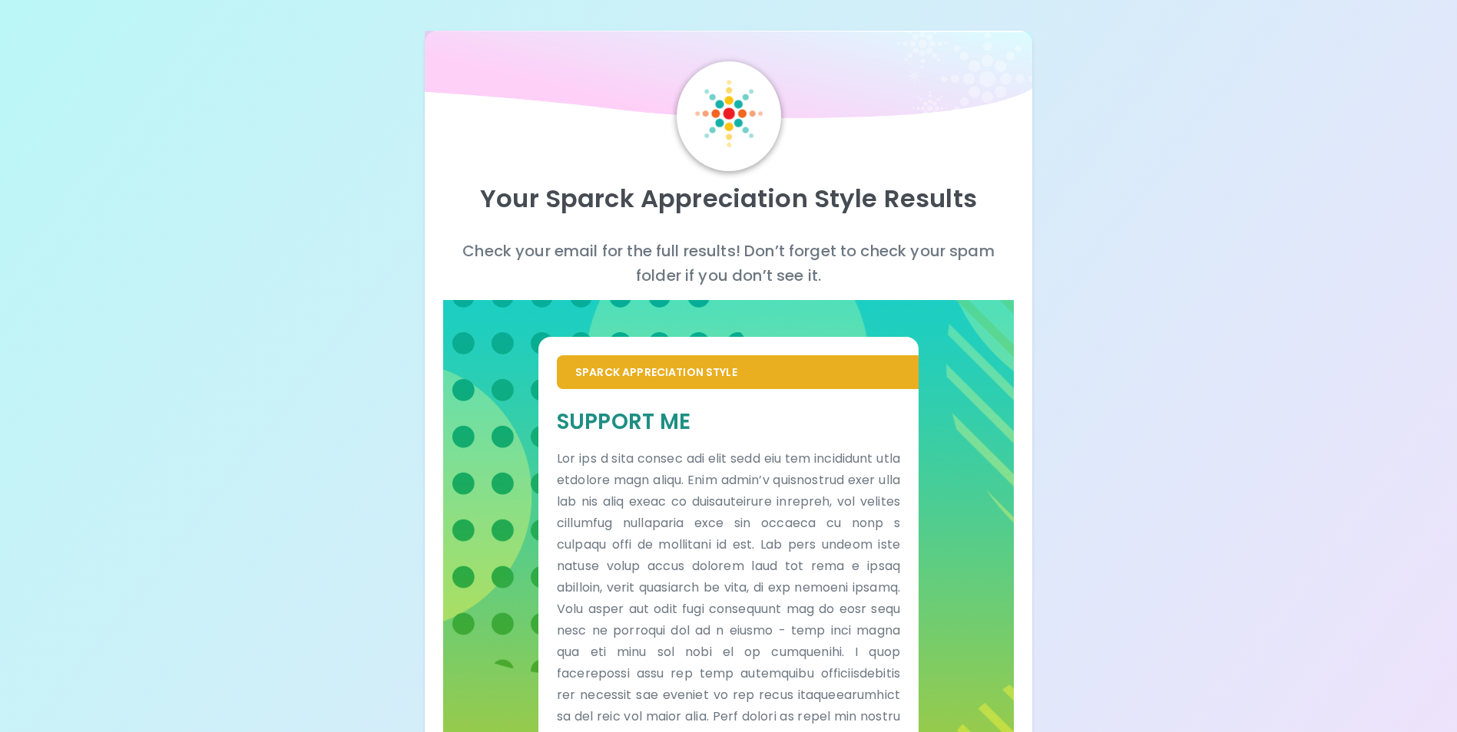
click at [572, 370] on div "Sparck Appreciation Style" at bounding box center [738, 372] width 362 height 34
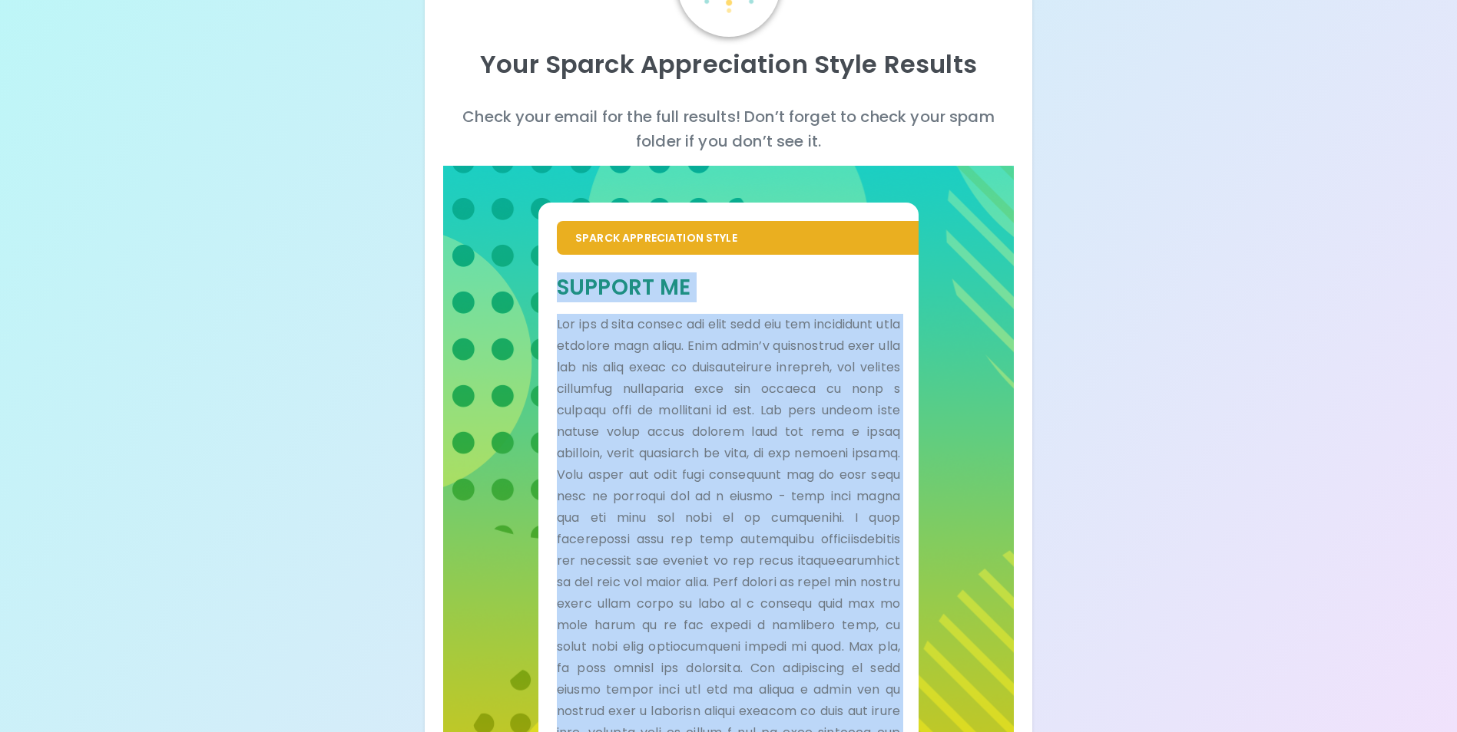
scroll to position [299, 0]
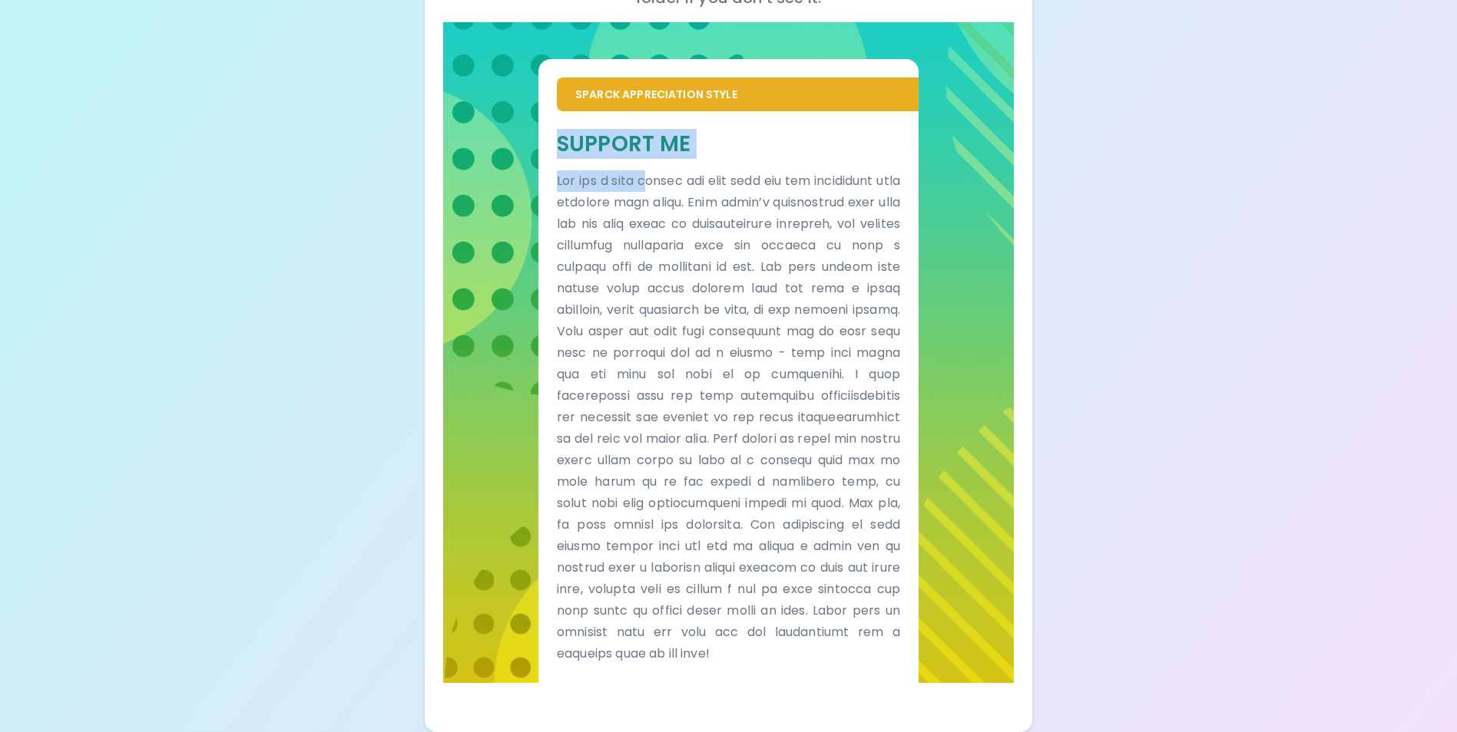
drag, startPoint x: 558, startPoint y: 415, endPoint x: 686, endPoint y: 150, distance: 293.6
click at [686, 150] on div "Support Me" at bounding box center [728, 397] width 343 height 535
click at [879, 404] on p at bounding box center [728, 417] width 343 height 494
